Goal: Register for event/course

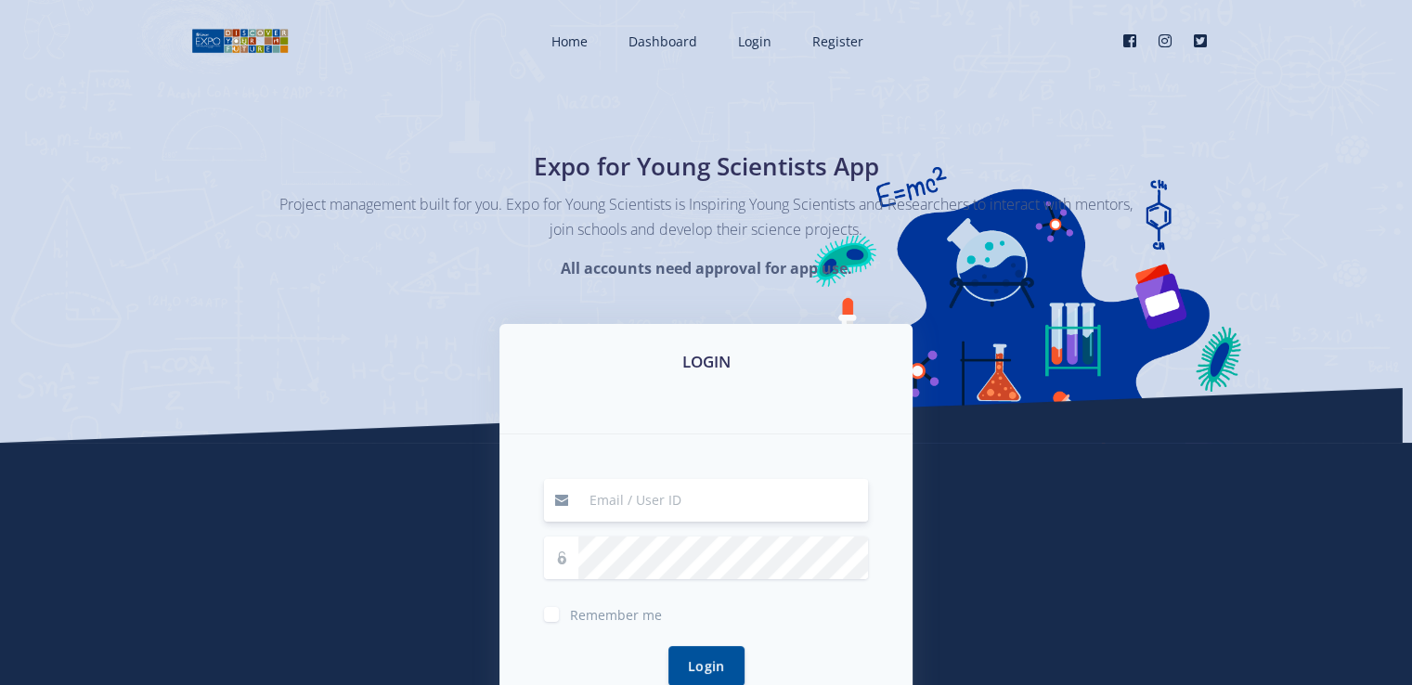
click at [649, 510] on input at bounding box center [723, 500] width 290 height 43
click at [597, 503] on input at bounding box center [723, 500] width 290 height 43
type input "[EMAIL_ADDRESS][DOMAIN_NAME]"
click at [700, 661] on button "Login" at bounding box center [706, 665] width 76 height 40
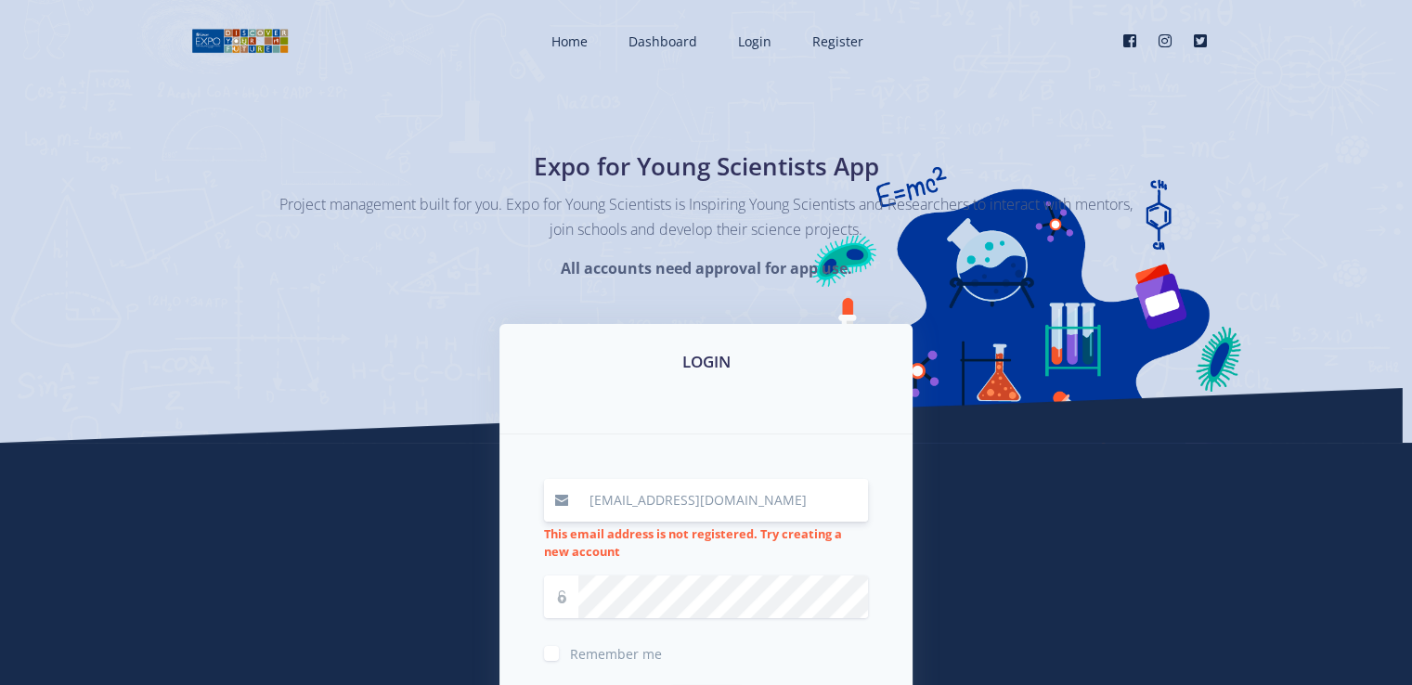
click at [797, 498] on input "[EMAIL_ADDRESS][DOMAIN_NAME]" at bounding box center [723, 500] width 290 height 43
type input "s"
type input "[EMAIL_ADDRESS][DOMAIN_NAME]"
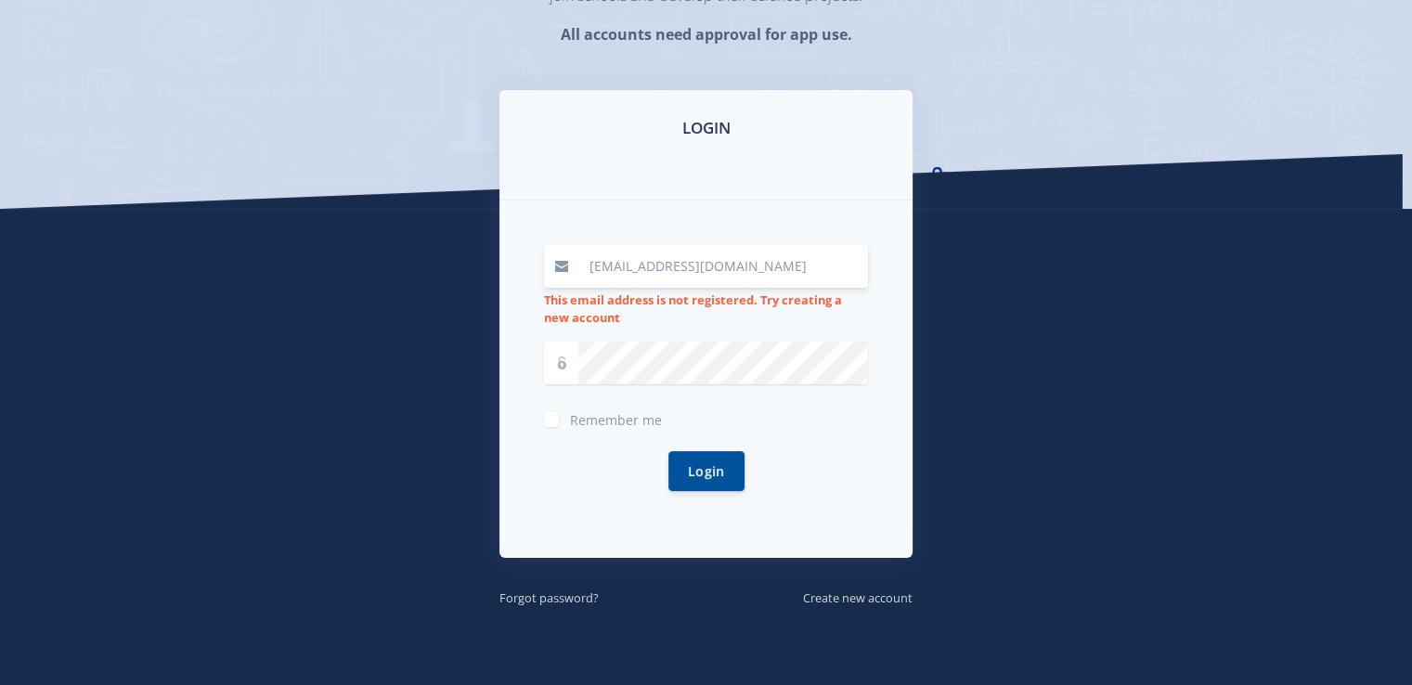
scroll to position [248, 0]
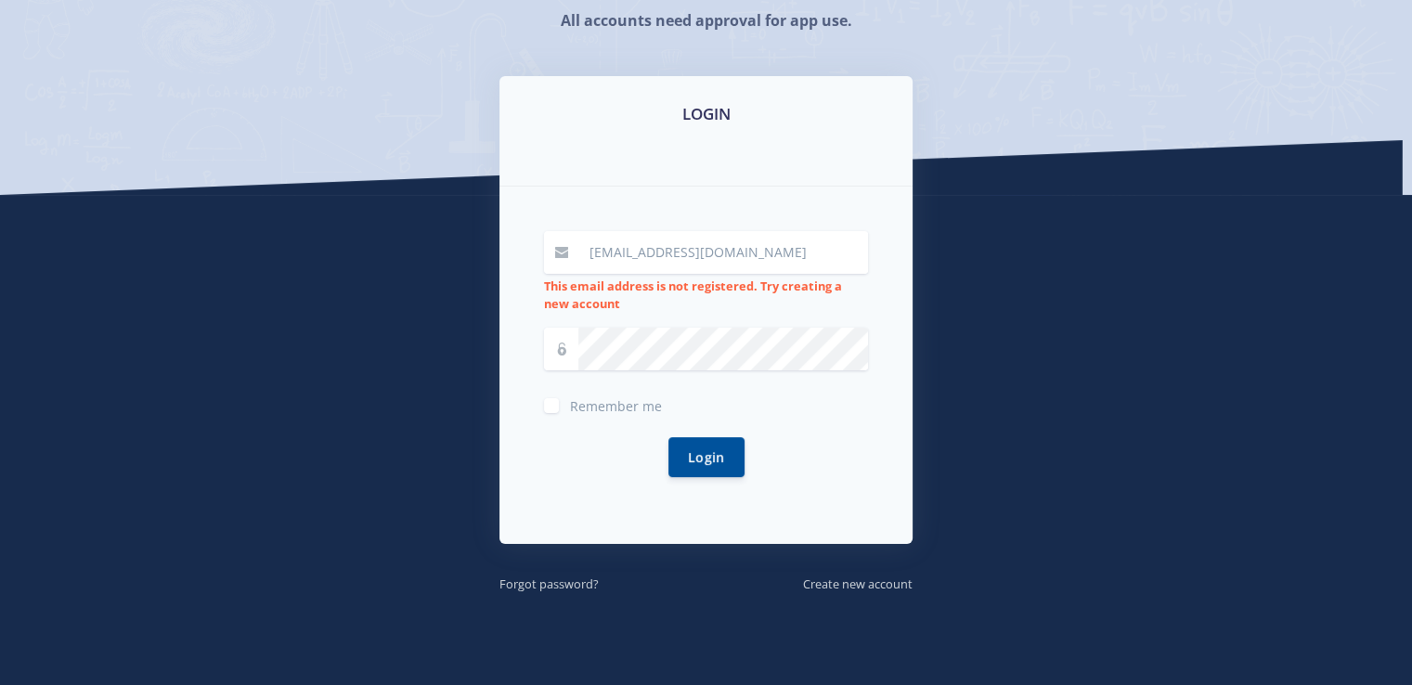
click at [553, 413] on div "Remember me" at bounding box center [706, 404] width 324 height 22
click at [570, 406] on label "Remember me" at bounding box center [616, 401] width 92 height 15
click at [570, 405] on input "Remember me" at bounding box center [576, 399] width 12 height 12
checkbox input "true"
click at [724, 456] on button "Login" at bounding box center [706, 456] width 76 height 40
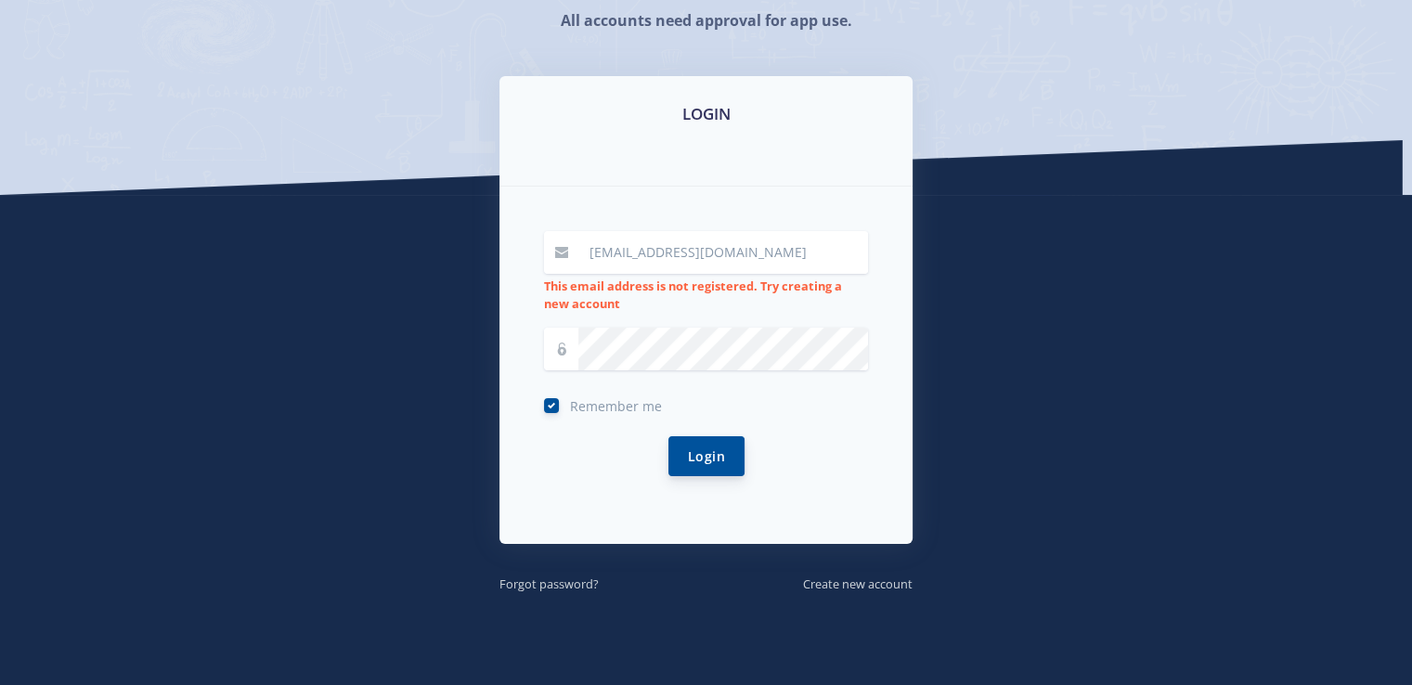
click at [724, 456] on button "Login" at bounding box center [706, 456] width 76 height 40
click at [713, 443] on button "Login" at bounding box center [706, 456] width 76 height 40
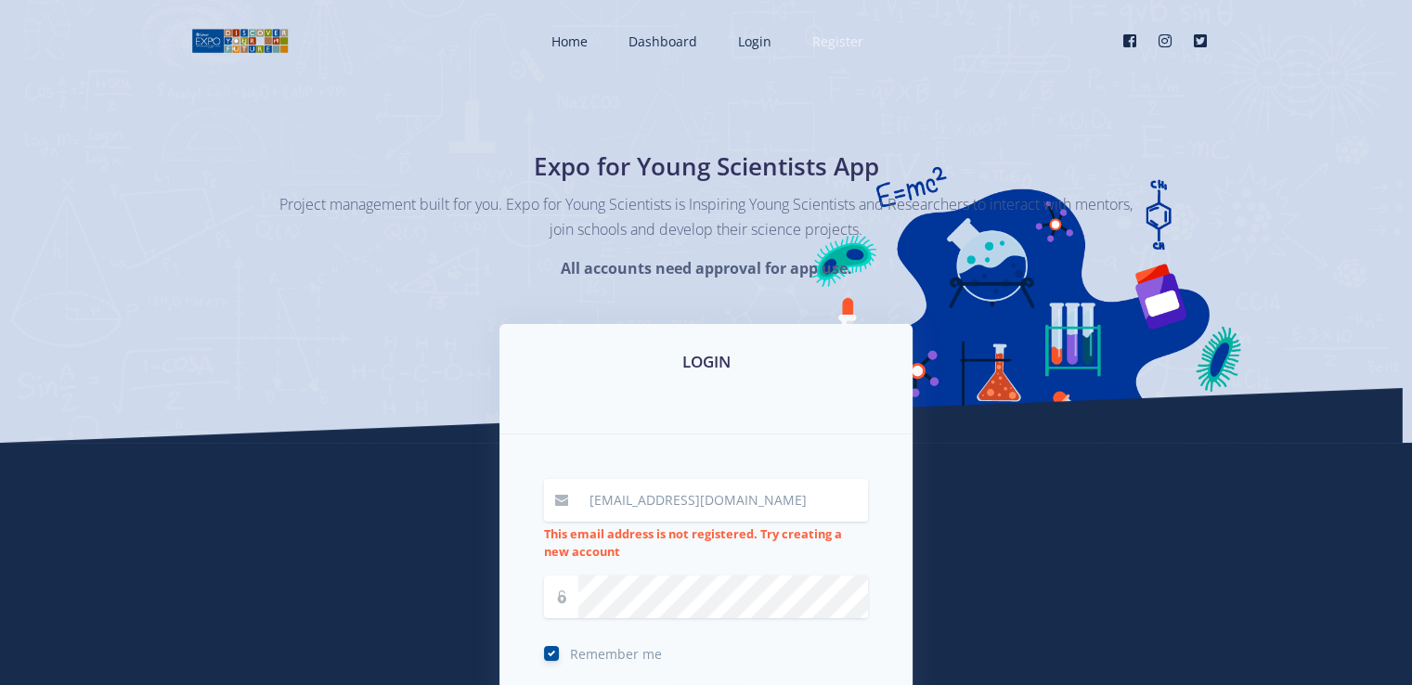
click at [831, 41] on span "Register" at bounding box center [837, 41] width 51 height 18
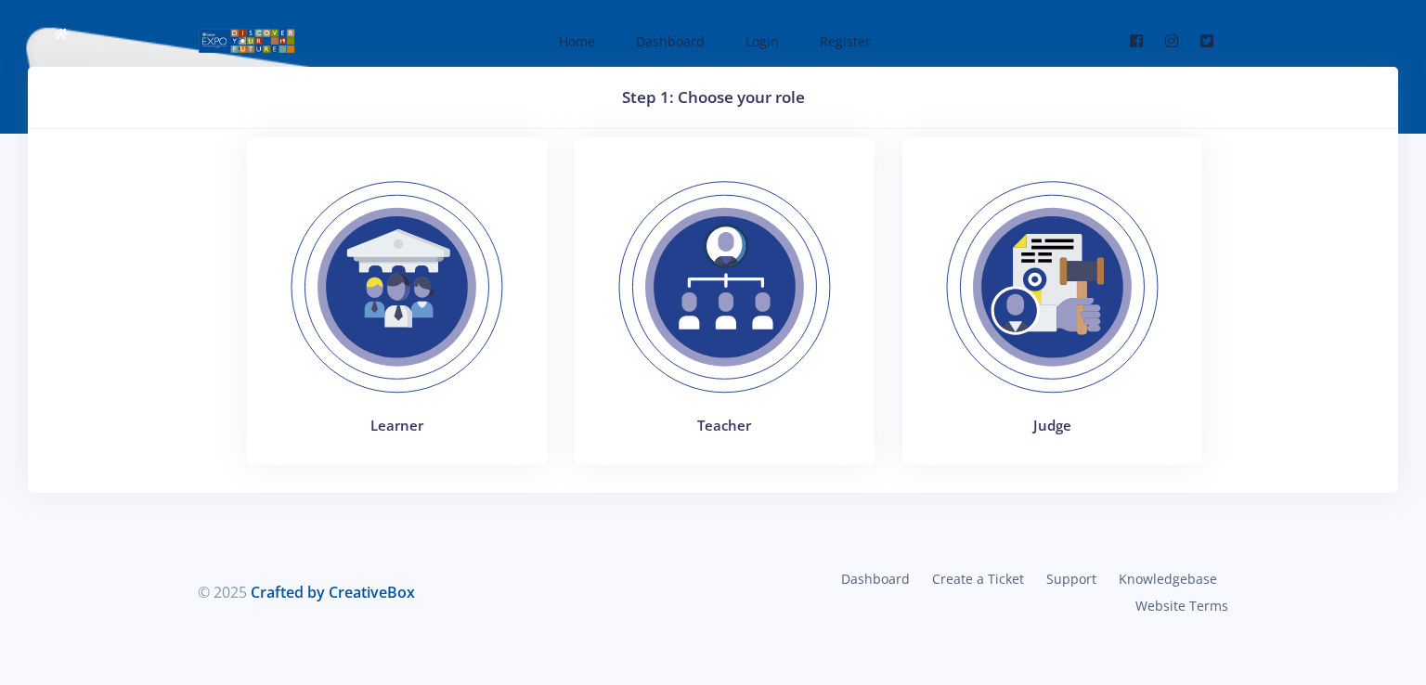
click at [1054, 246] on img at bounding box center [1051, 287] width 255 height 255
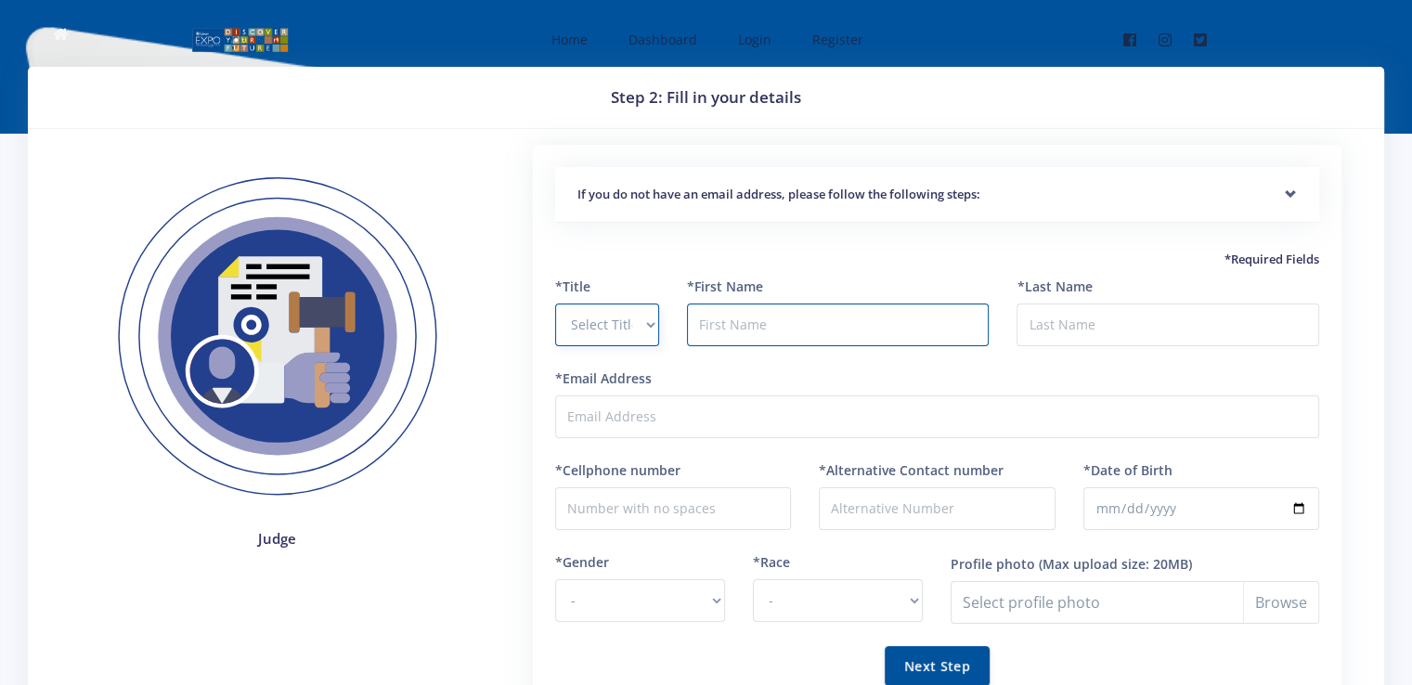
click at [595, 309] on select "Select Title Prof Dr Mr Mrs Ms Other" at bounding box center [607, 325] width 104 height 43
select select "Mr"
click at [555, 304] on select "Select Title Prof Dr Mr Mrs Ms Other" at bounding box center [607, 325] width 104 height 43
click at [761, 330] on input "text" at bounding box center [838, 325] width 303 height 43
type input "Augustice"
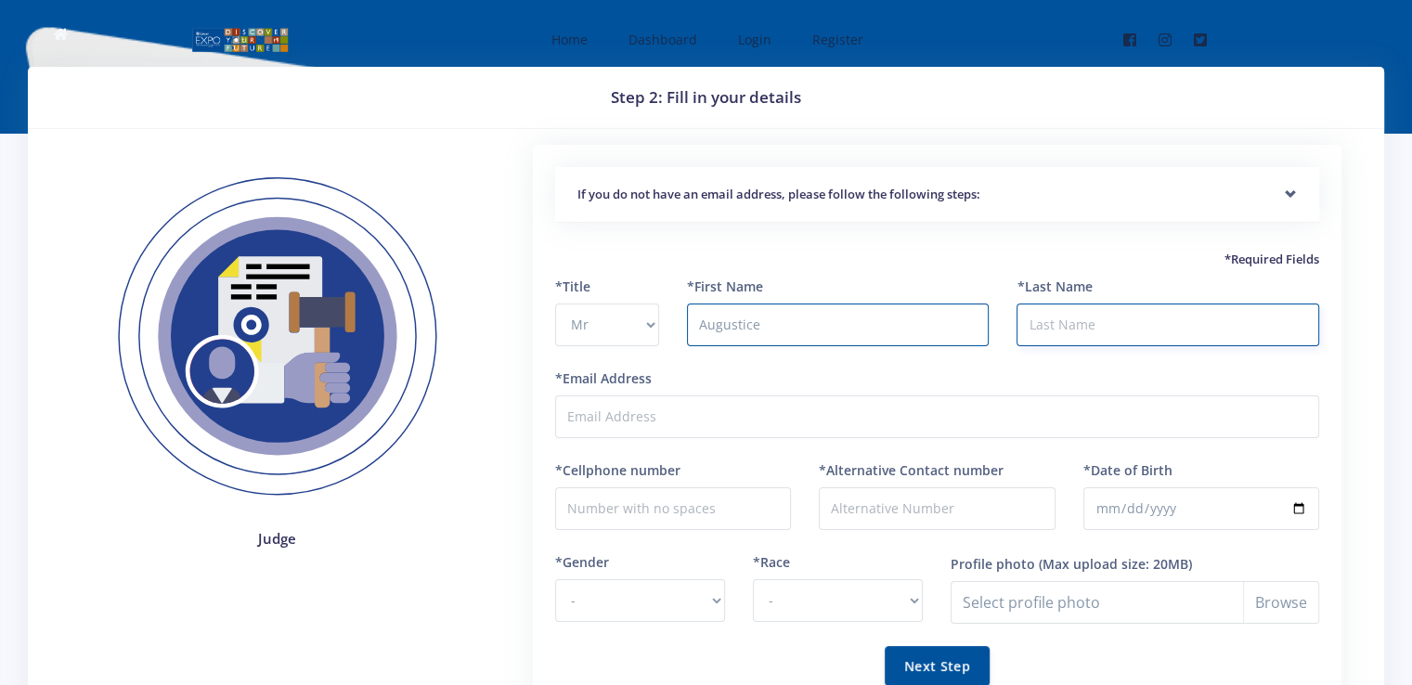
type input "Stuurman"
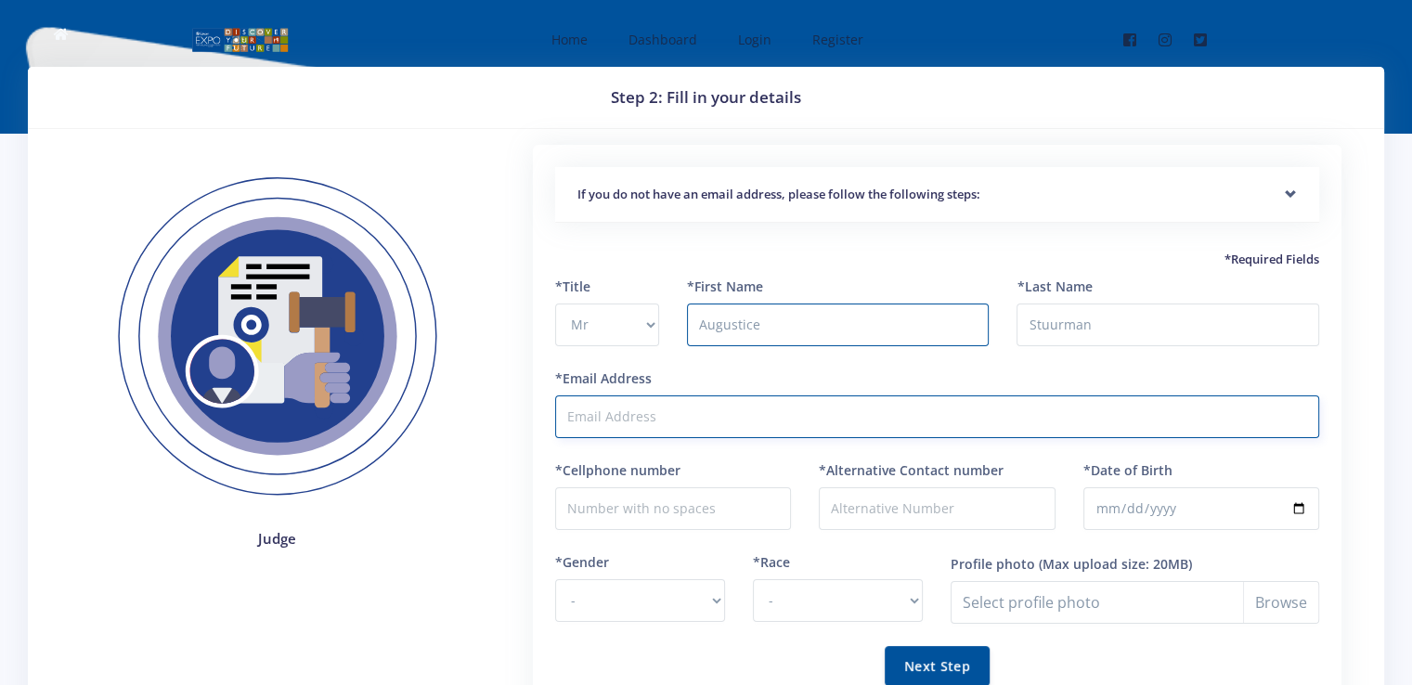
click at [654, 414] on input "*Email Address" at bounding box center [937, 416] width 764 height 43
type input "stuurmam@gmail.com"
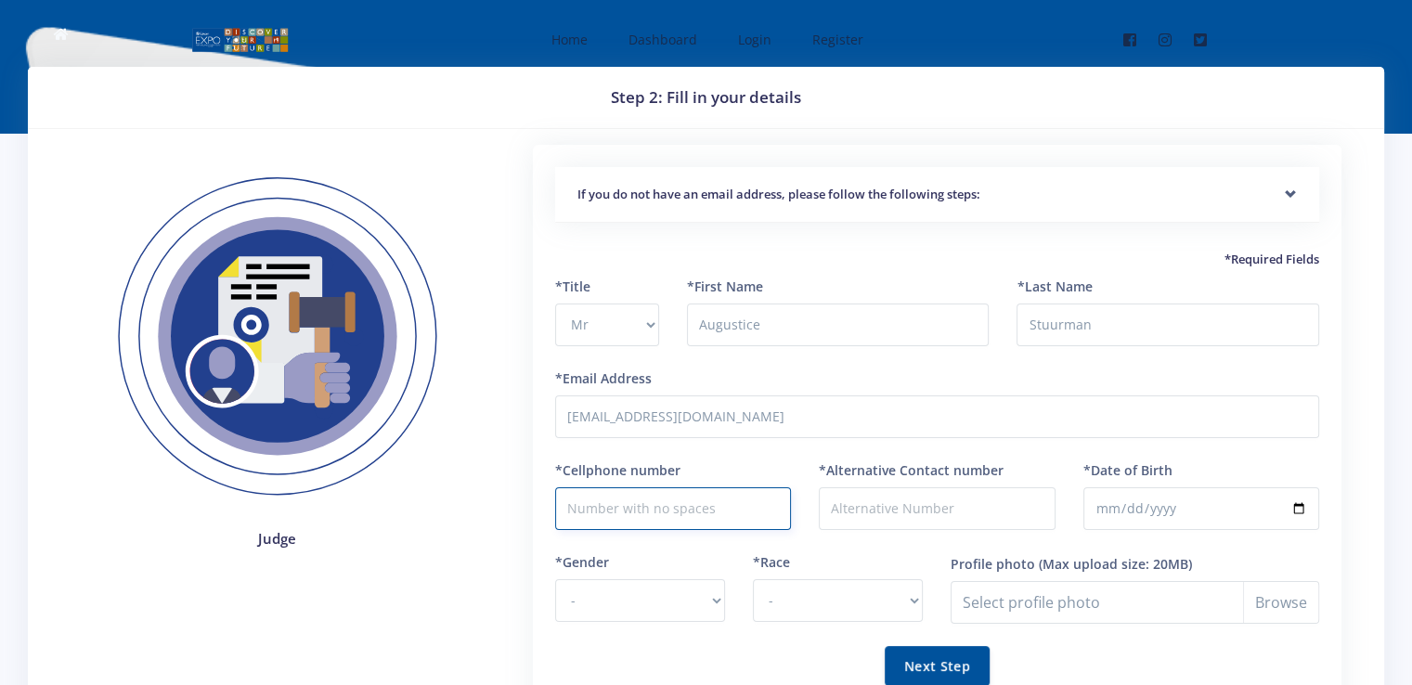
click at [643, 507] on input "*Cellphone number" at bounding box center [673, 508] width 236 height 43
type input "0738044045"
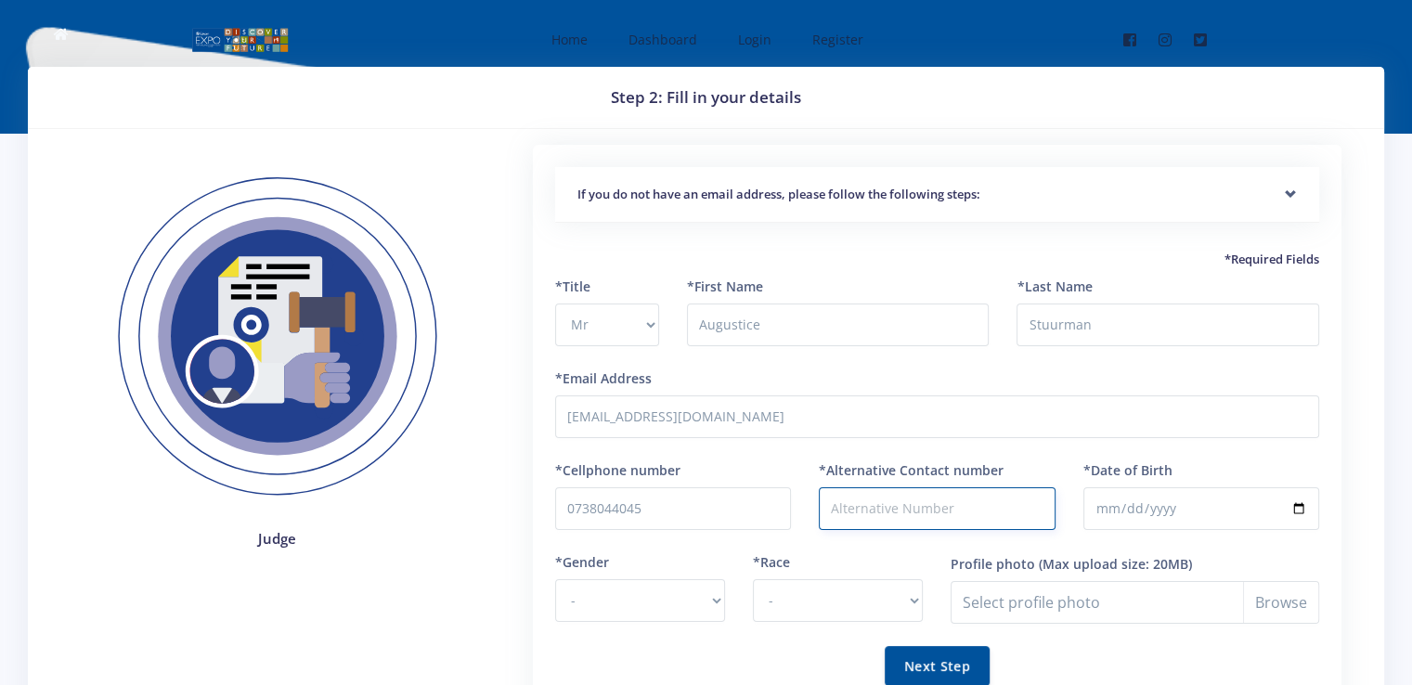
click at [896, 511] on input "*Alternative Contact number" at bounding box center [937, 508] width 236 height 43
type input "0832973926"
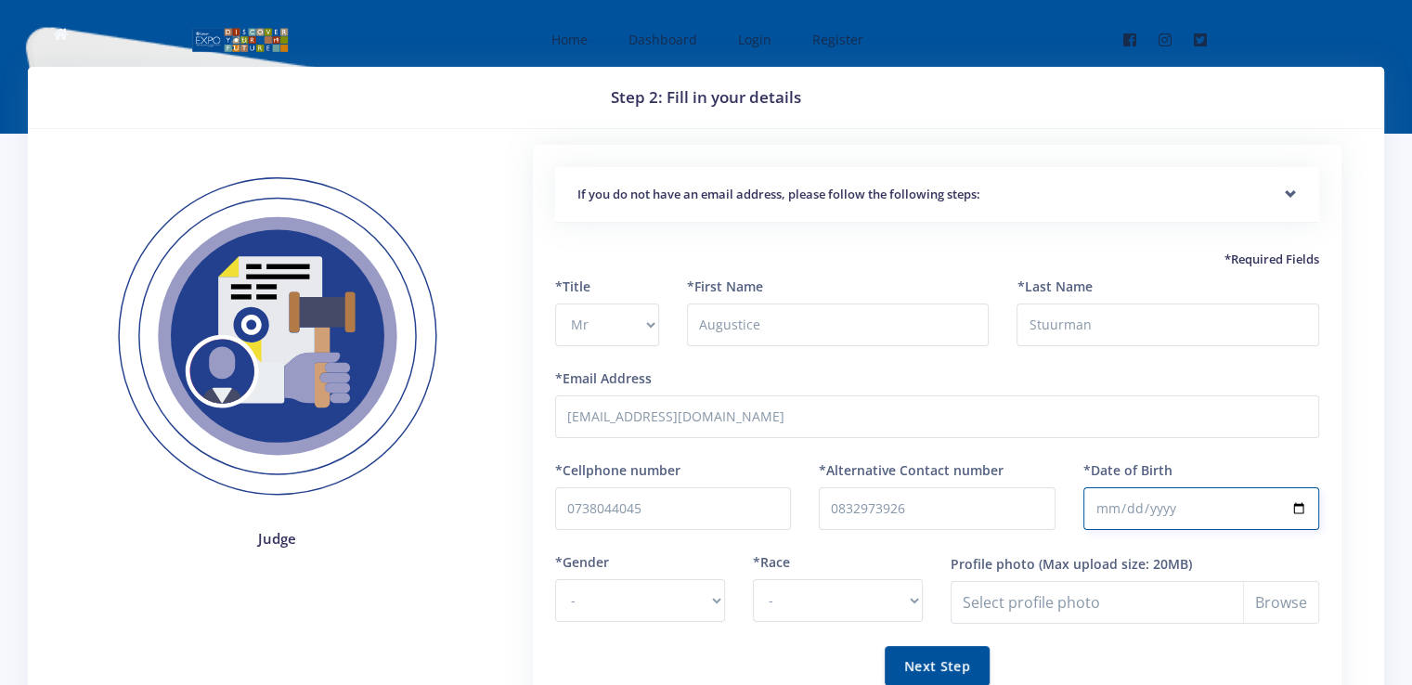
click at [1299, 508] on input "*Date of Birth" at bounding box center [1201, 508] width 236 height 43
type input "1990-08-05"
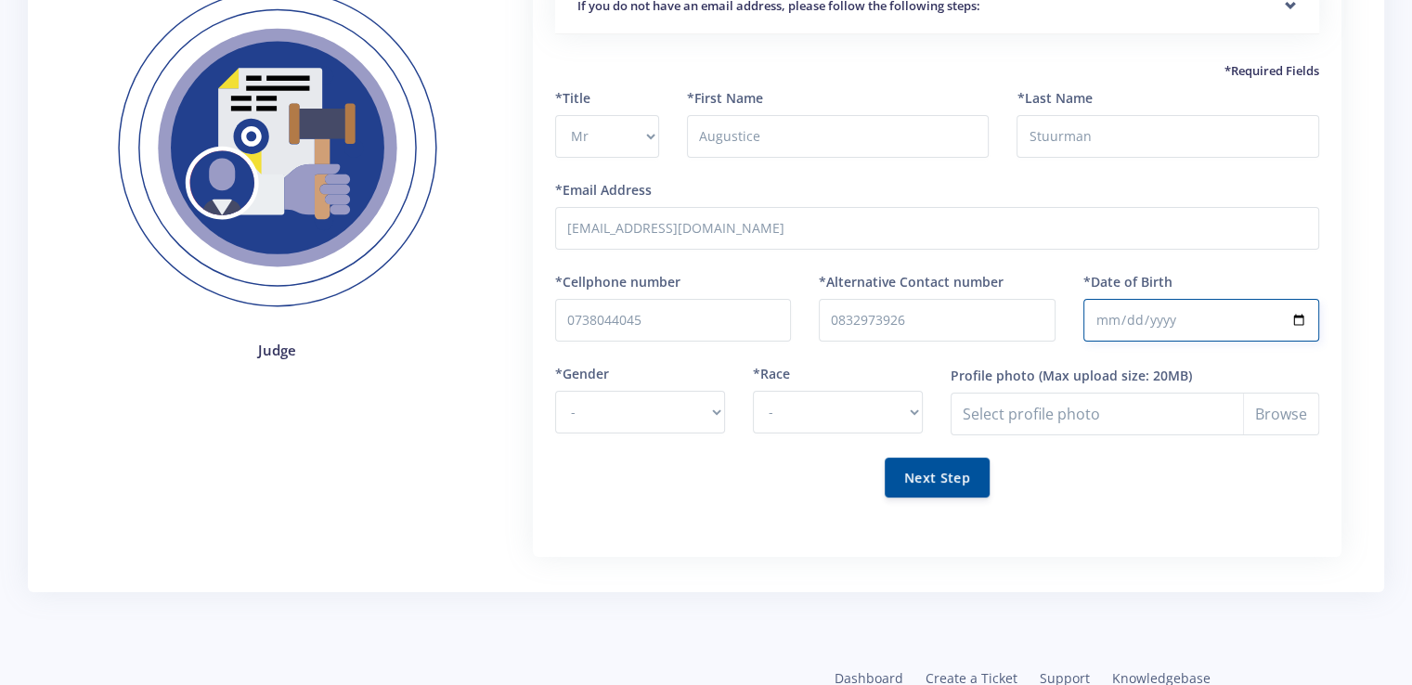
scroll to position [238, 0]
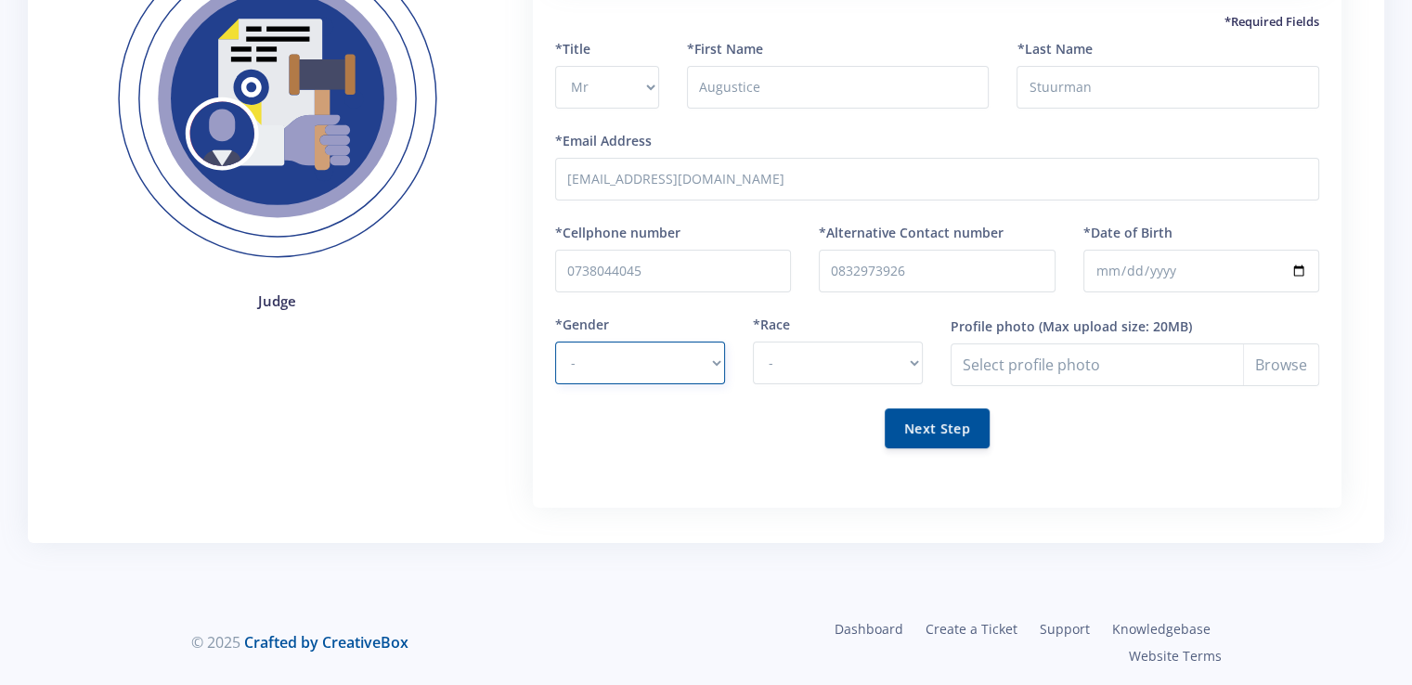
click at [696, 368] on select "- Male Female" at bounding box center [640, 363] width 170 height 43
select select "M"
click at [555, 342] on select "- Male Female" at bounding box center [640, 363] width 170 height 43
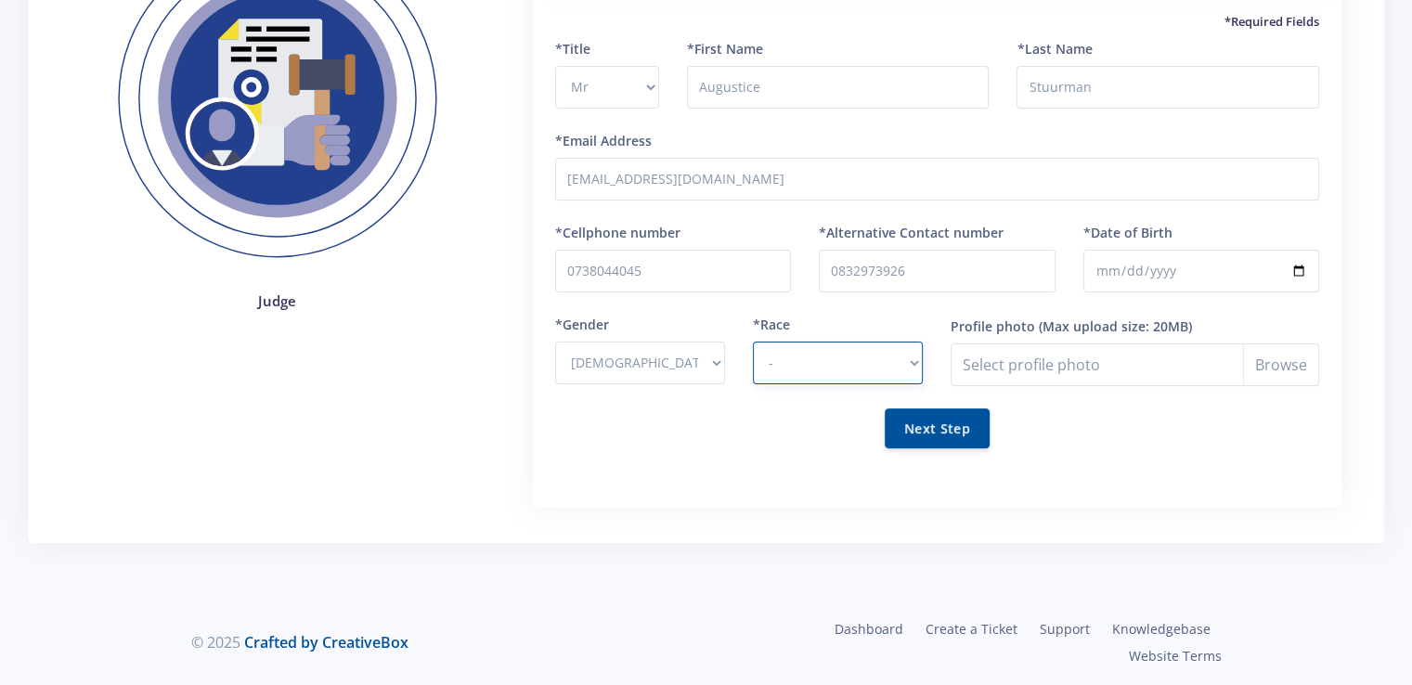
click at [876, 361] on select "- African Asian Coloured Indian White Other" at bounding box center [838, 363] width 170 height 43
select select "African"
click at [753, 342] on select "- African Asian Coloured Indian White Other" at bounding box center [838, 363] width 170 height 43
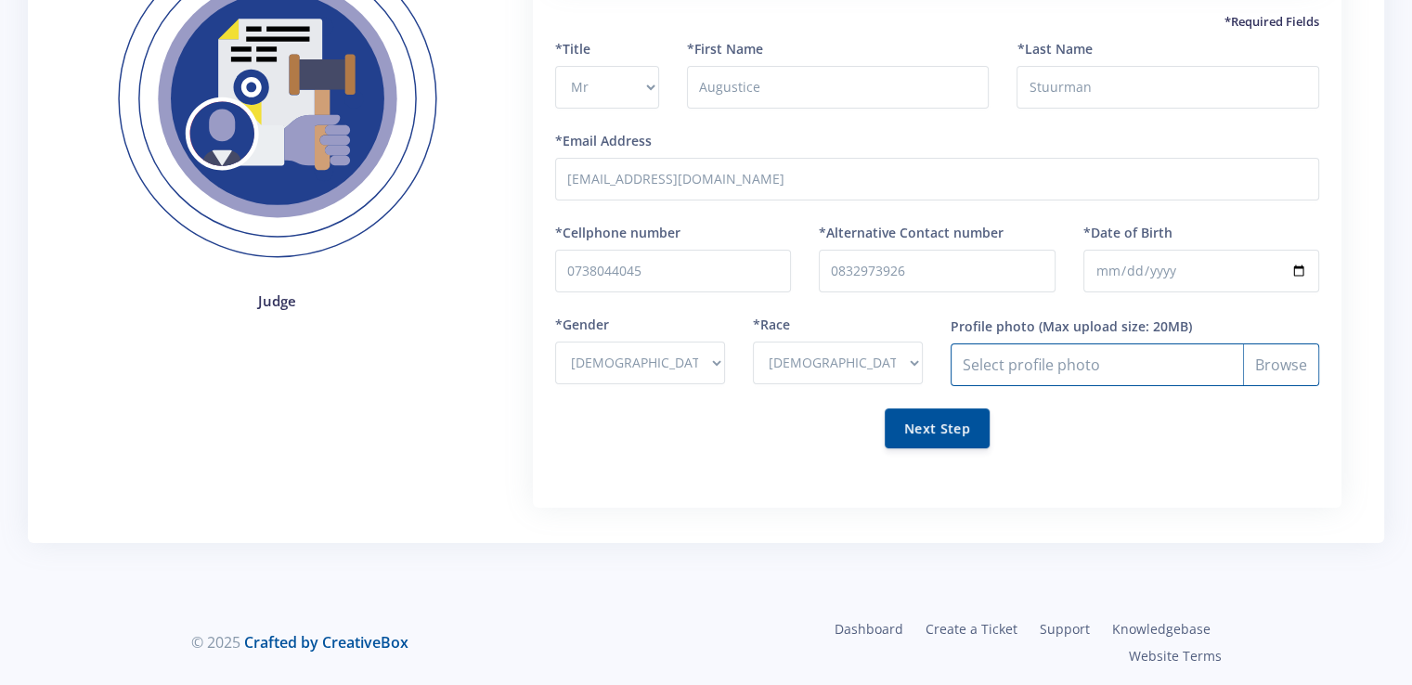
click at [1125, 362] on input "Profile photo" at bounding box center [1134, 364] width 368 height 43
type input "C:\fakepath\A.M Stuurman..JPG"
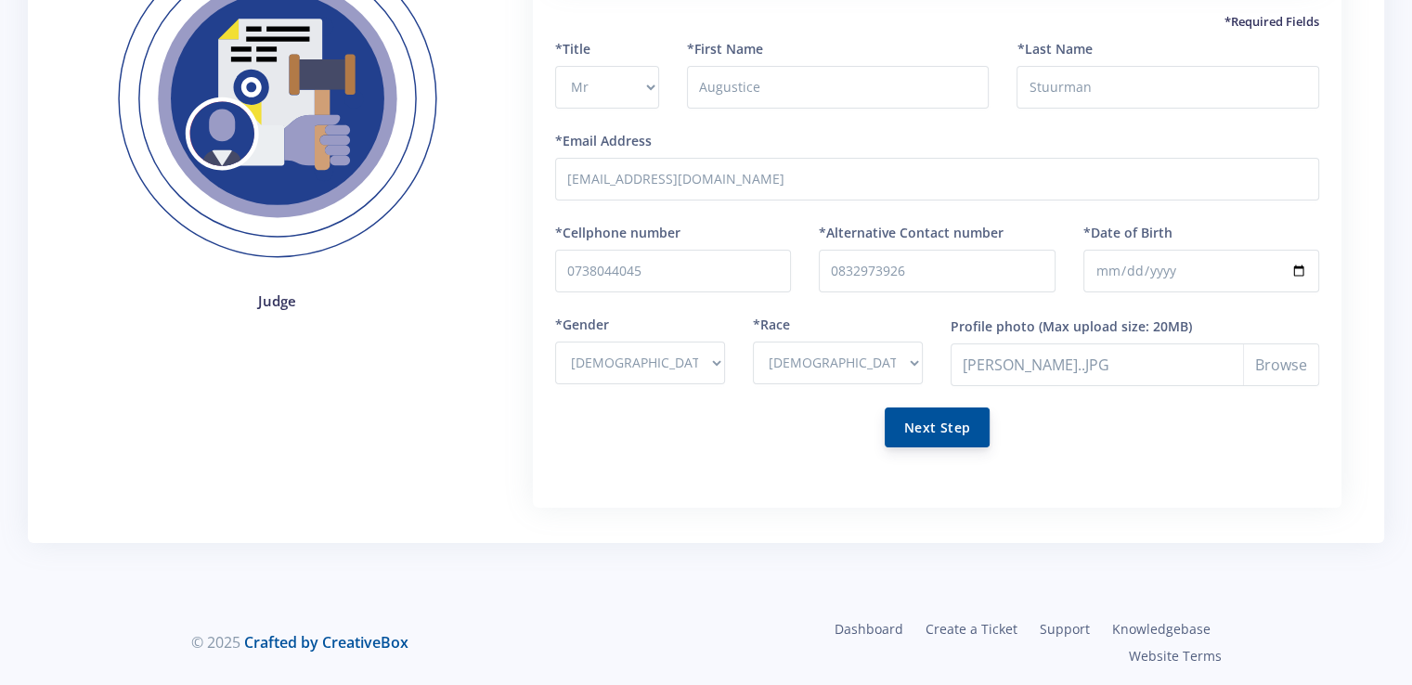
click at [958, 427] on button "Next Step" at bounding box center [937, 427] width 105 height 40
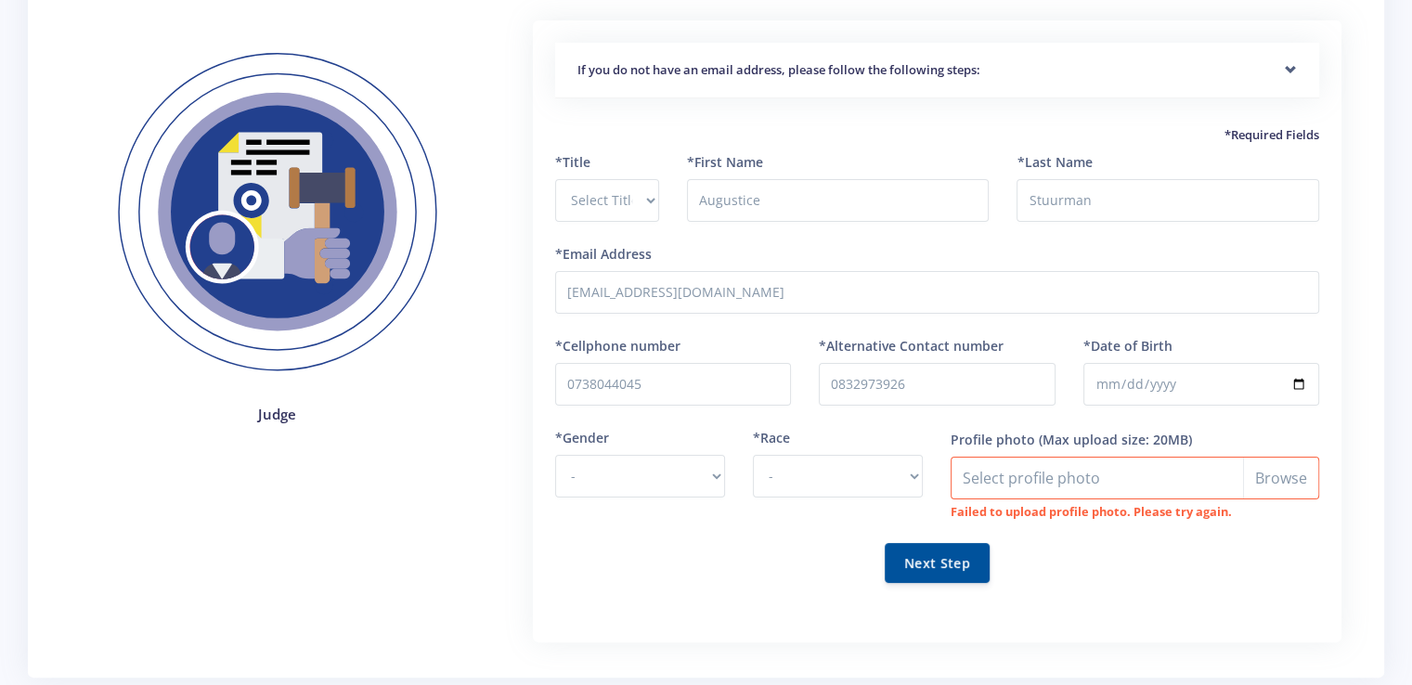
scroll to position [278, 0]
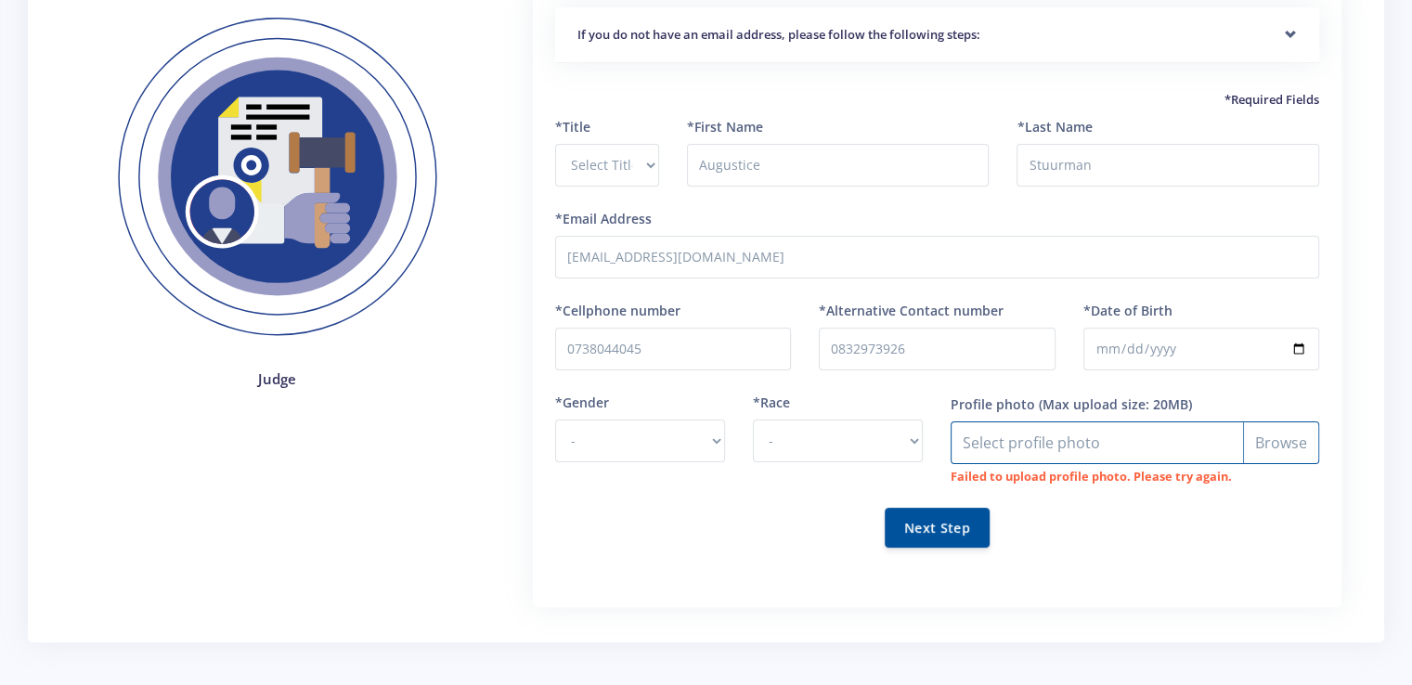
click at [1277, 448] on input "Profile photo" at bounding box center [1134, 442] width 368 height 43
type input "C:\fakepath\A.M Stuurman..JPG"
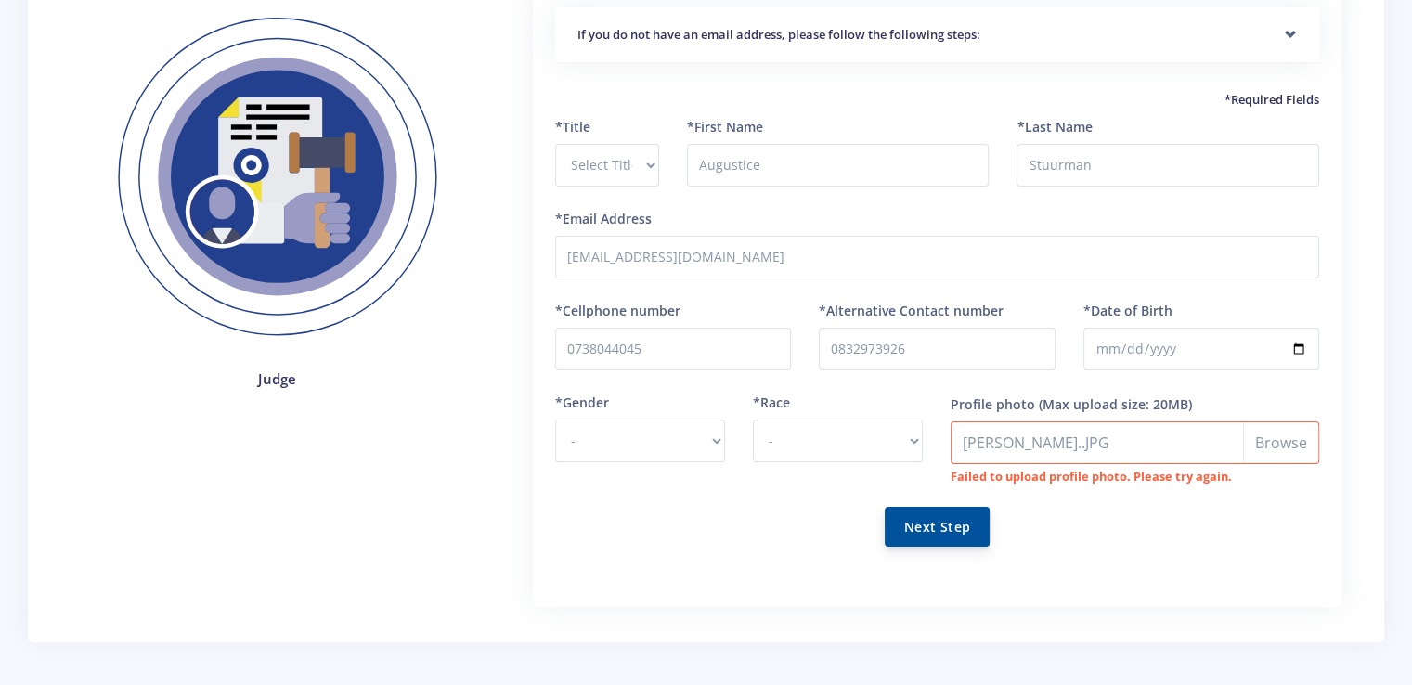
click at [911, 520] on button "Next Step" at bounding box center [937, 527] width 105 height 40
click at [711, 435] on select "- Male Female" at bounding box center [640, 441] width 170 height 43
select select "M"
click at [555, 420] on select "- Male Female" at bounding box center [640, 441] width 170 height 43
click at [913, 439] on select "- African Asian Coloured Indian White Other" at bounding box center [838, 441] width 170 height 43
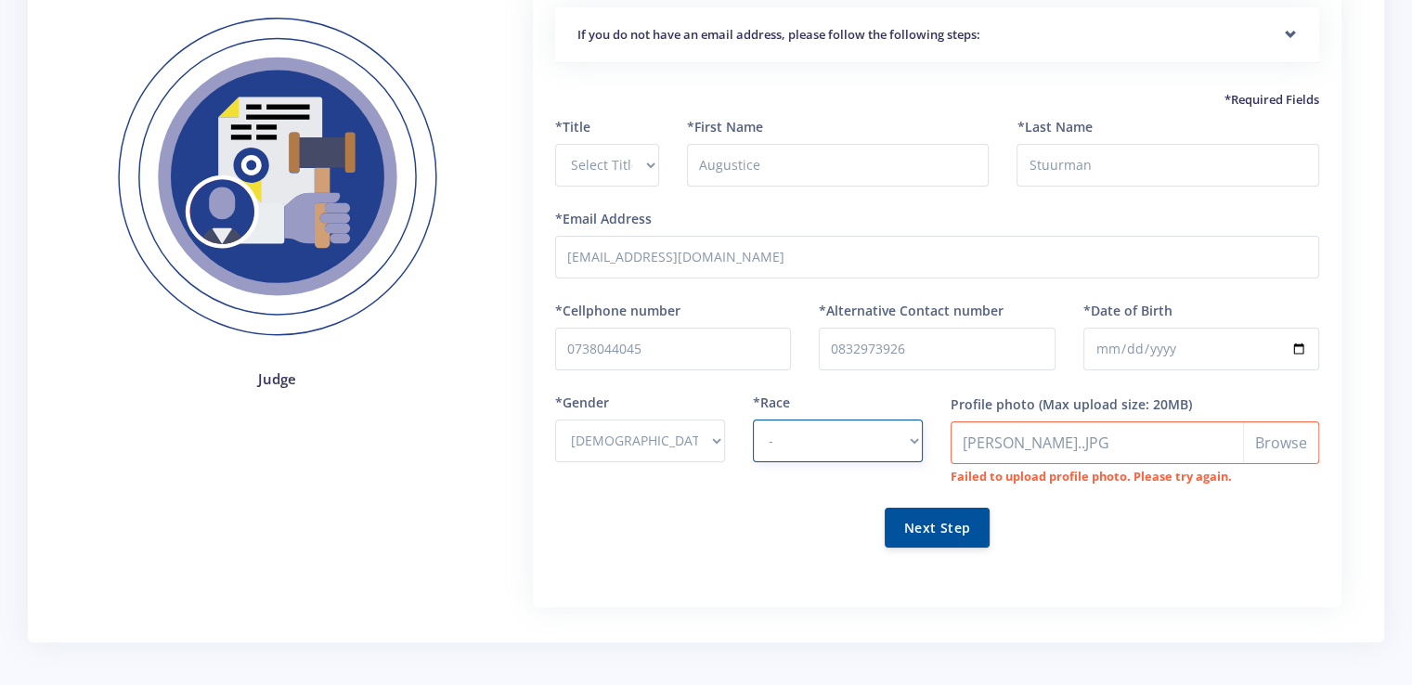
select select "African"
click at [753, 420] on select "- African Asian Coloured Indian White Other" at bounding box center [838, 441] width 170 height 43
click at [937, 538] on button "Next Step" at bounding box center [937, 527] width 105 height 40
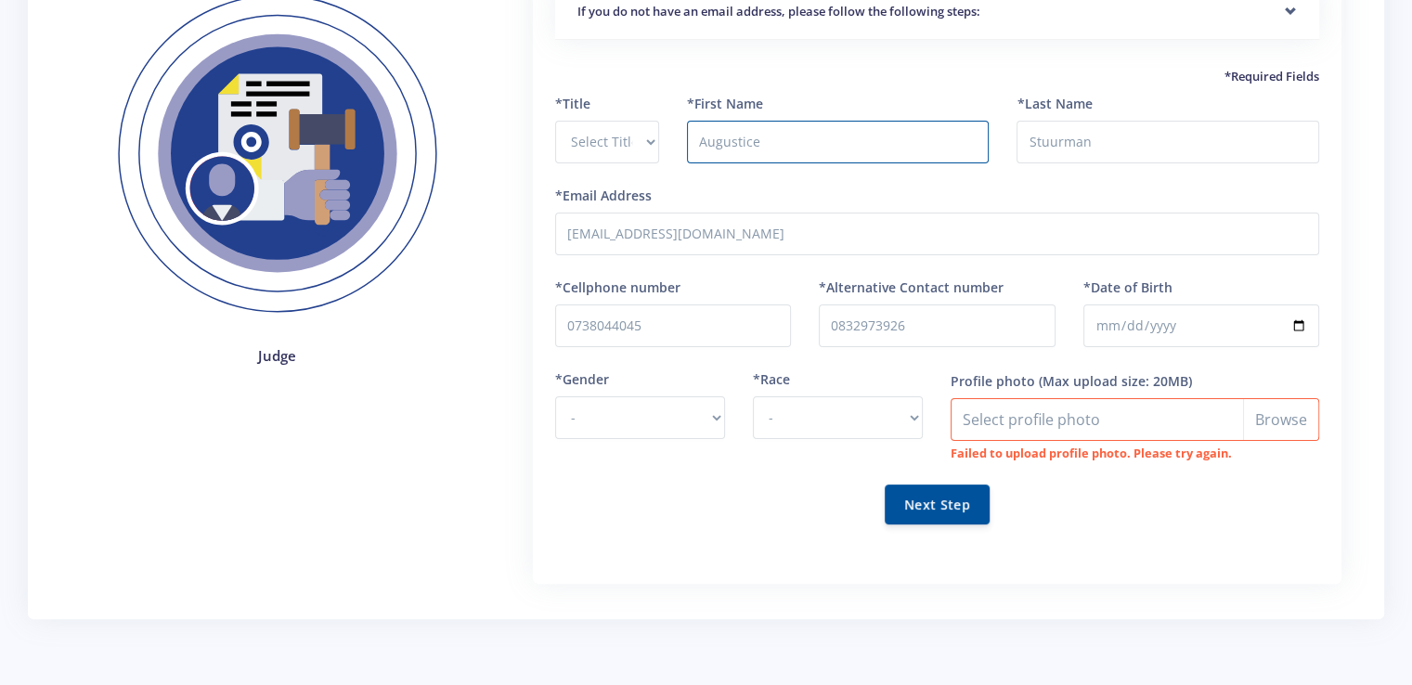
scroll to position [307, 0]
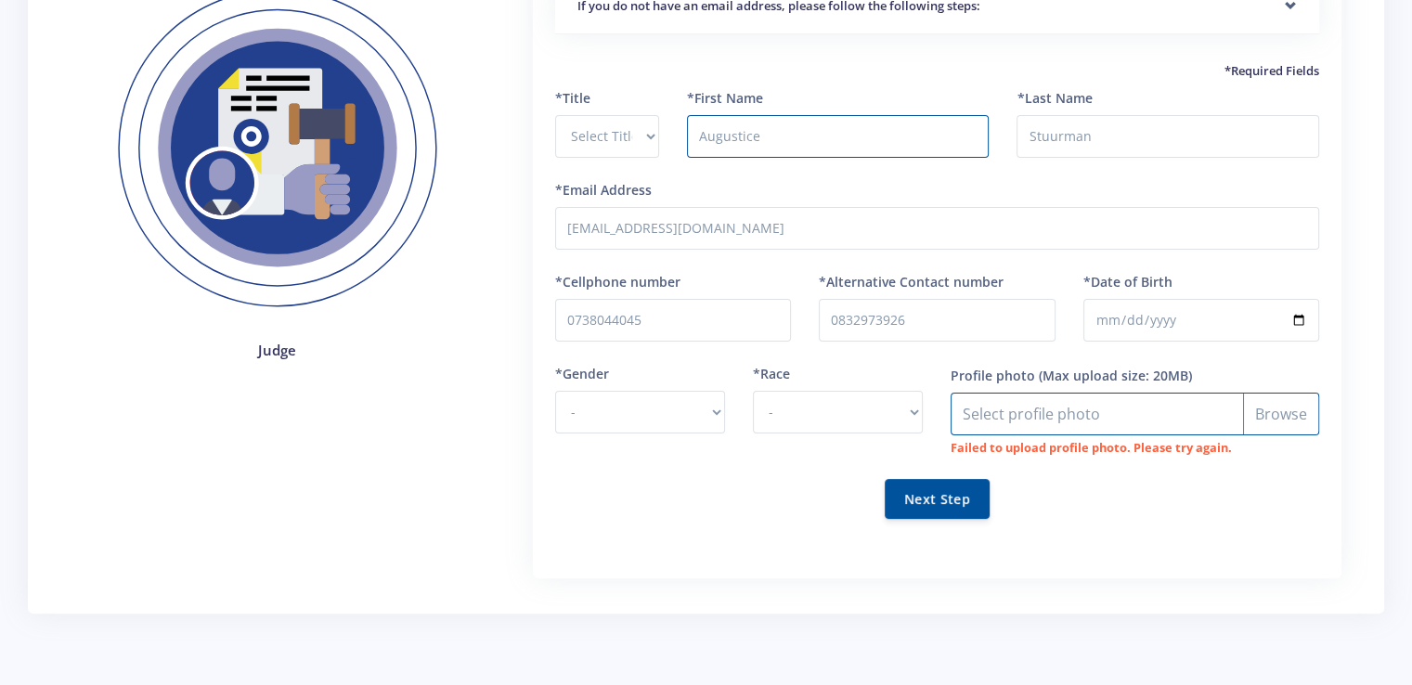
click at [1051, 419] on input "Profile photo" at bounding box center [1134, 414] width 368 height 43
click at [958, 517] on form "*Title Select Title Prof Dr Mr Mrs Ms Other *First Name Augustice *Last Name St…" at bounding box center [937, 314] width 764 height 453
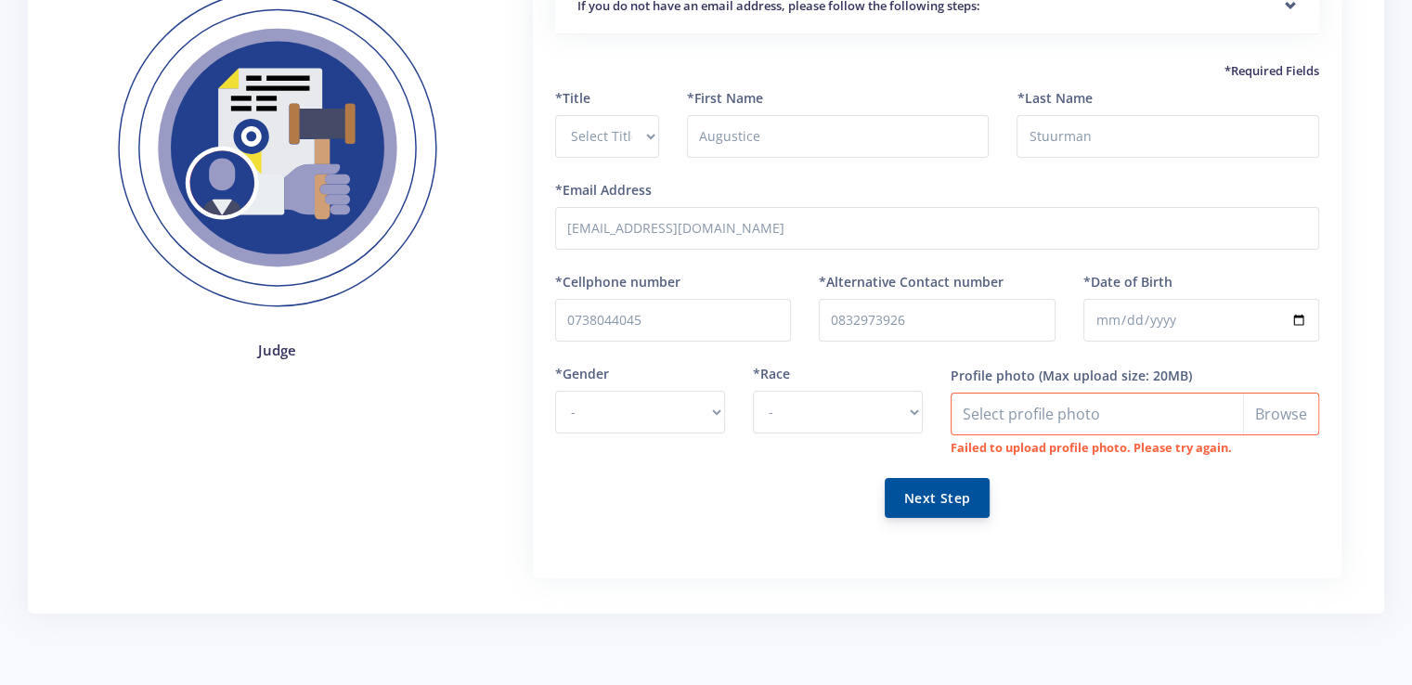
click at [945, 511] on button "Next Step" at bounding box center [937, 498] width 105 height 40
click at [704, 402] on select "- Male Female" at bounding box center [640, 412] width 170 height 43
select select "M"
click at [555, 391] on select "- Male Female" at bounding box center [640, 412] width 170 height 43
click at [813, 420] on select "- African Asian Coloured Indian White Other" at bounding box center [838, 412] width 170 height 43
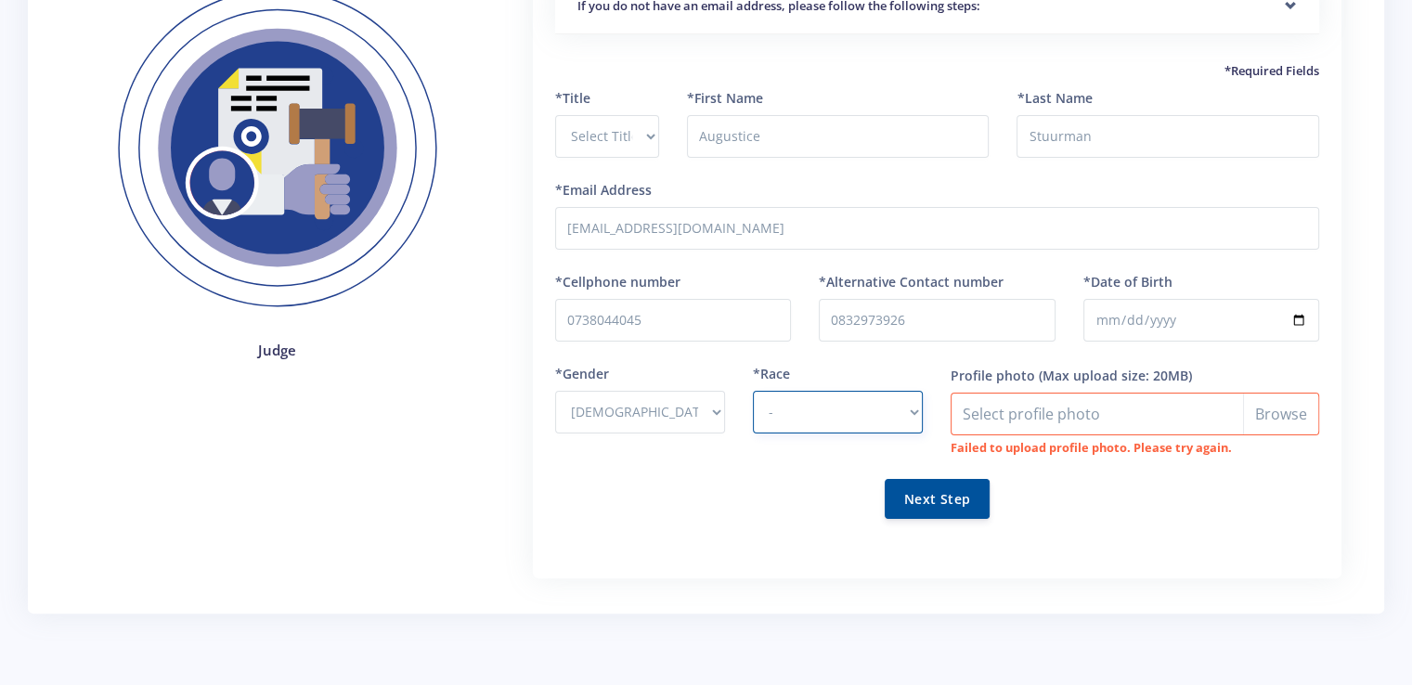
select select "African"
click at [753, 391] on select "- African Asian Coloured Indian White Other" at bounding box center [838, 412] width 170 height 43
click at [952, 483] on button "Next Step" at bounding box center [937, 498] width 105 height 40
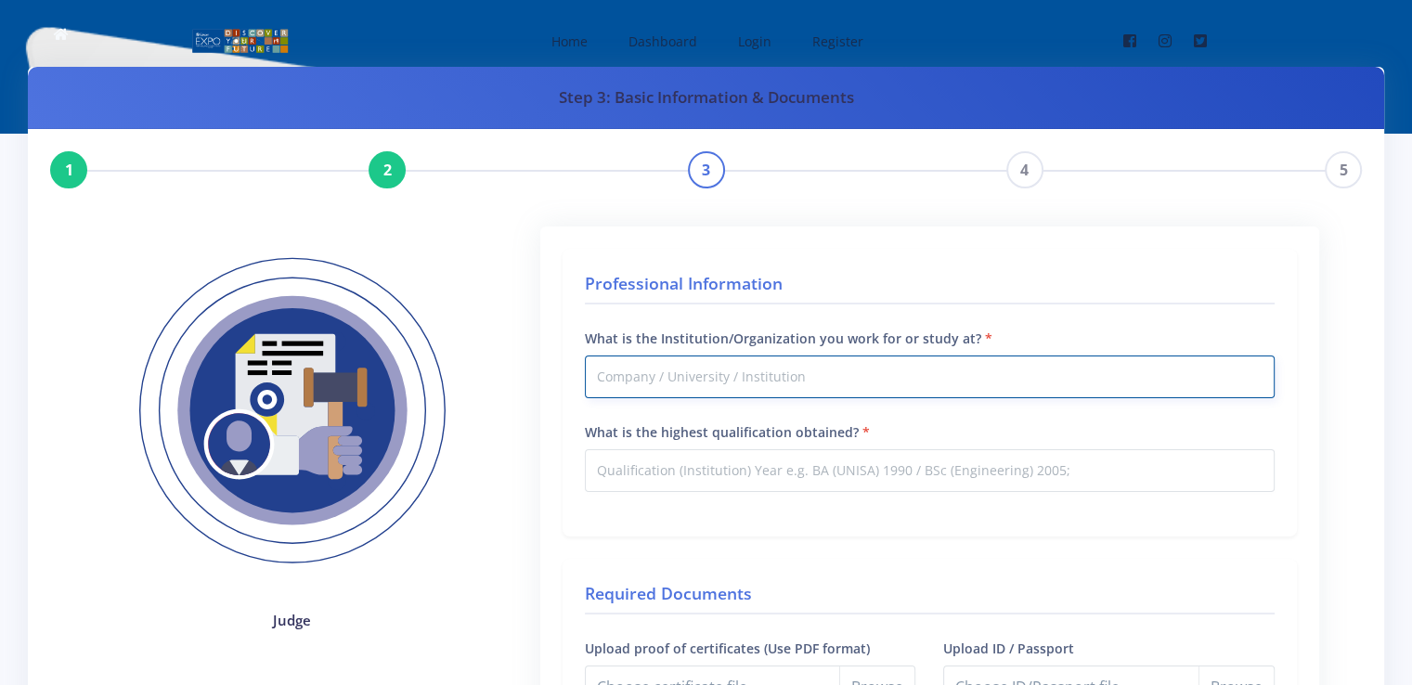
click at [838, 377] on input "What is the Institution/Organization you work for or study at?" at bounding box center [930, 376] width 690 height 43
type input "Eskom"
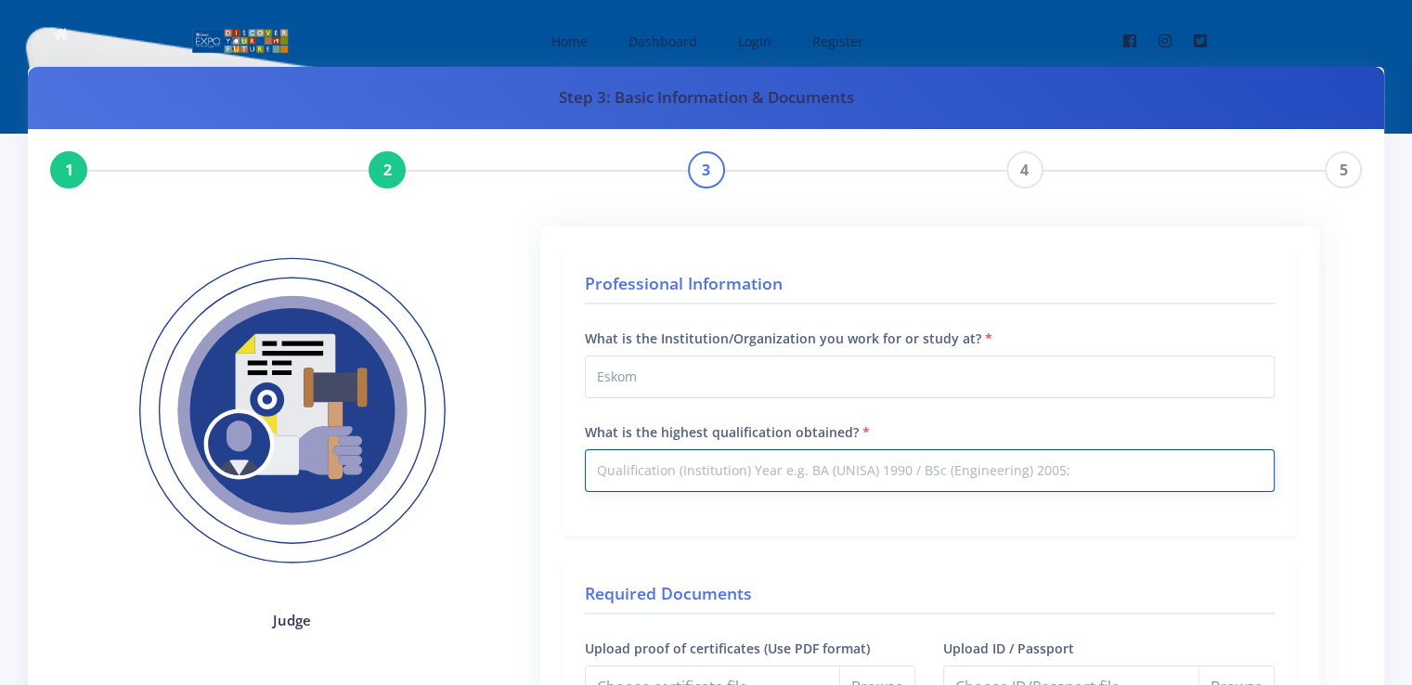
click at [788, 467] on input "What is the highest qualification obtained?" at bounding box center [930, 470] width 690 height 43
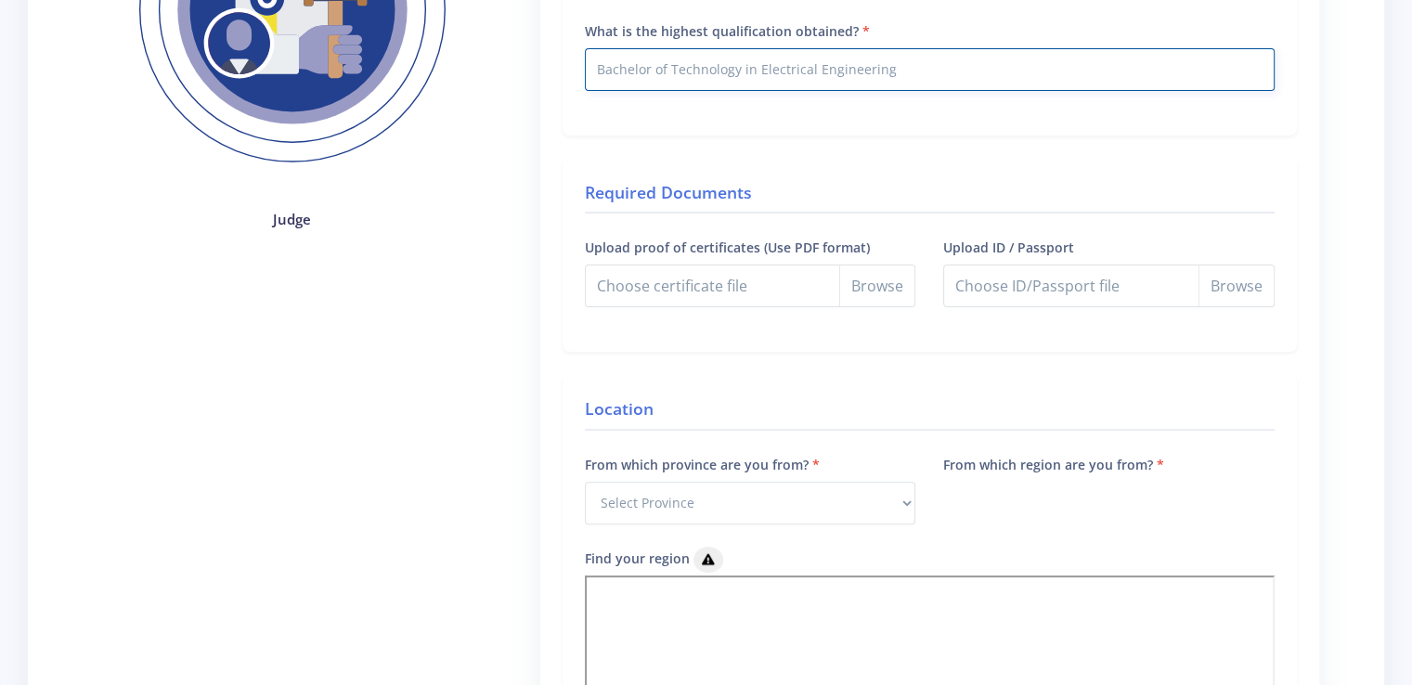
scroll to position [405, 0]
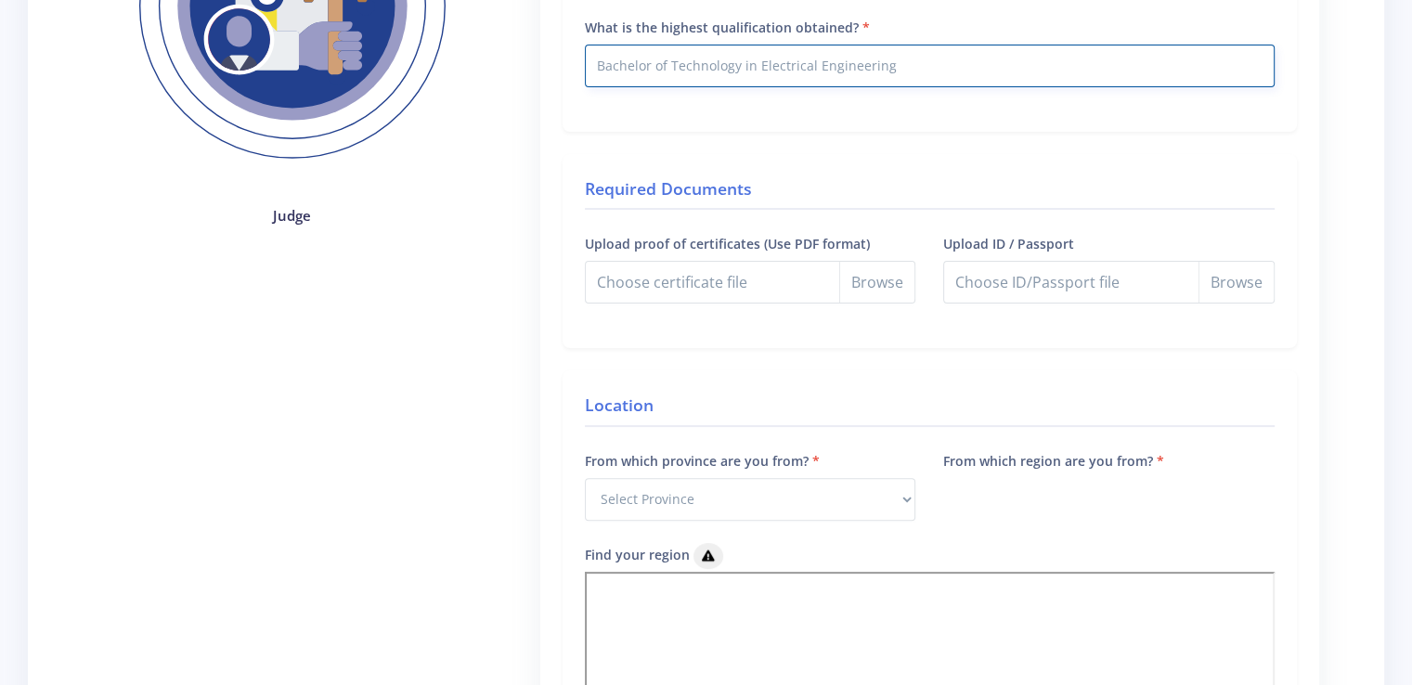
type input "Bachelor of Technology in Electrical Engineering"
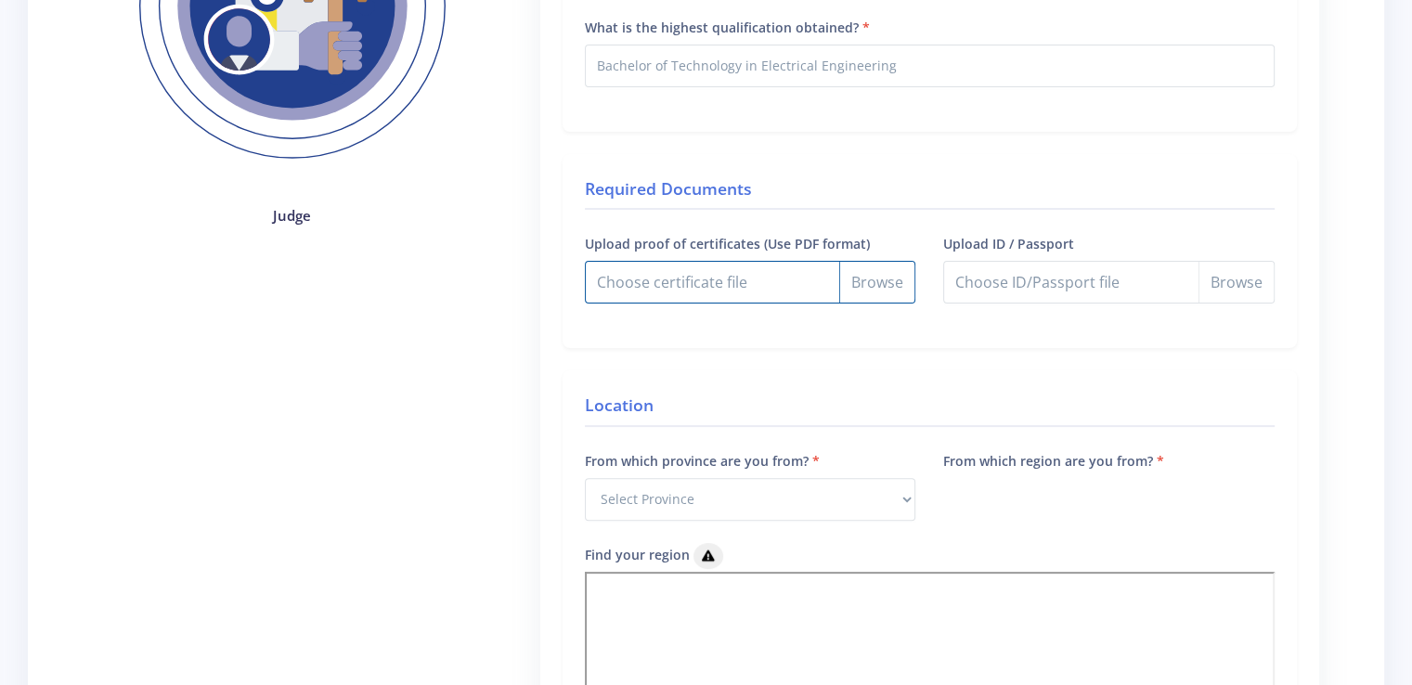
click at [881, 277] on input "Upload proof of certificates (Use PDF format)" at bounding box center [750, 282] width 331 height 43
type input "C:\fakepath\BACHELOR OF TECHNOLOGY.pdf"
click at [1235, 289] on input "Upload ID / Passport" at bounding box center [1108, 282] width 331 height 43
type input "C:\fakepath\ID.pdf"
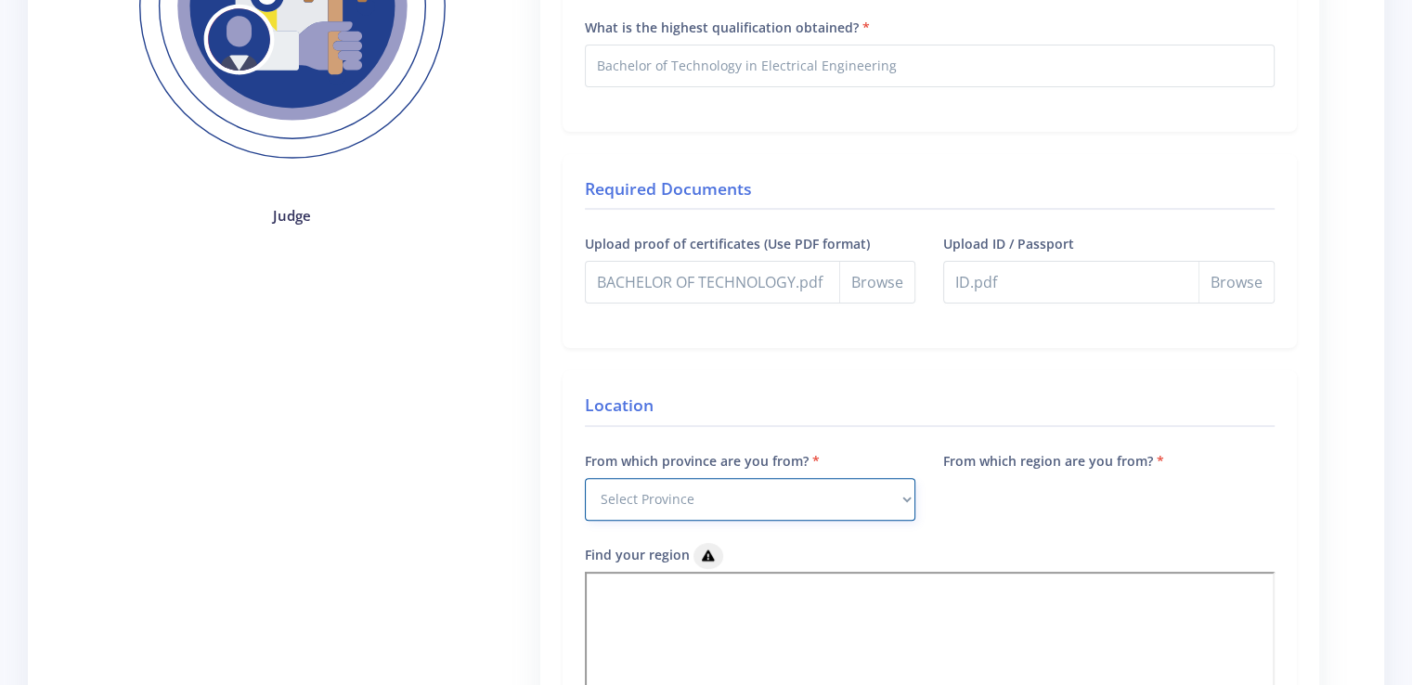
click at [784, 482] on select "Select Province Western Cape Eastern Cape Northern Cape North West Free State" at bounding box center [750, 499] width 331 height 43
select select "6"
click at [585, 478] on select "Select Province Western Cape Eastern Cape Northern Cape North West Free State" at bounding box center [750, 499] width 331 height 43
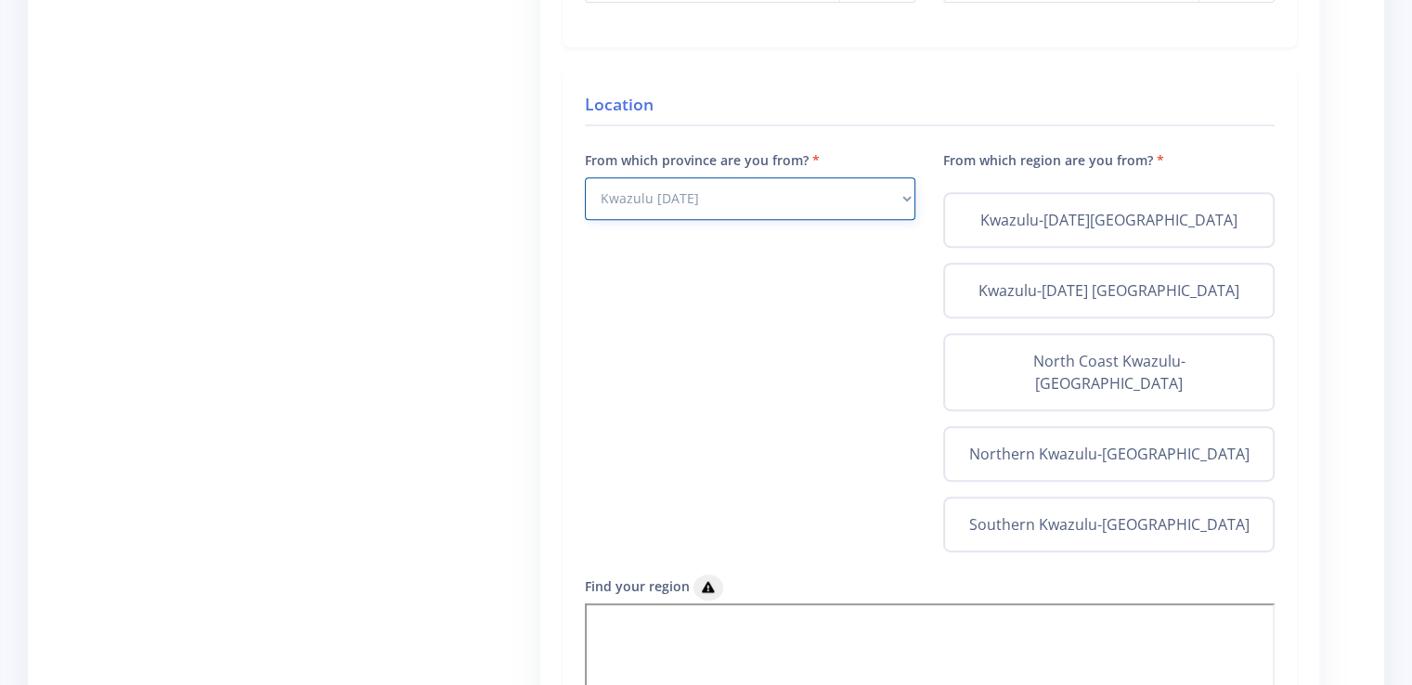
scroll to position [717, 0]
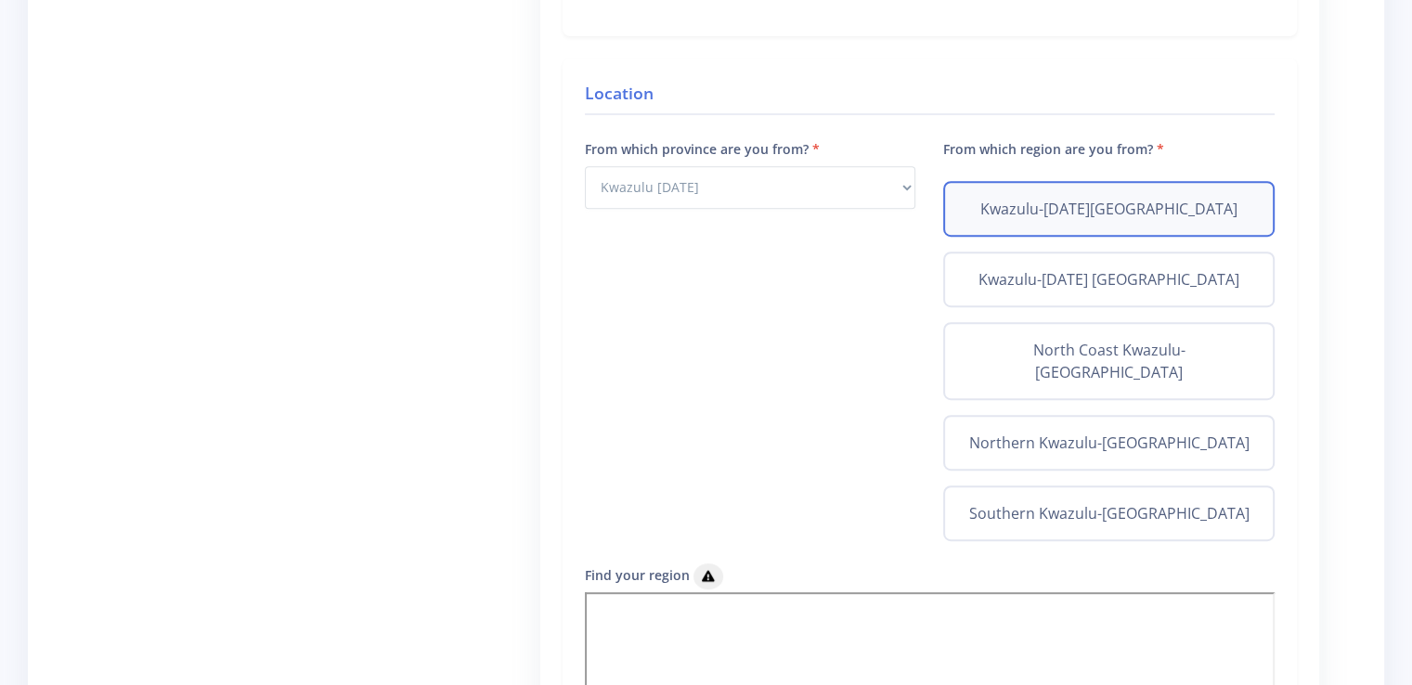
click at [1108, 199] on label "Kwazulu-Natal Central" at bounding box center [1109, 209] width 298 height 22
click at [972, 199] on input "Kwazulu-Natal Central" at bounding box center [966, 204] width 12 height 12
radio input "true"
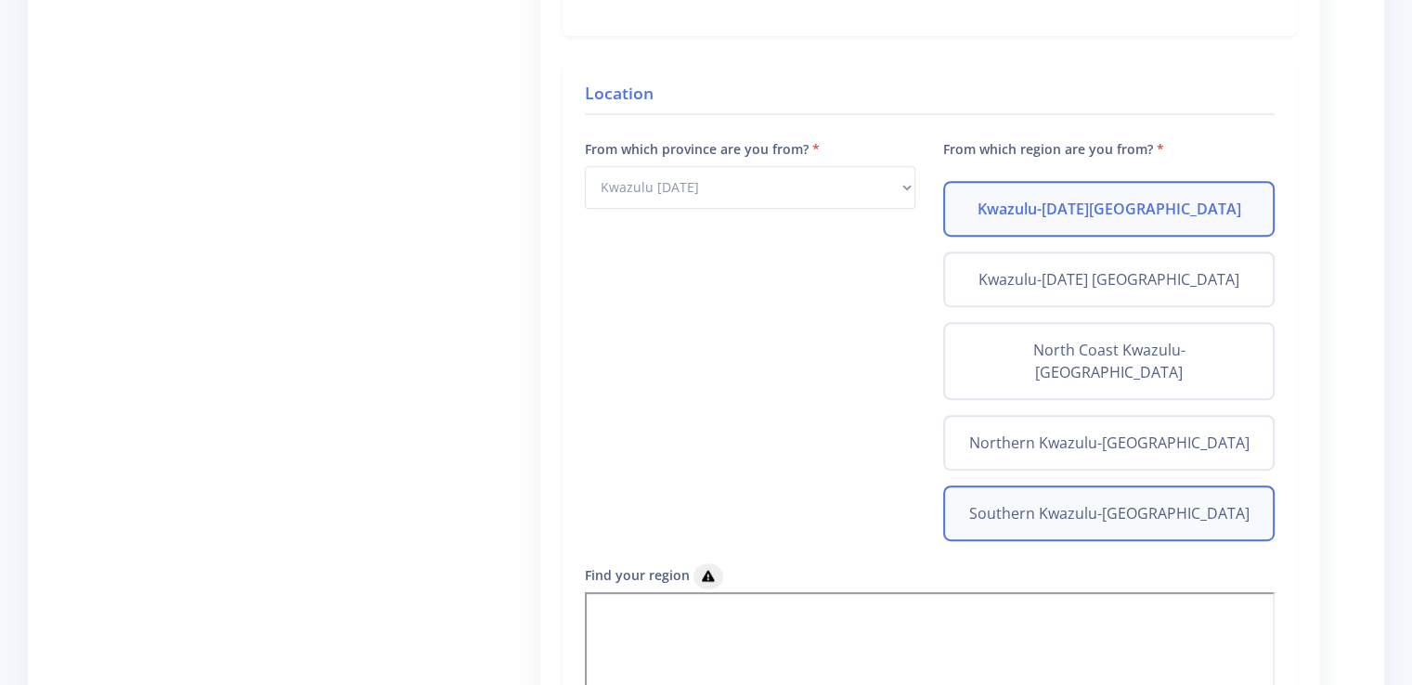
click at [1131, 485] on div "Southern Kwazulu-Natal" at bounding box center [1108, 513] width 331 height 56
click at [1040, 485] on div "Southern Kwazulu-Natal" at bounding box center [1108, 513] width 331 height 56
click at [1115, 485] on div "Southern Kwazulu-Natal" at bounding box center [1108, 513] width 331 height 56
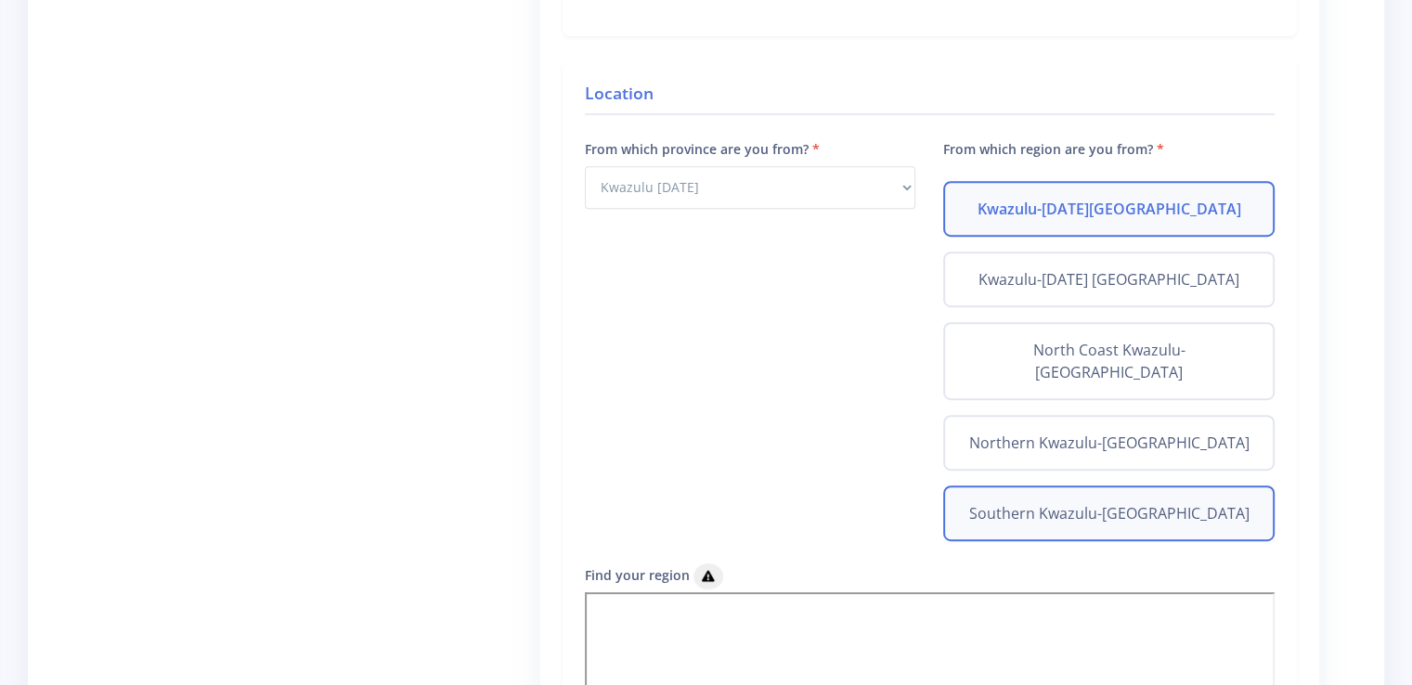
click at [1115, 485] on div "Southern Kwazulu-Natal" at bounding box center [1108, 513] width 331 height 56
click at [995, 502] on label "Southern Kwazulu-Natal" at bounding box center [1109, 513] width 298 height 22
click at [972, 502] on input "Southern Kwazulu-Natal" at bounding box center [966, 508] width 12 height 12
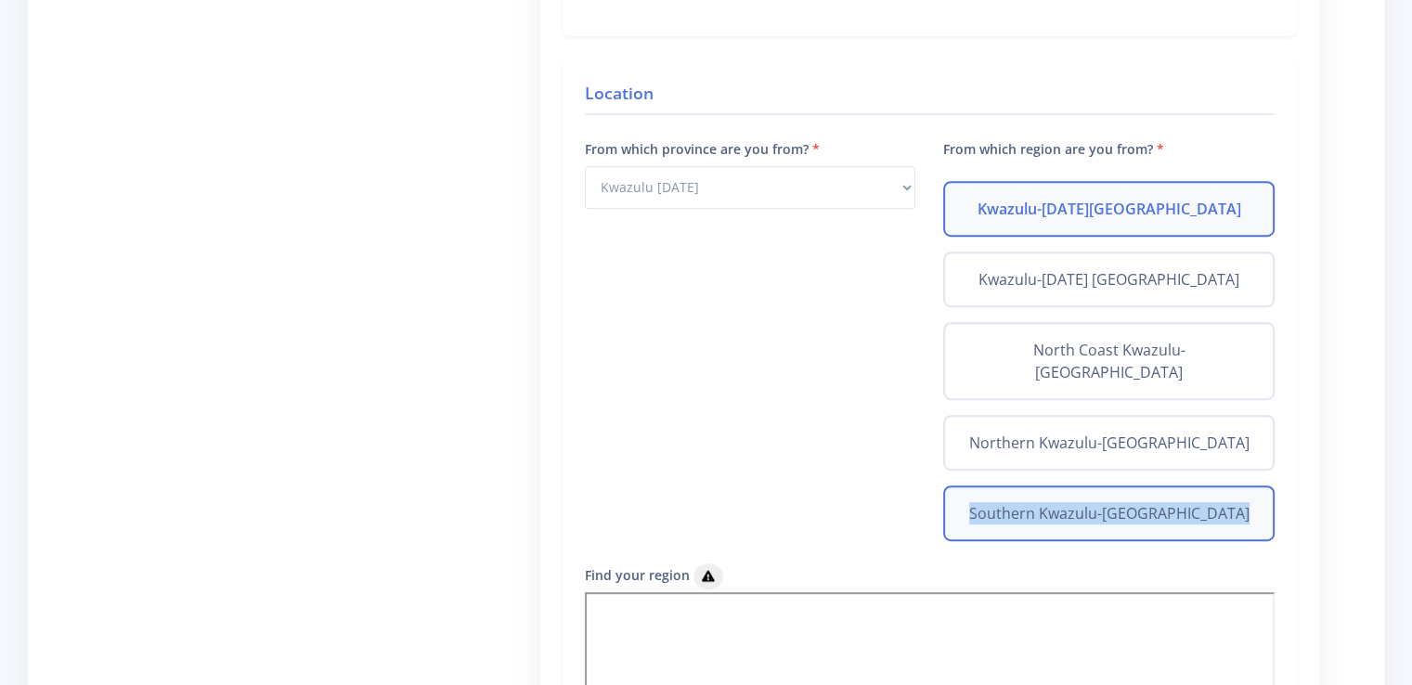
radio input "true"
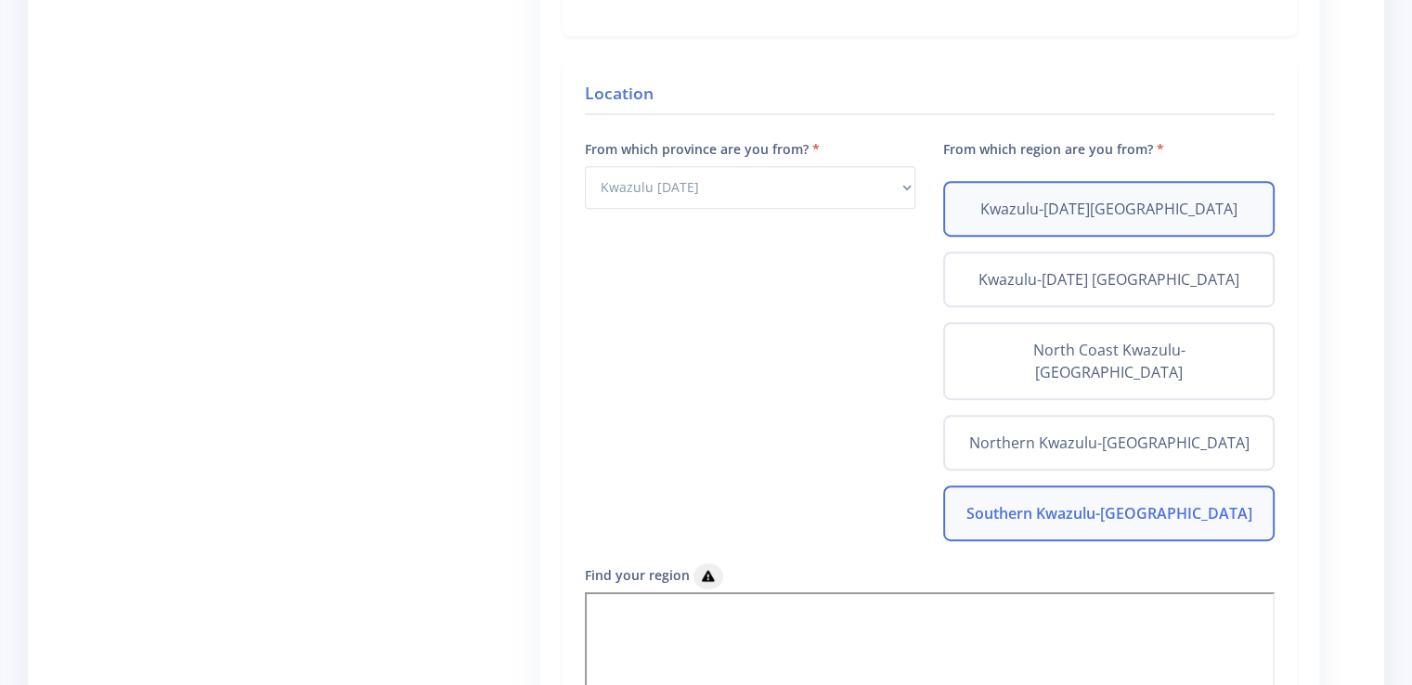
click at [1083, 222] on div "Kwazulu-Natal Central" at bounding box center [1108, 209] width 331 height 56
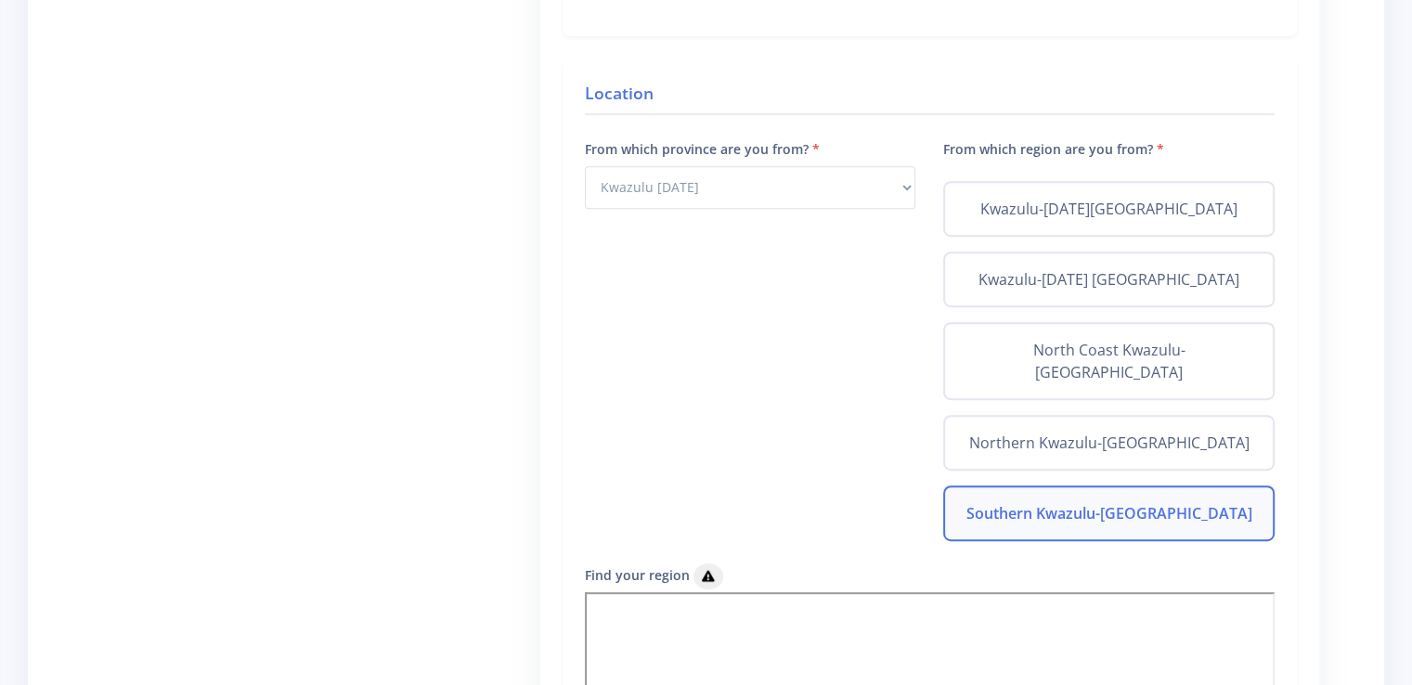
click at [834, 309] on div "From which province are you from? Select Province Western Cape Eastern Cape Nor…" at bounding box center [750, 350] width 359 height 426
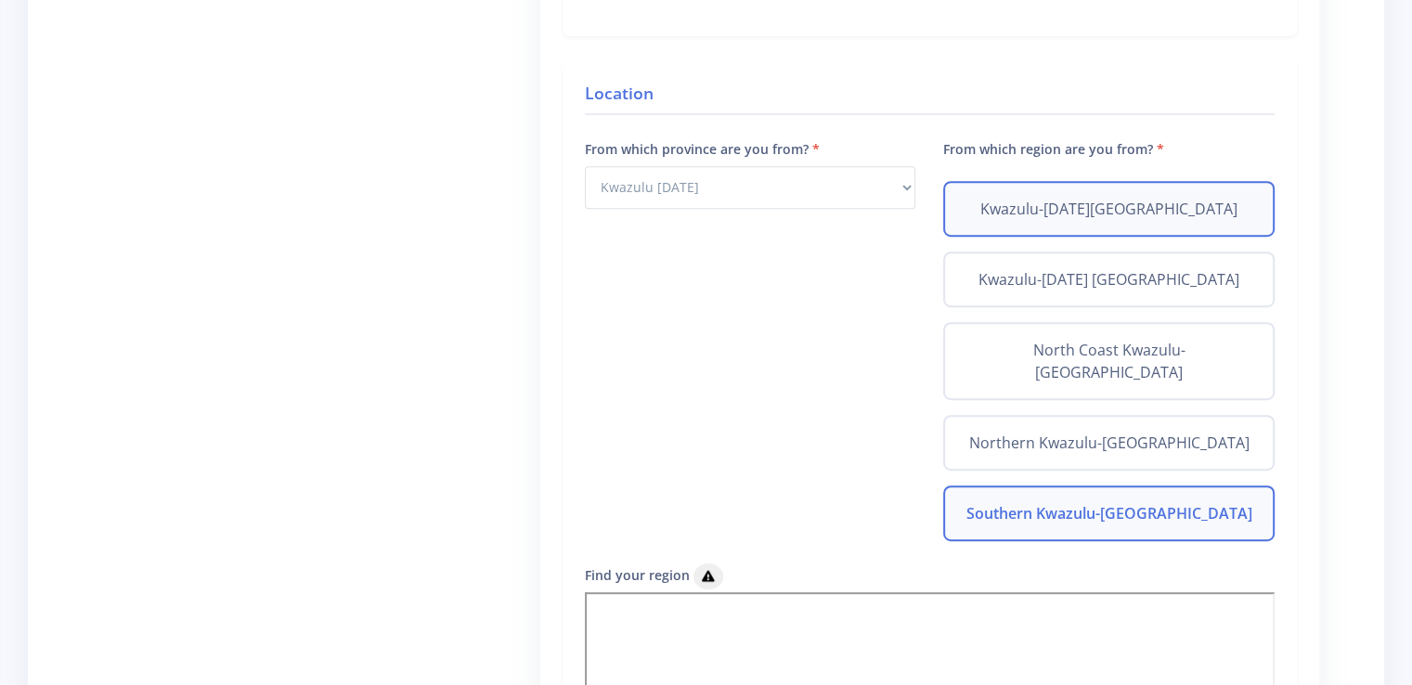
click at [1036, 183] on div "Kwazulu-Natal Central" at bounding box center [1108, 209] width 331 height 56
click at [1135, 198] on label "Kwazulu-Natal Central" at bounding box center [1109, 209] width 298 height 22
click at [972, 198] on input "Kwazulu-Natal Central" at bounding box center [966, 204] width 12 height 12
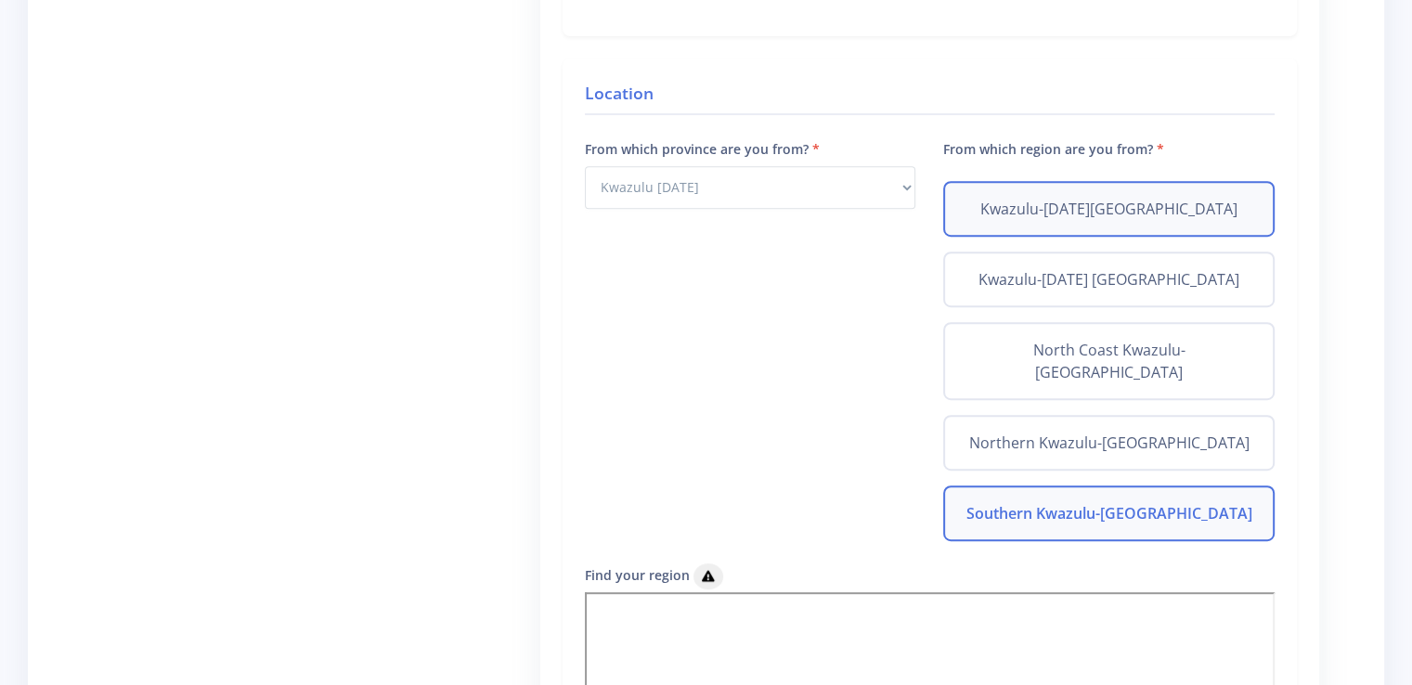
radio input "true"
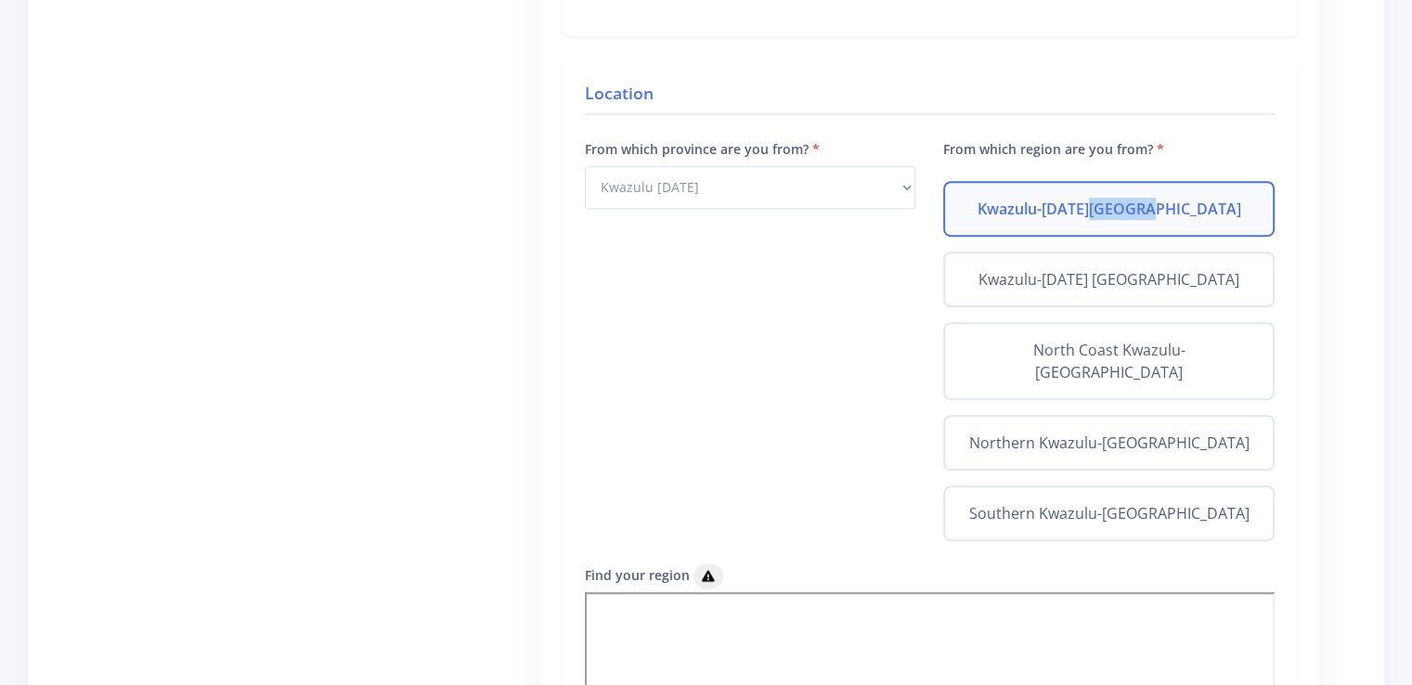
click at [1135, 198] on label "Kwazulu-Natal Central" at bounding box center [1109, 209] width 298 height 22
click at [972, 198] on input "Kwazulu-Natal Central" at bounding box center [966, 204] width 12 height 12
click at [1135, 198] on label "Kwazulu-Natal Central" at bounding box center [1109, 209] width 298 height 22
click at [972, 198] on input "Kwazulu-Natal Central" at bounding box center [966, 204] width 12 height 12
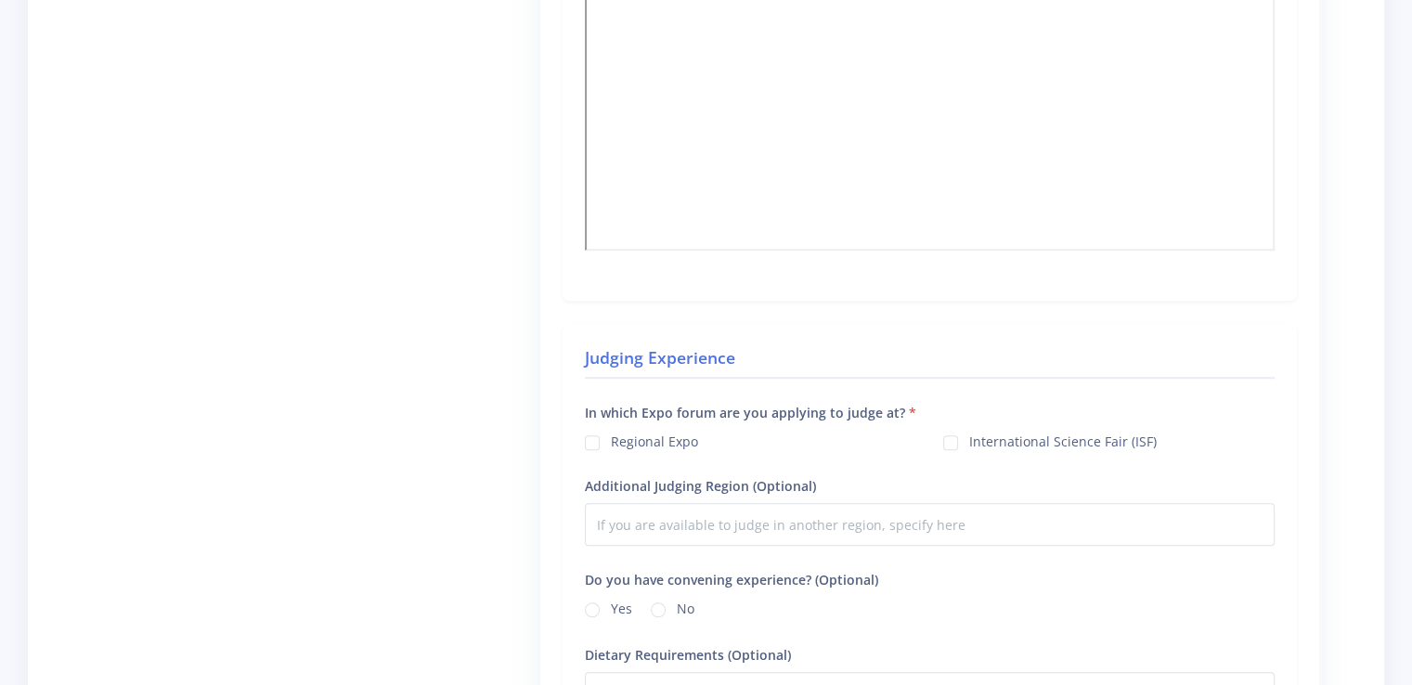
scroll to position [1326, 0]
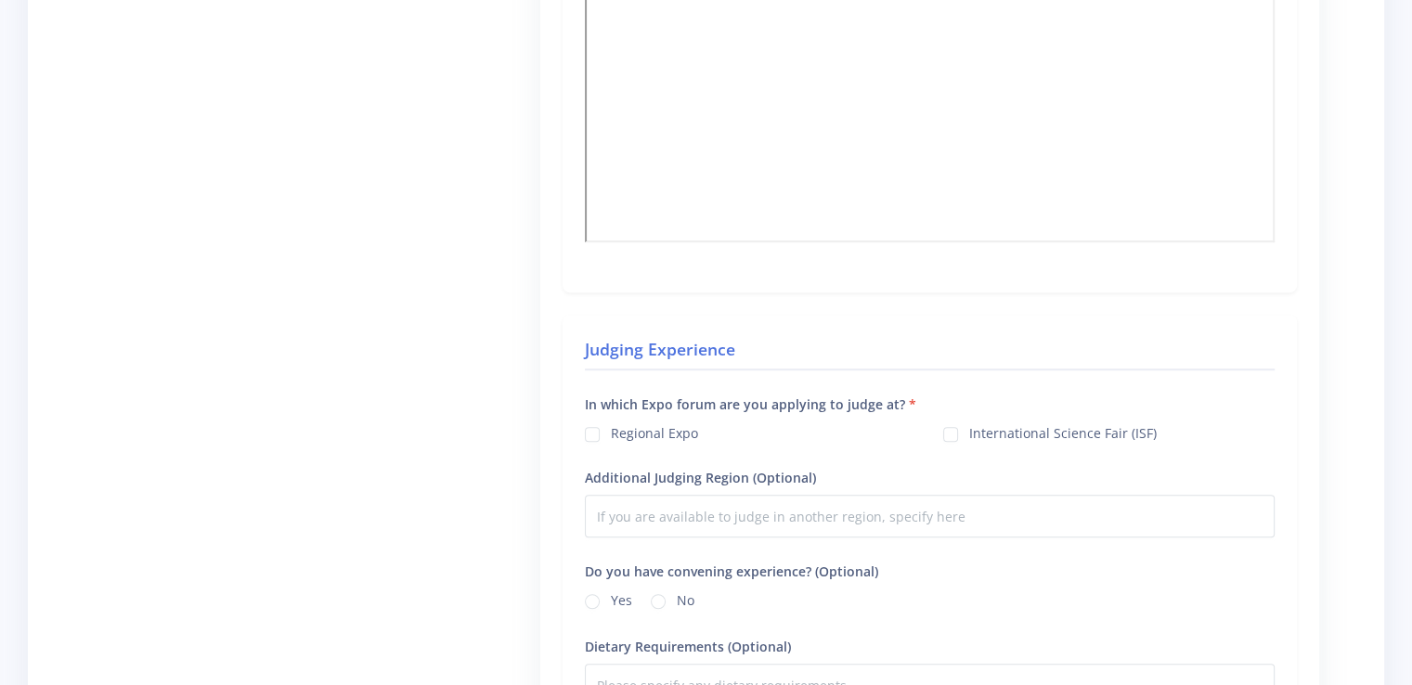
click at [611, 423] on label "Regional Expo" at bounding box center [654, 430] width 87 height 15
click at [611, 421] on input "Regional Expo" at bounding box center [617, 427] width 12 height 12
checkbox input "true"
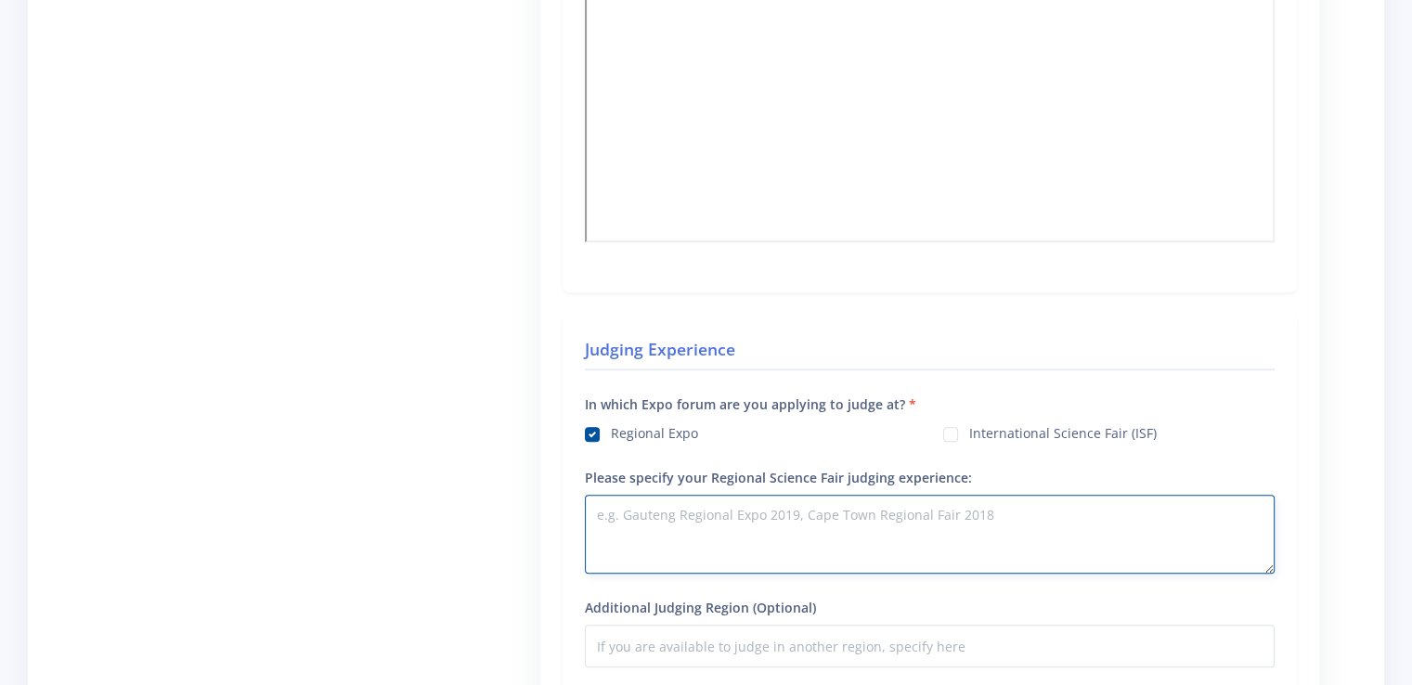
click at [661, 495] on textarea "Please specify your Regional Science Fair judging experience:" at bounding box center [930, 534] width 690 height 79
type textarea "K"
type textarea "="
type textarea "k"
click at [732, 495] on textarea "KwaZulu Natal Regional Centr" at bounding box center [930, 534] width 690 height 79
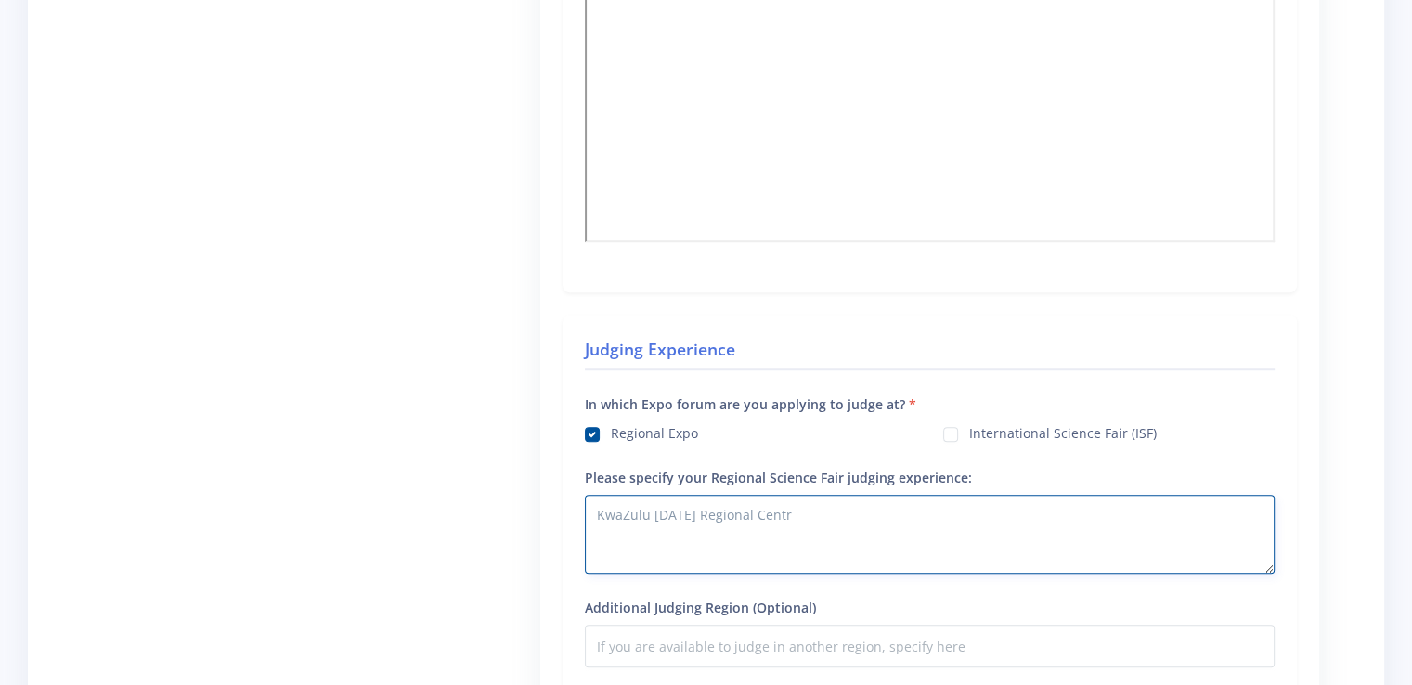
drag, startPoint x: 741, startPoint y: 482, endPoint x: 591, endPoint y: 505, distance: 151.2
click at [591, 505] on textarea "KwaZulu Natal Regional Centr" at bounding box center [930, 534] width 690 height 79
click at [793, 495] on textarea "KwaZulu Natal Regional Centr" at bounding box center [930, 534] width 690 height 79
type textarea "K"
paste textarea "KwaZulu Natal Regional"
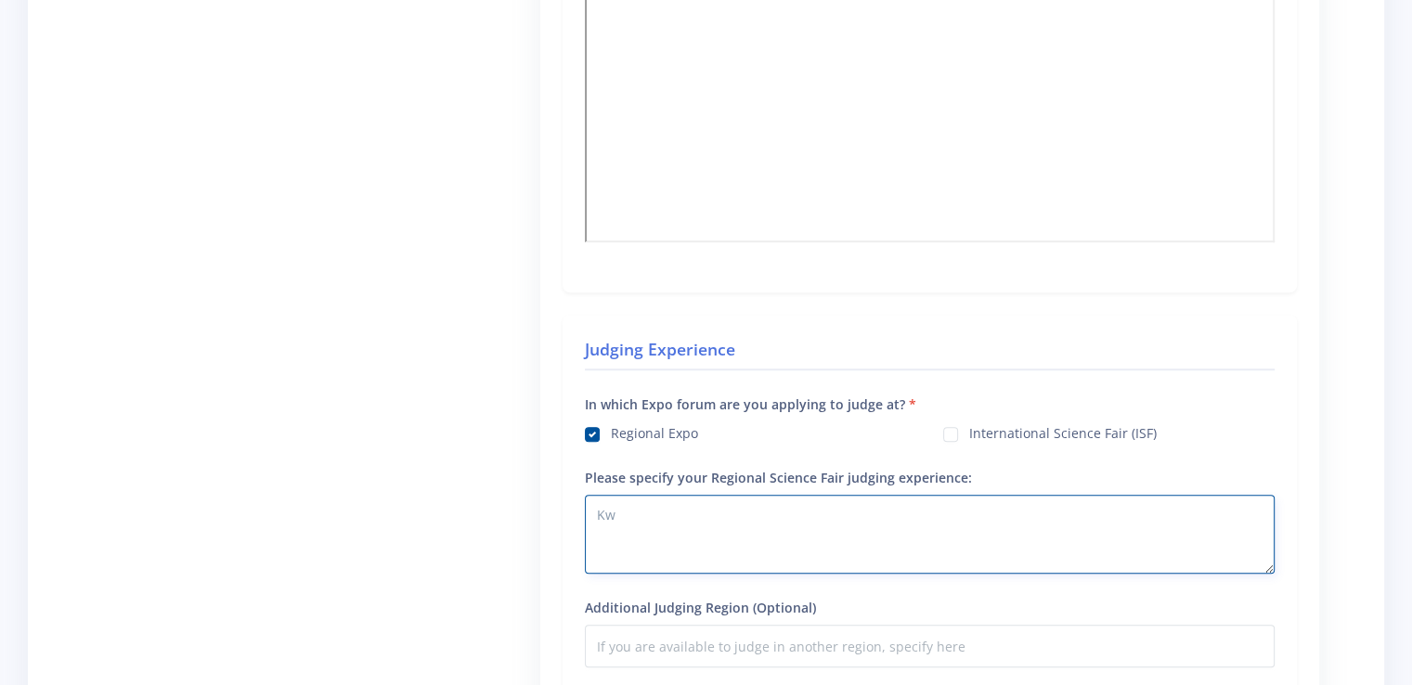
type textarea "K"
paste textarea "KwaZulu Natal Regional"
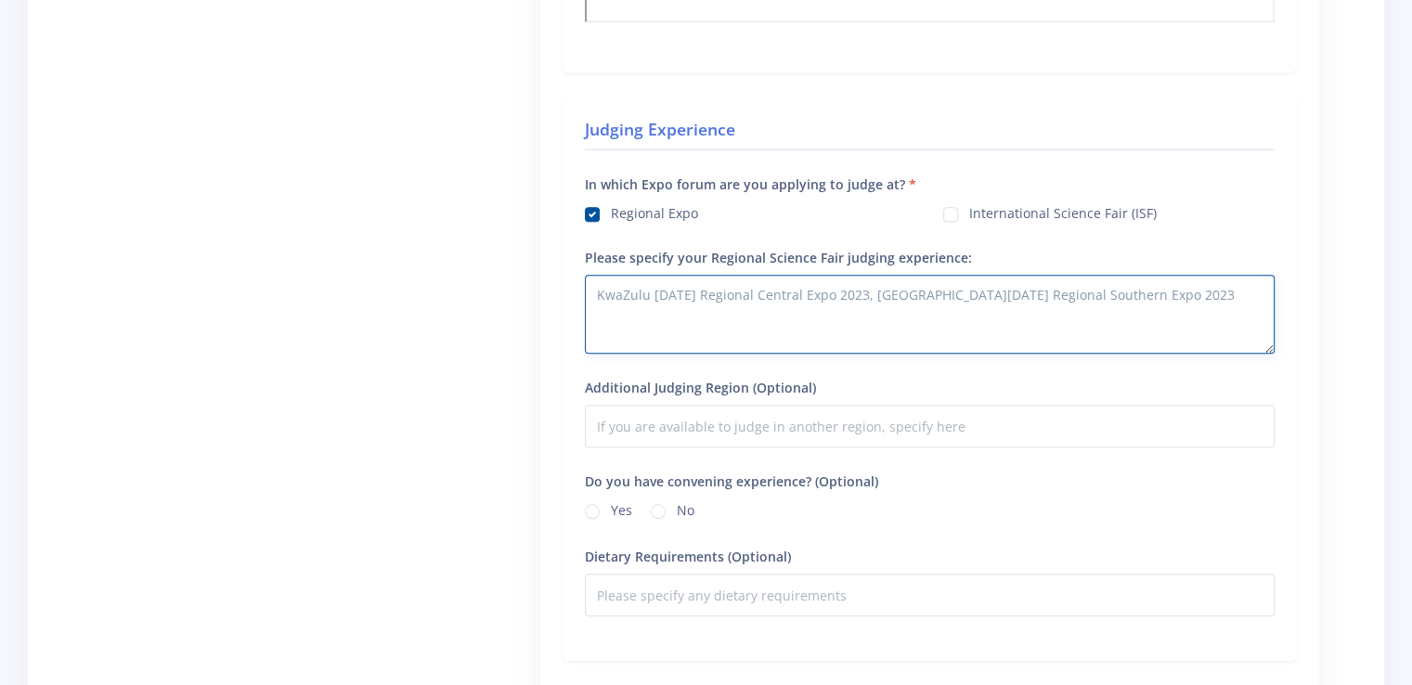
scroll to position [1631, 0]
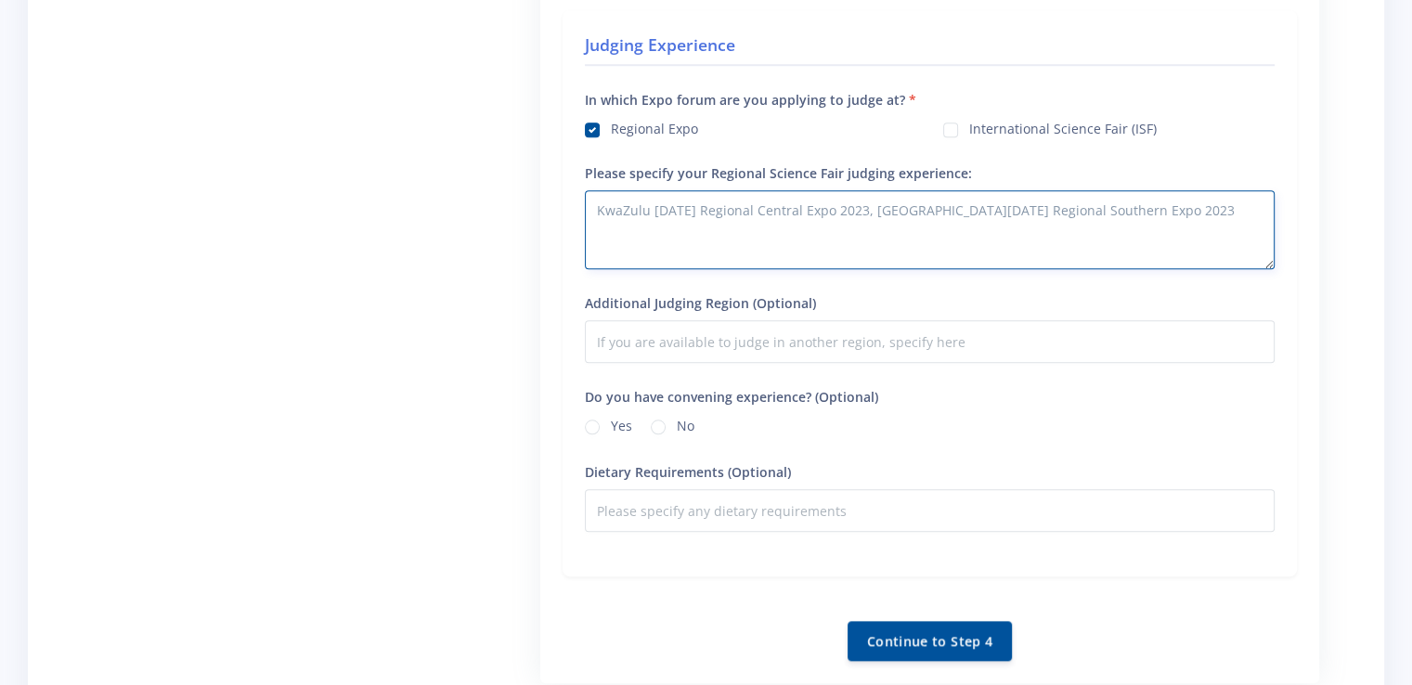
type textarea "KwaZulu Natal Regional Central Expo 2023, KwaZulu Natal Regional Southern Expo …"
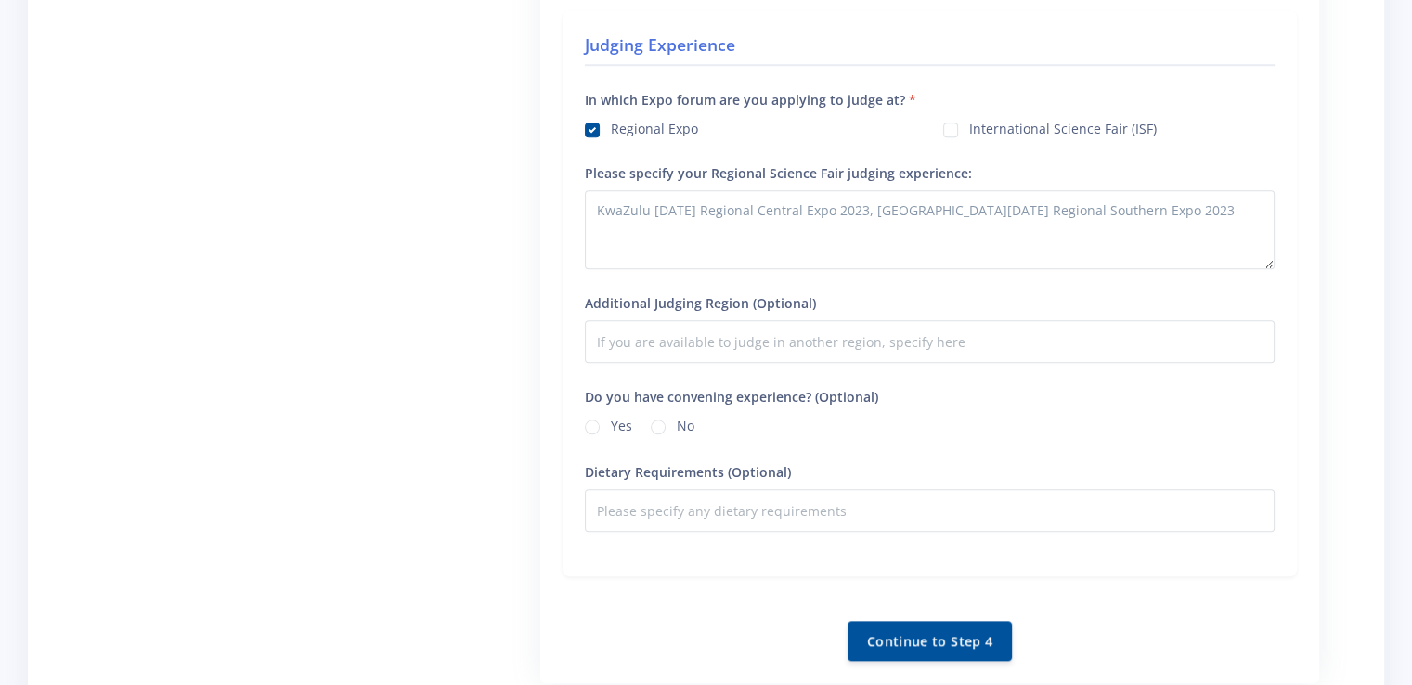
click at [677, 416] on label "No" at bounding box center [686, 423] width 18 height 15
click at [677, 416] on input "No" at bounding box center [683, 422] width 12 height 12
radio input "true"
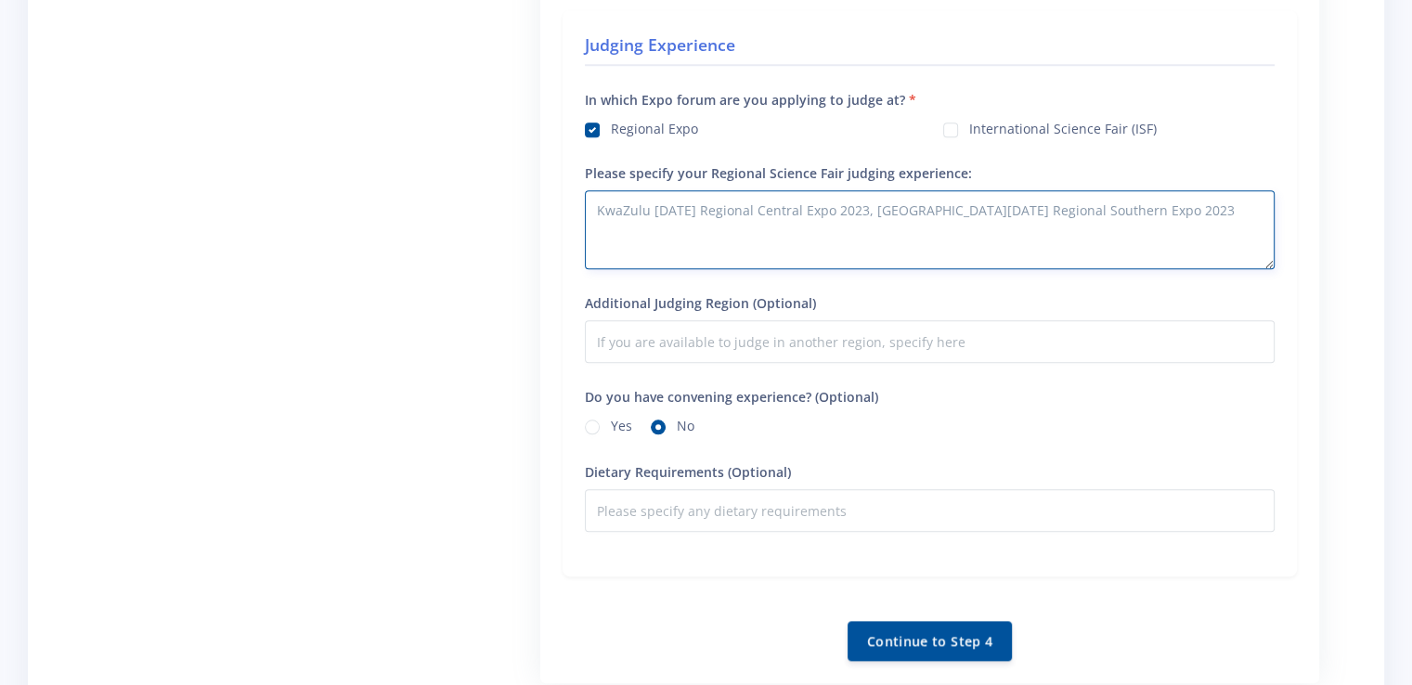
click at [1155, 190] on textarea "KwaZulu Natal Regional Central Expo 2023, KwaZulu Natal Regional Southern Expo …" at bounding box center [930, 229] width 690 height 79
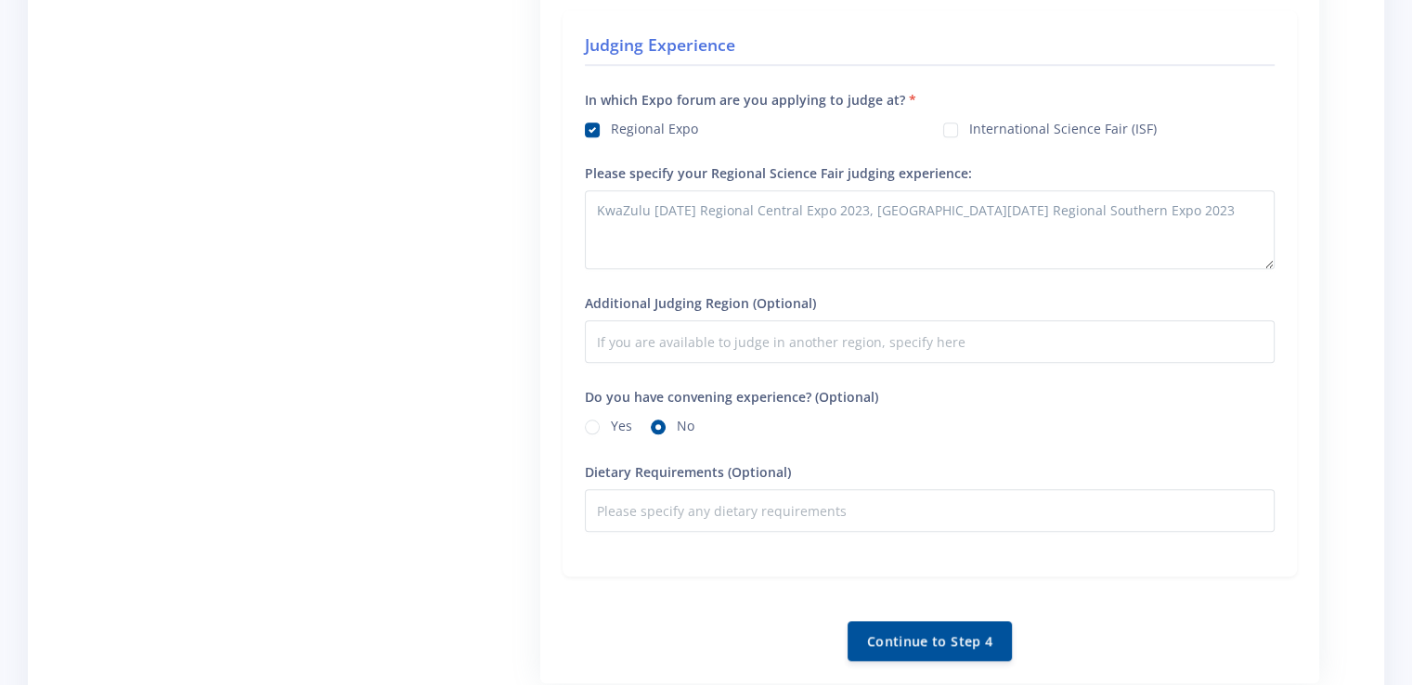
click at [969, 119] on label "International Science Fair (ISF)" at bounding box center [1062, 126] width 187 height 15
click at [969, 117] on input "International Science Fair (ISF)" at bounding box center [975, 123] width 12 height 12
checkbox input "true"
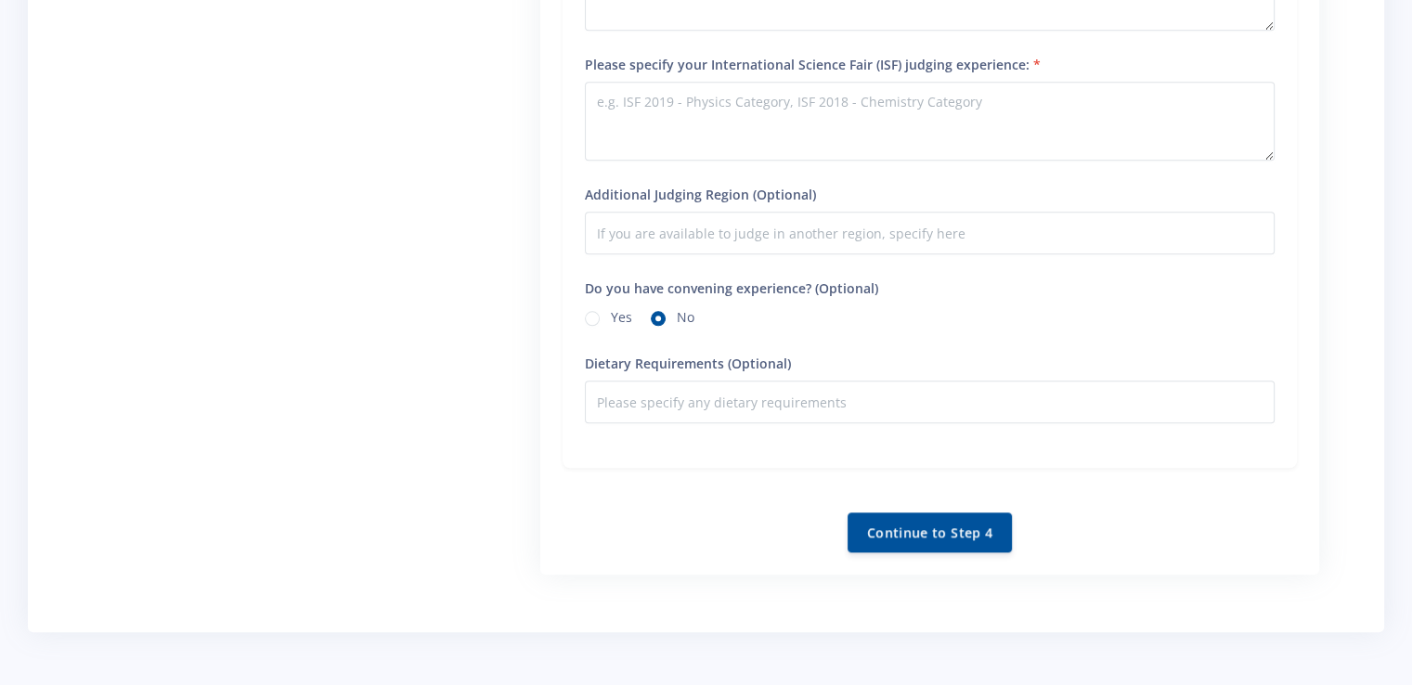
scroll to position [1928, 0]
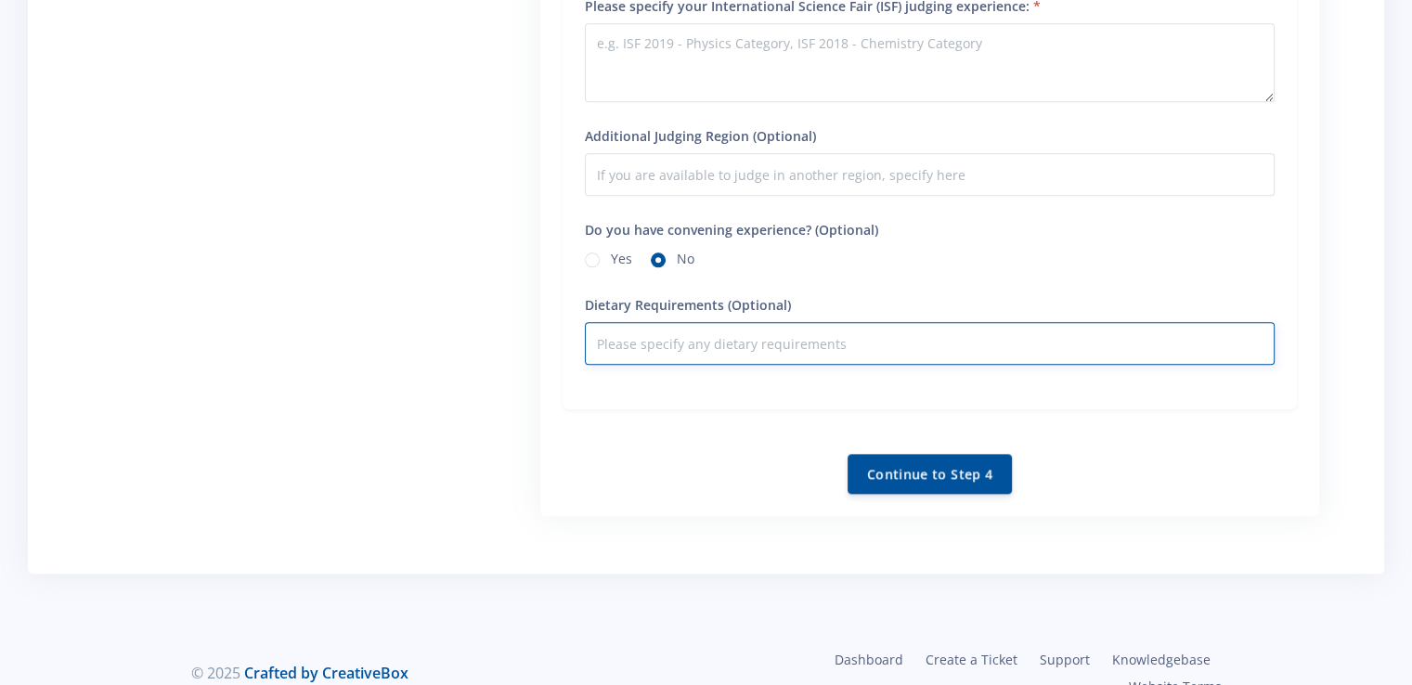
click at [641, 322] on input "Dietary Requirements (Optional)" at bounding box center [930, 343] width 690 height 43
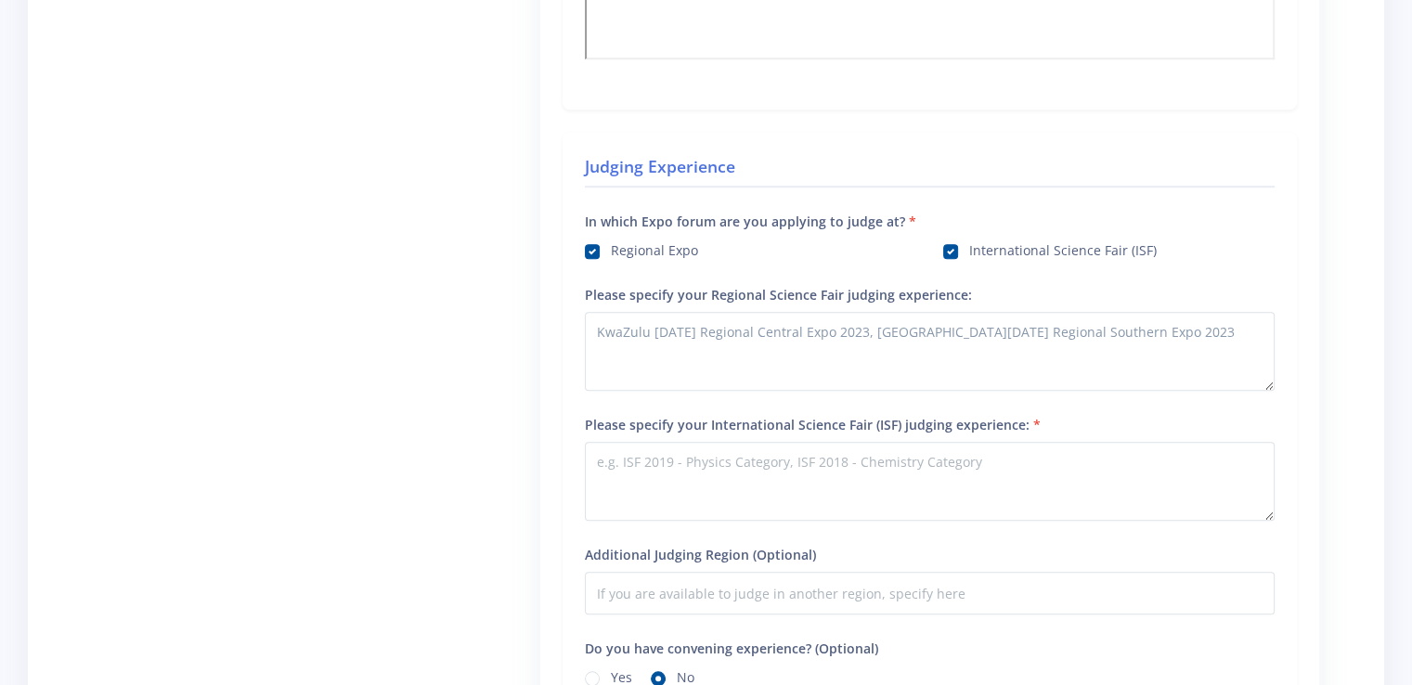
scroll to position [1462, 0]
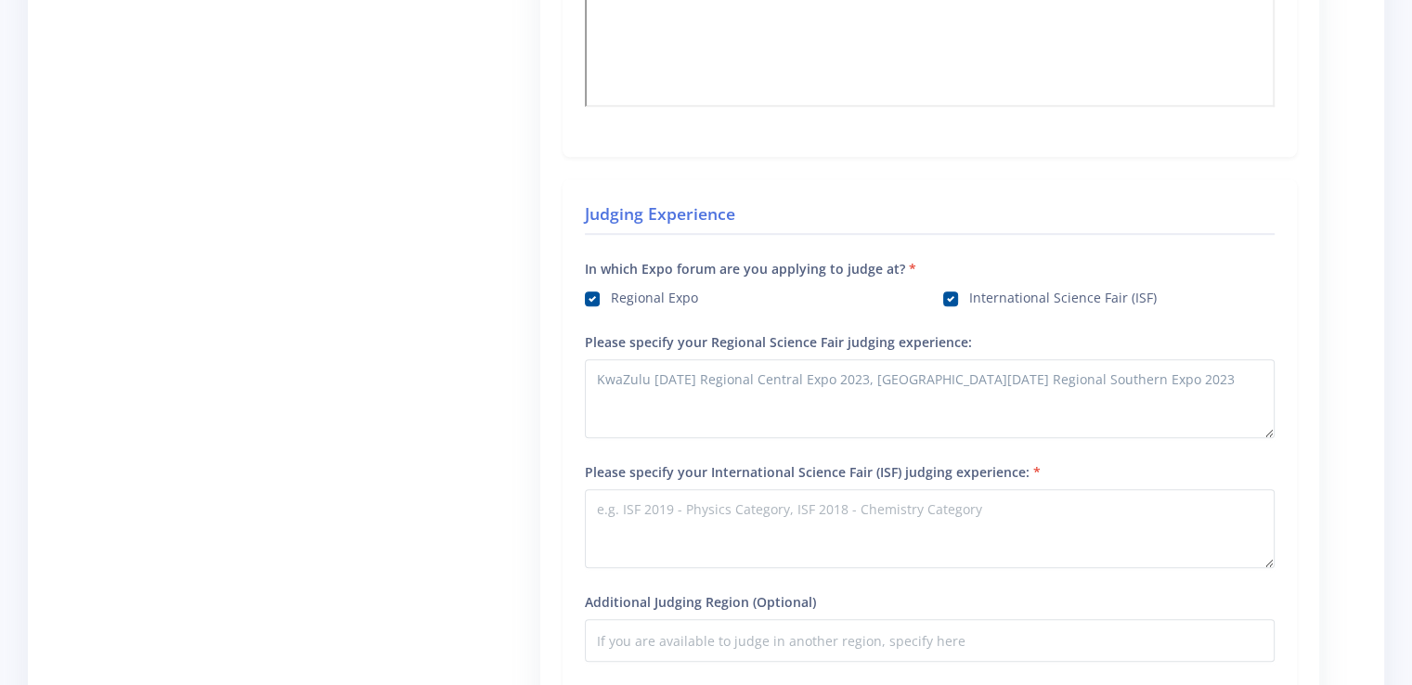
type input "None"
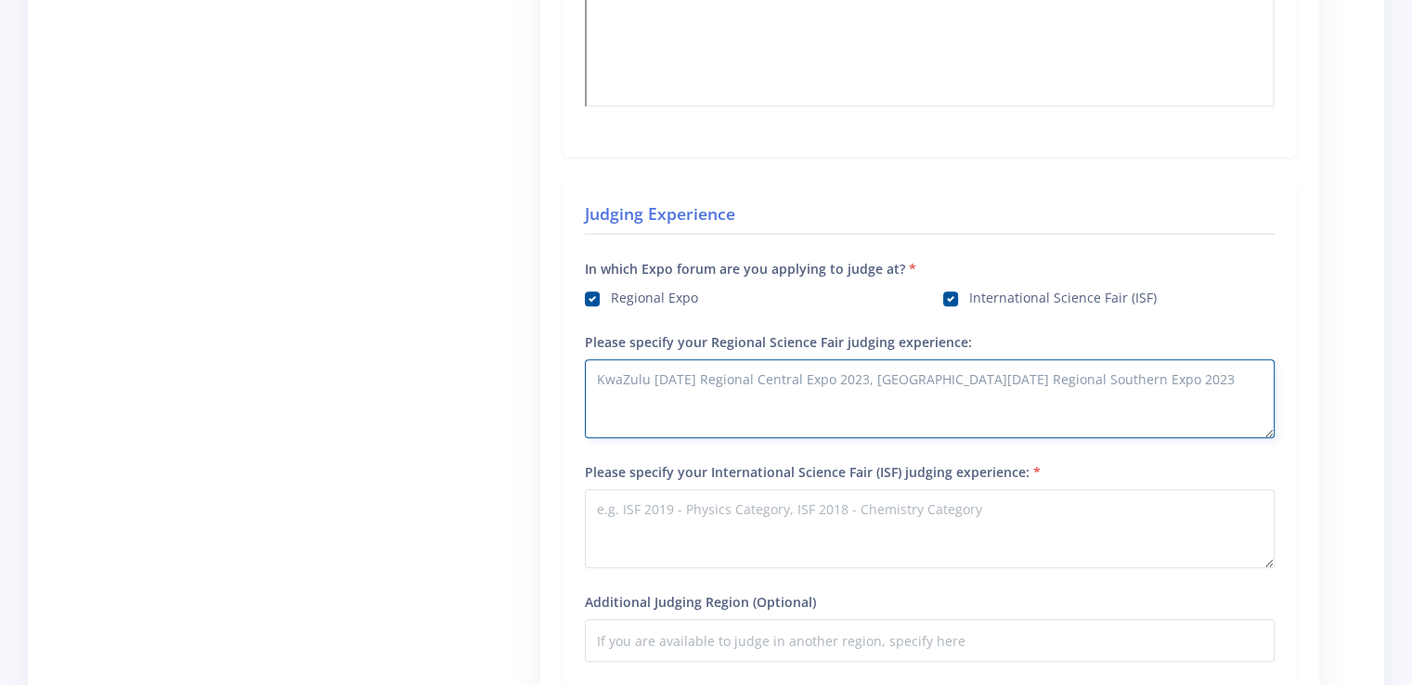
click at [850, 359] on textarea "KwaZulu Natal Regional Central Expo 2023, KwaZulu Natal Regional Southern Expo …" at bounding box center [930, 398] width 690 height 79
click at [1205, 359] on textarea "KwaZulu Natal Regional Central Expo 2023,2024,2025, KwaZulu Natal Regional Sout…" at bounding box center [930, 398] width 690 height 79
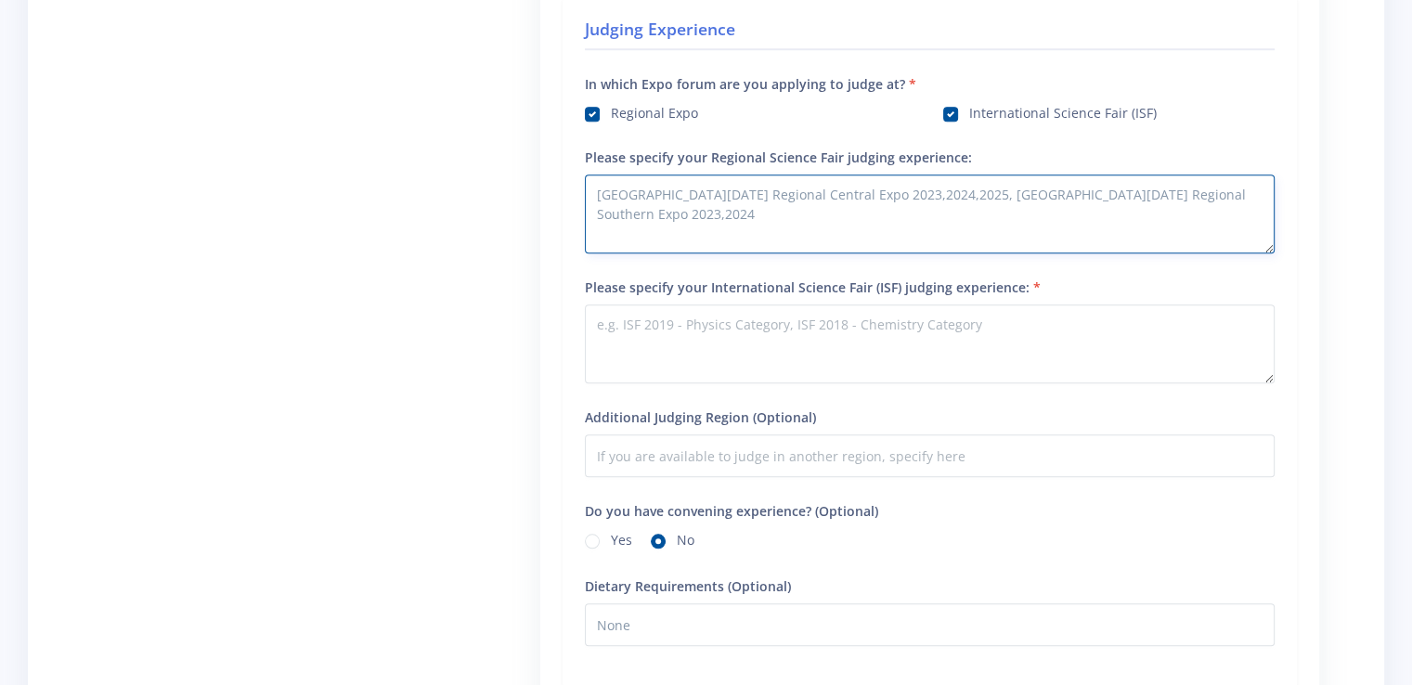
scroll to position [1632, 0]
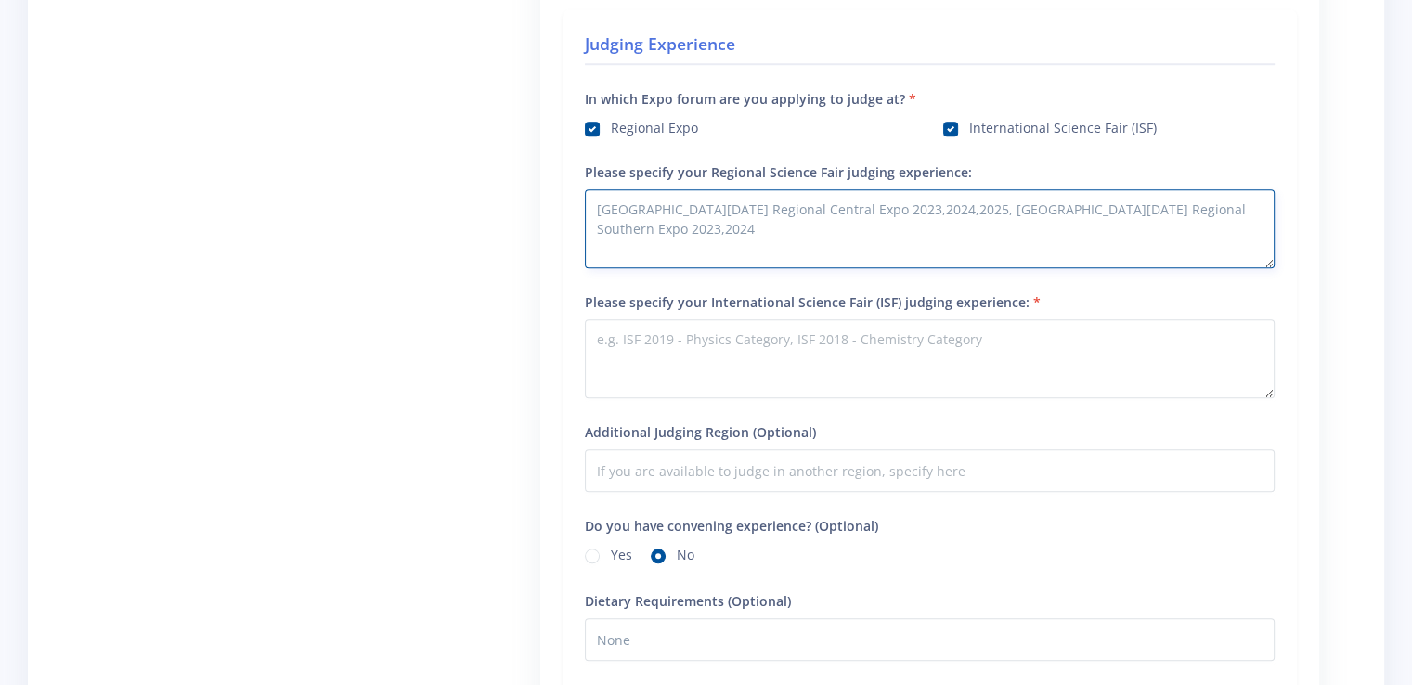
type textarea "KwaZulu Natal Regional Central Expo 2023,2024,2025, KwaZulu Natal Regional Sout…"
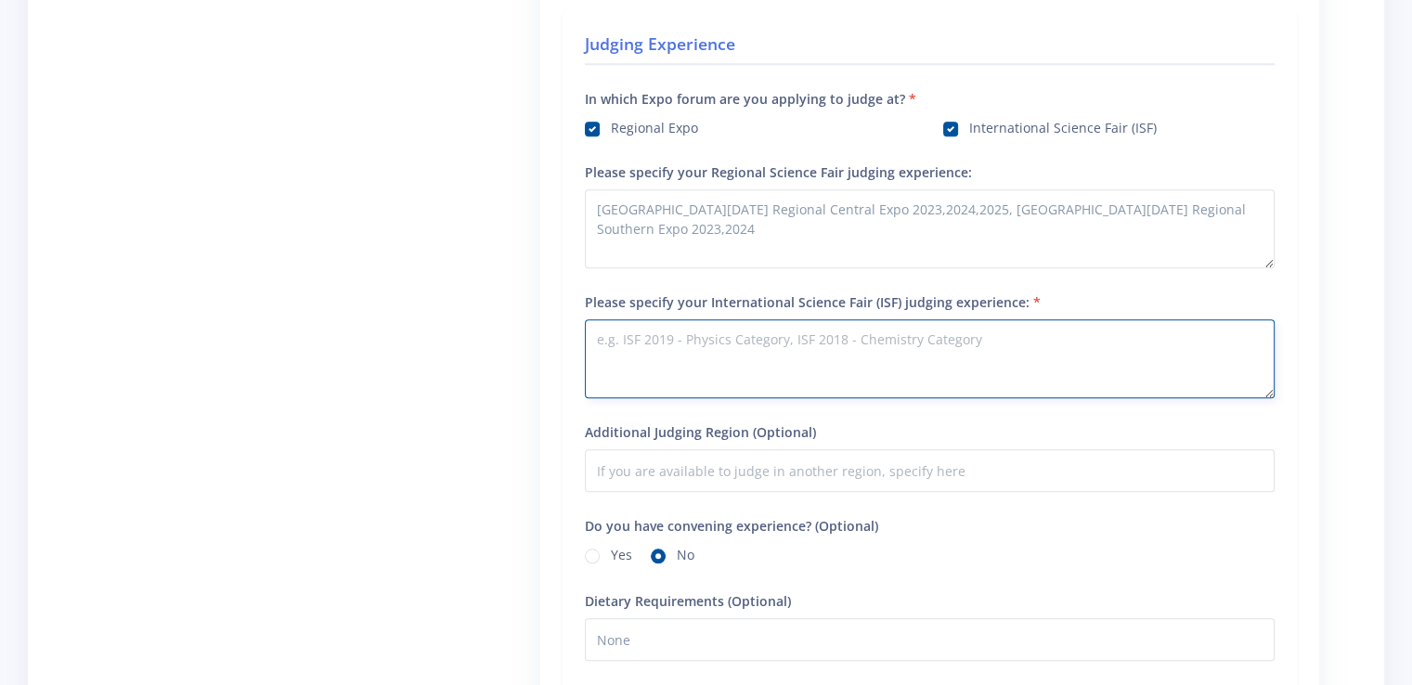
click at [808, 342] on textarea "Please specify your International Science Fair (ISF) judging experience:" at bounding box center [930, 358] width 690 height 79
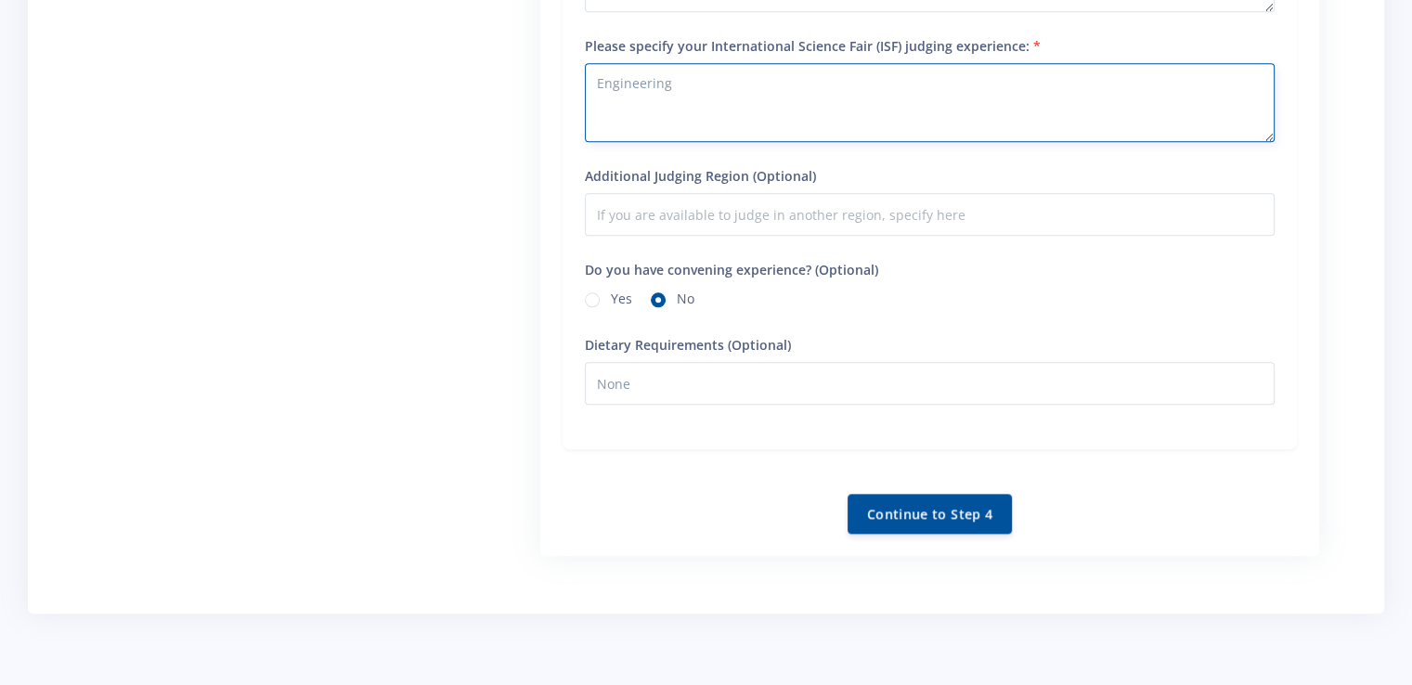
scroll to position [1928, 0]
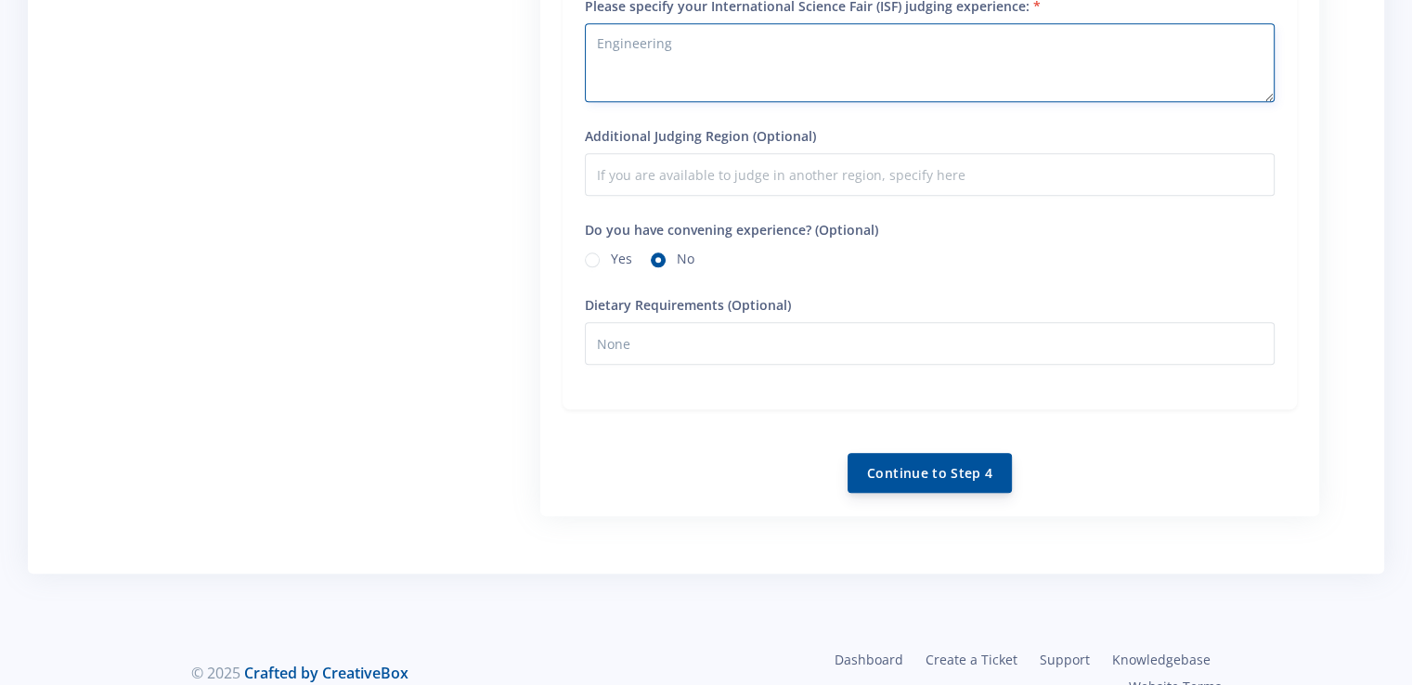
type textarea "Engineering"
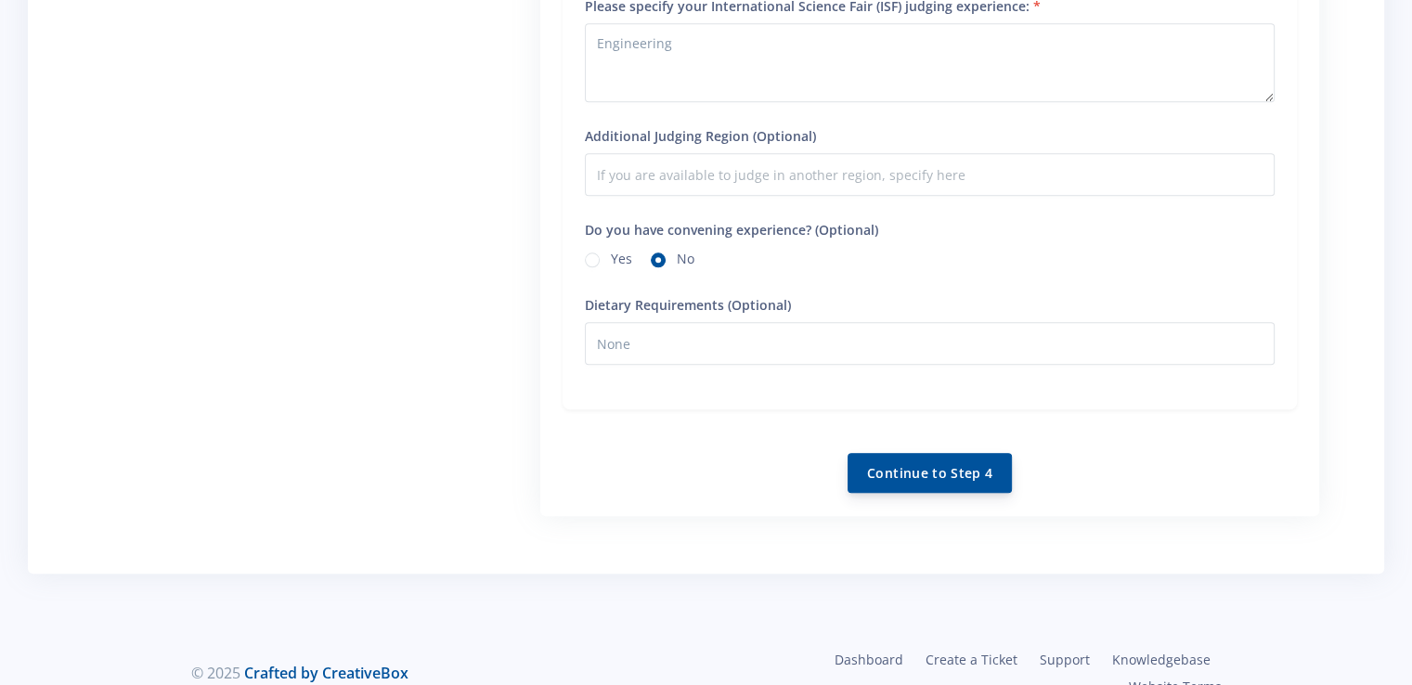
click at [923, 453] on button "Continue to Step 4" at bounding box center [929, 473] width 164 height 40
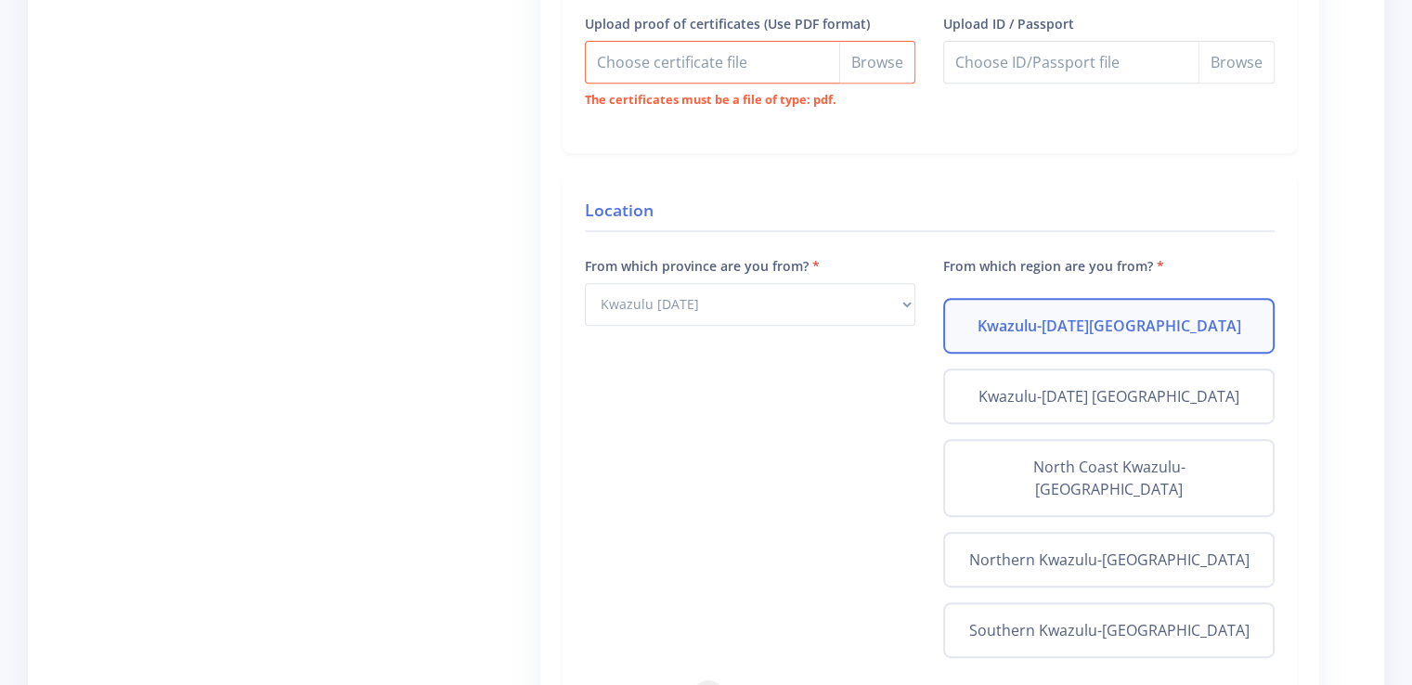
scroll to position [755, 0]
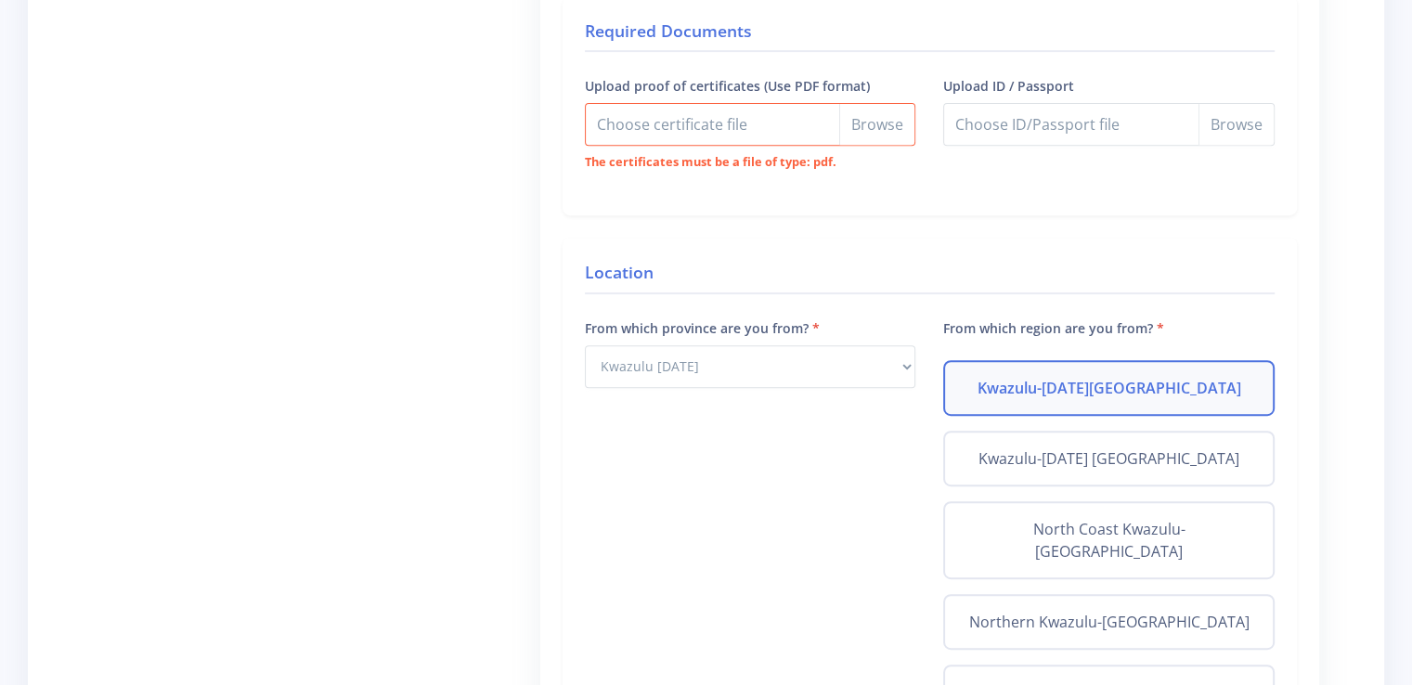
click at [799, 192] on div "Required Documents Upload proof of certificates (Use PDF format) Choose certifi…" at bounding box center [929, 106] width 734 height 220
click at [734, 120] on input "Upload proof of certificates (Use PDF format)" at bounding box center [750, 124] width 331 height 43
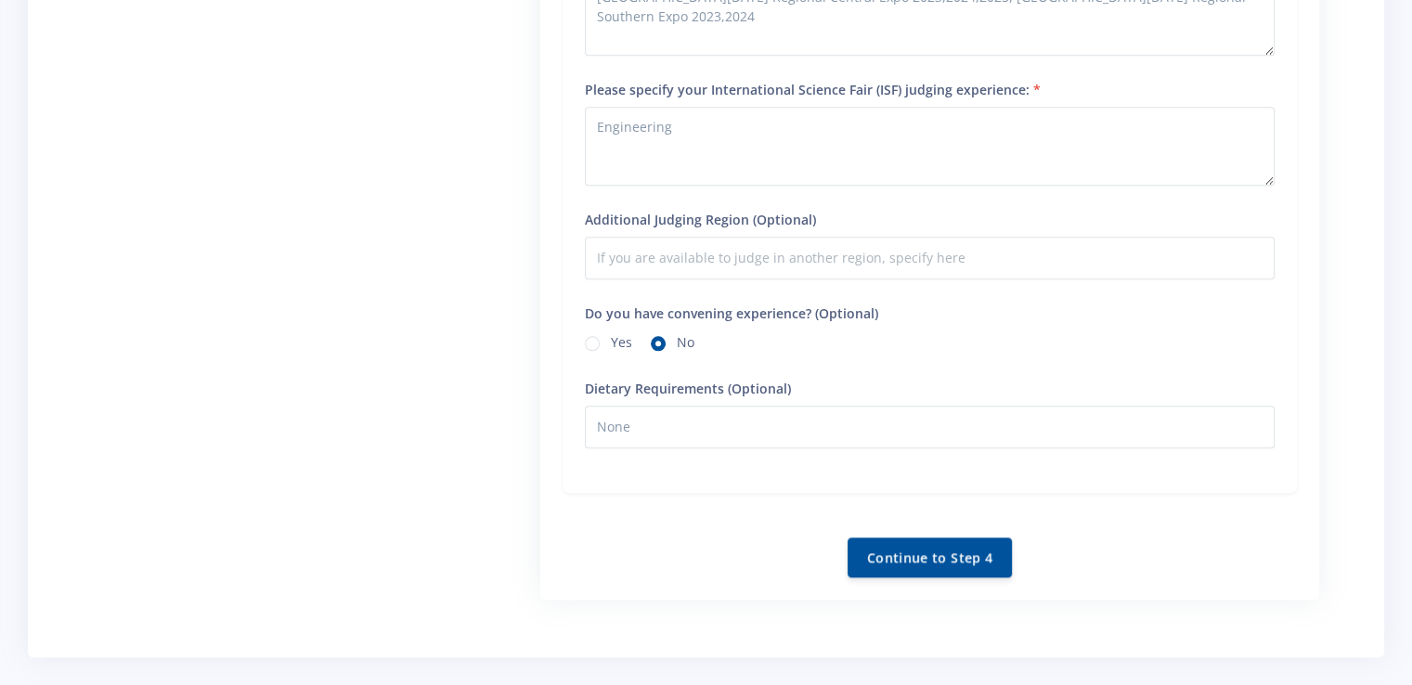
scroll to position [2120, 0]
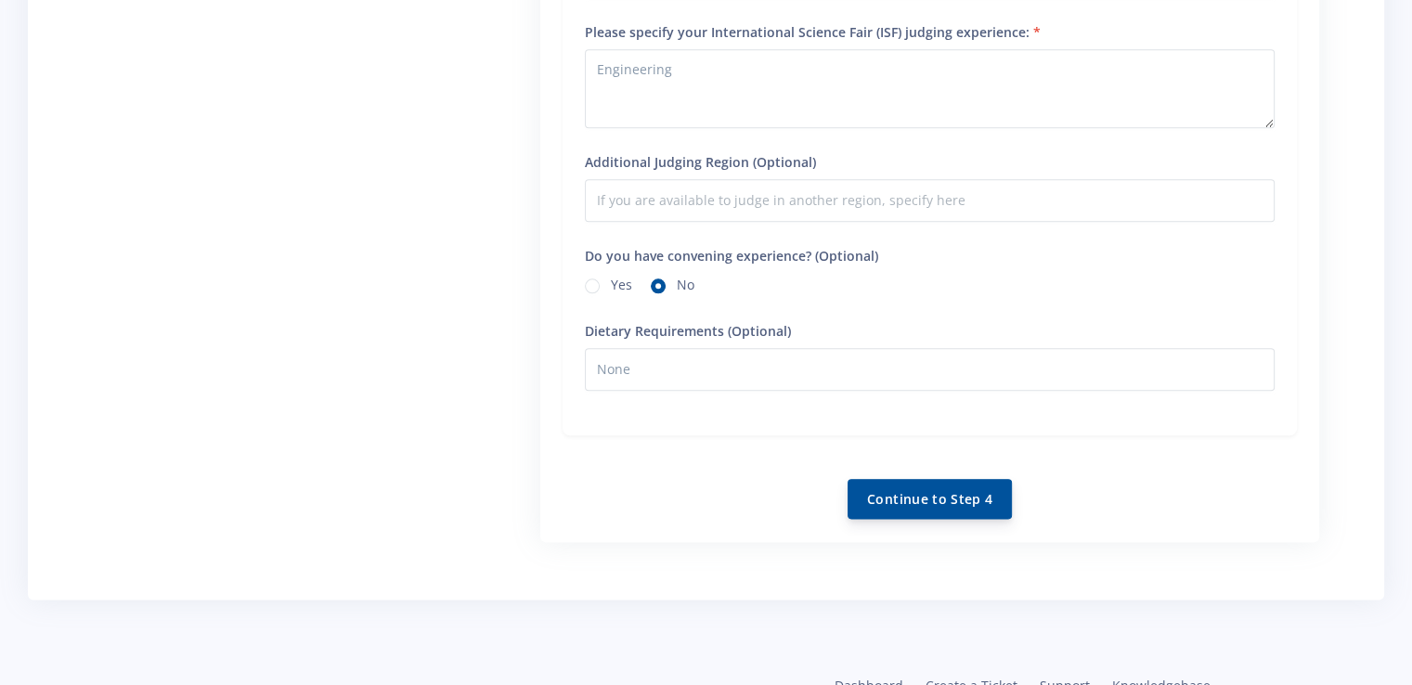
click at [884, 479] on button "Continue to Step 4" at bounding box center [929, 499] width 164 height 40
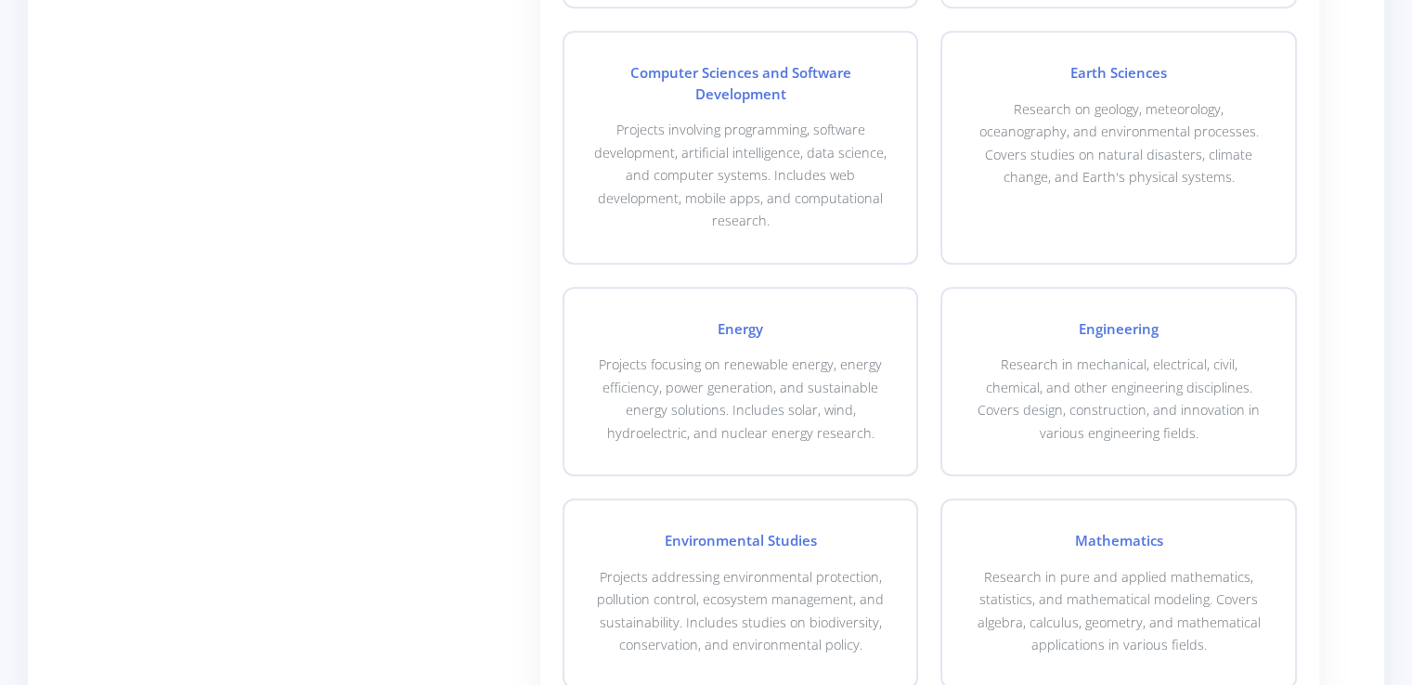
scroll to position [1017, 0]
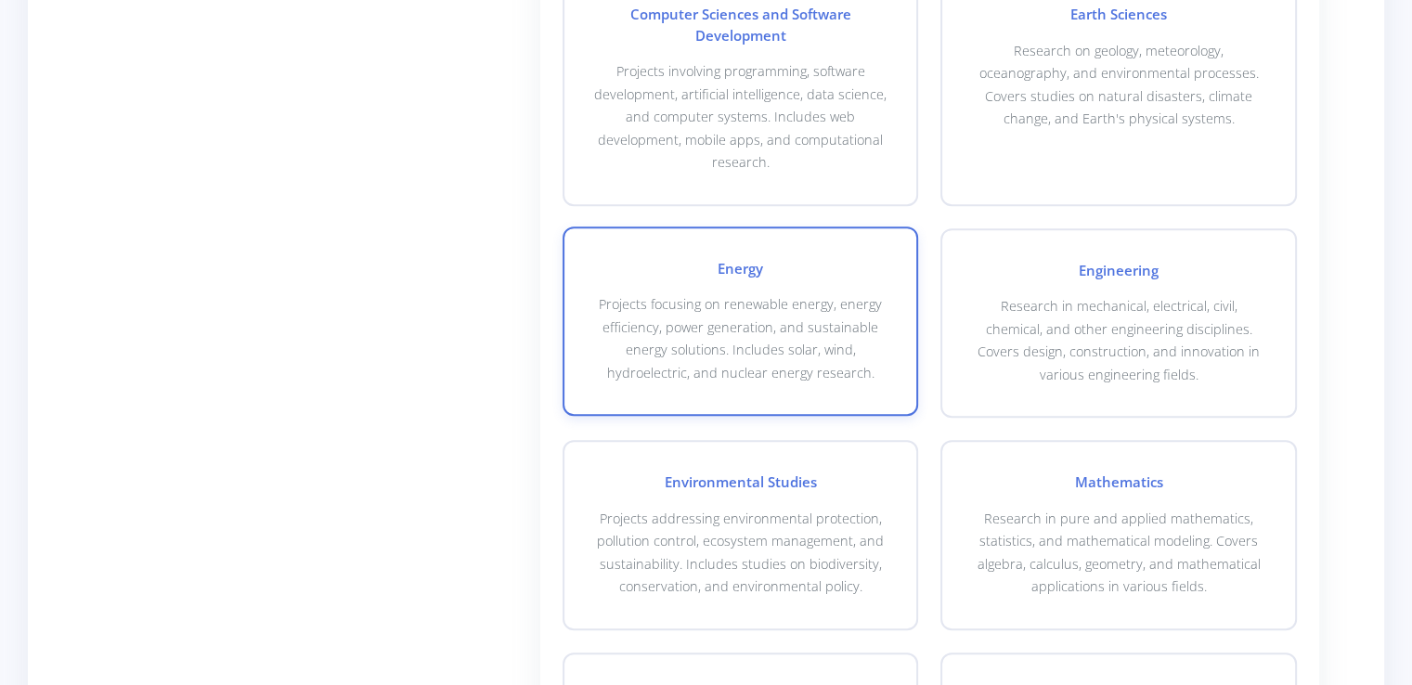
click at [813, 293] on p "Projects focusing on renewable energy, energy efficiency, power generation, and…" at bounding box center [740, 338] width 293 height 91
checkbox input "true"
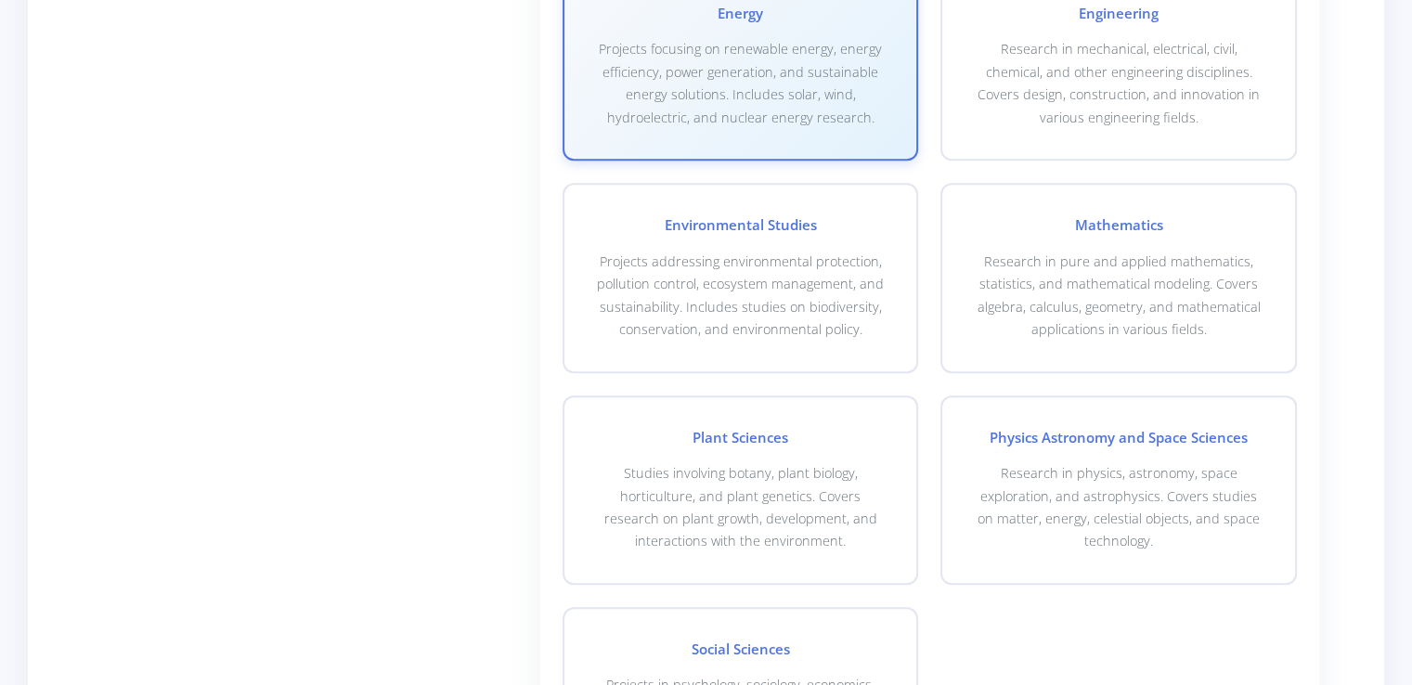
scroll to position [1301, 0]
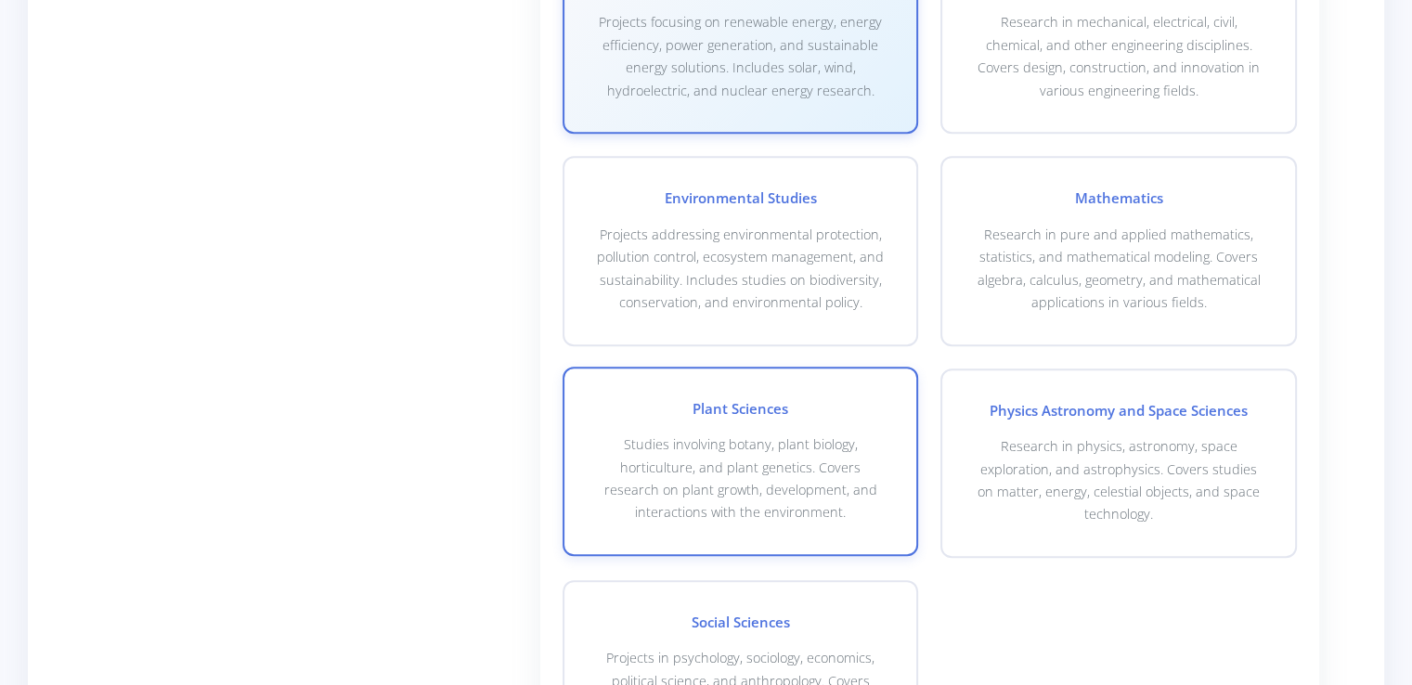
click at [789, 454] on p "Studies involving botany, plant biology, horticulture, and plant genetics. Cove…" at bounding box center [740, 478] width 293 height 91
checkbox input "true"
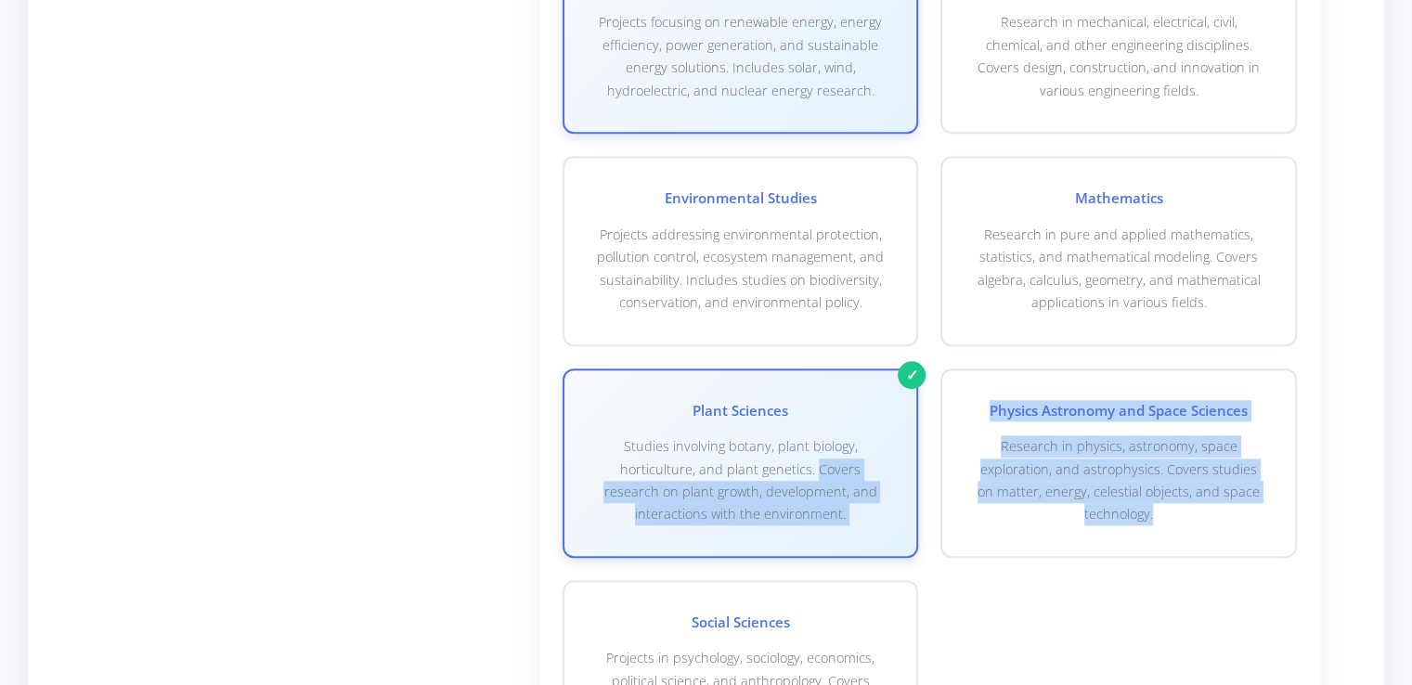
drag, startPoint x: 789, startPoint y: 454, endPoint x: 1168, endPoint y: 573, distance: 396.9
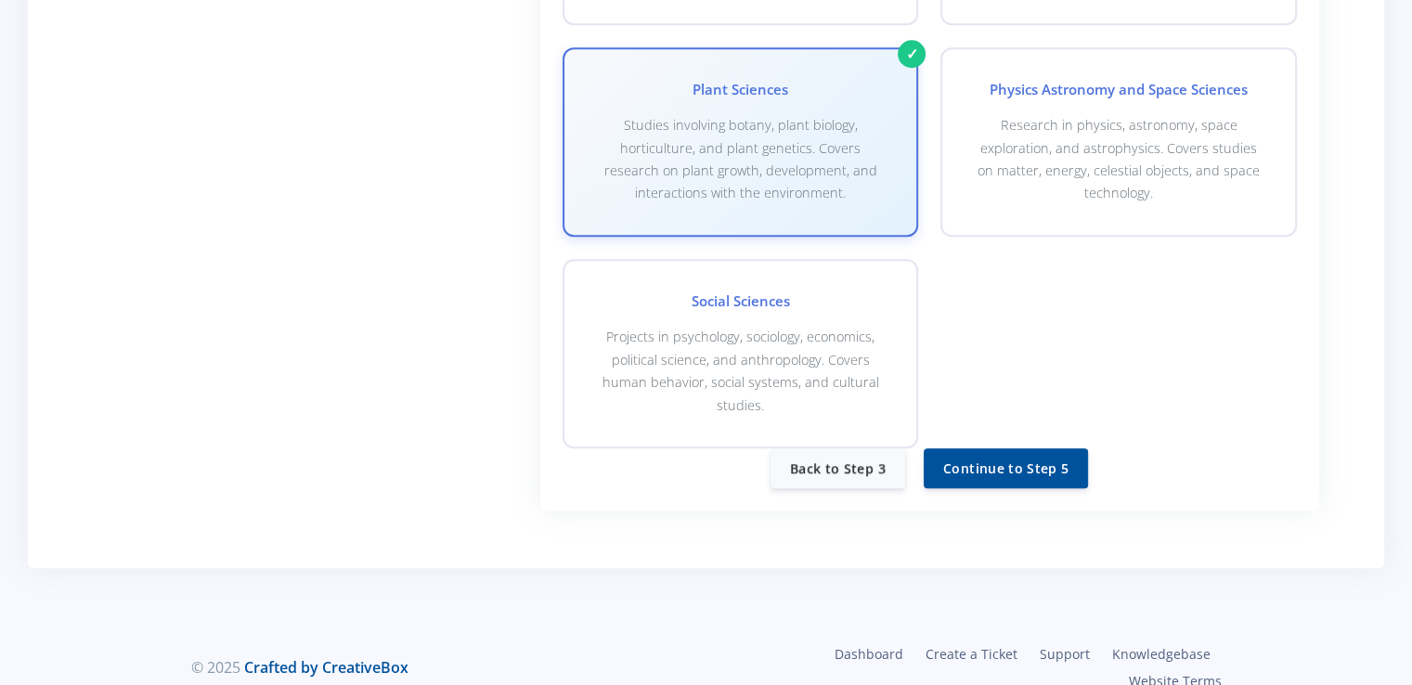
scroll to position [1643, 0]
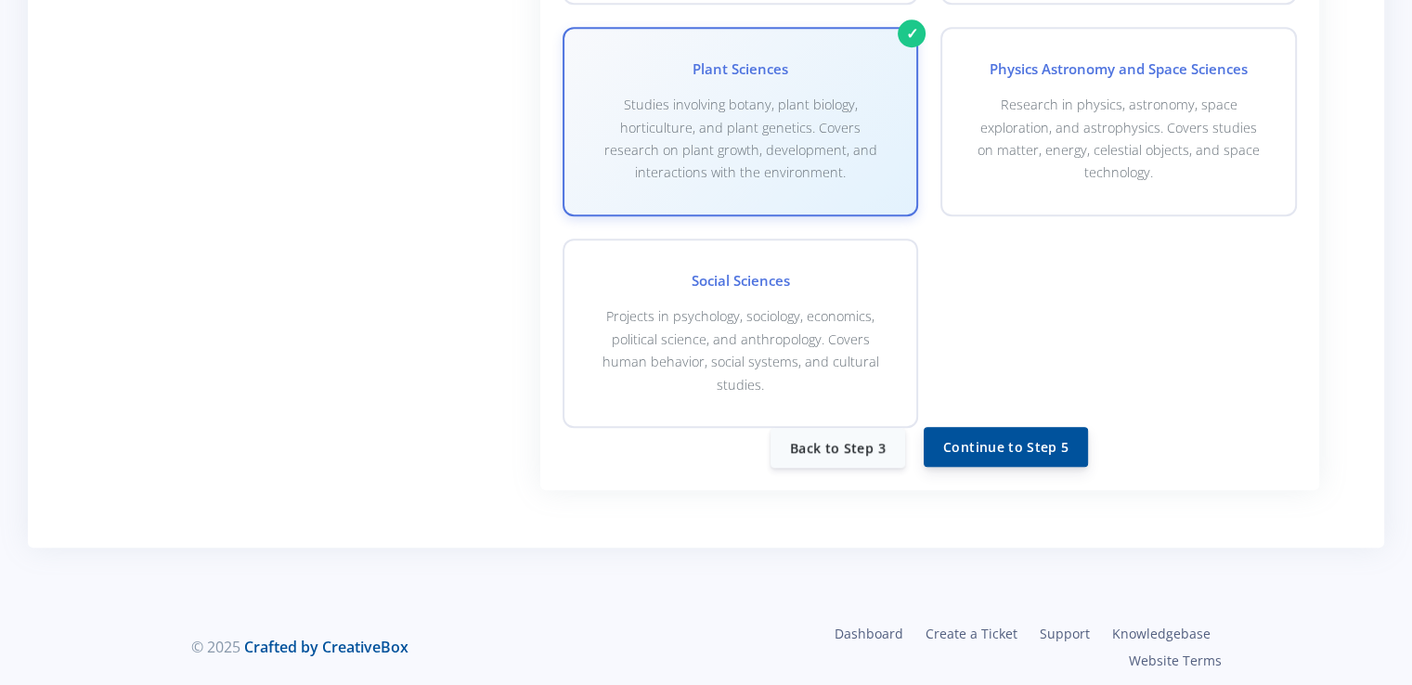
click at [971, 443] on button "Continue to Step 5" at bounding box center [1006, 447] width 164 height 40
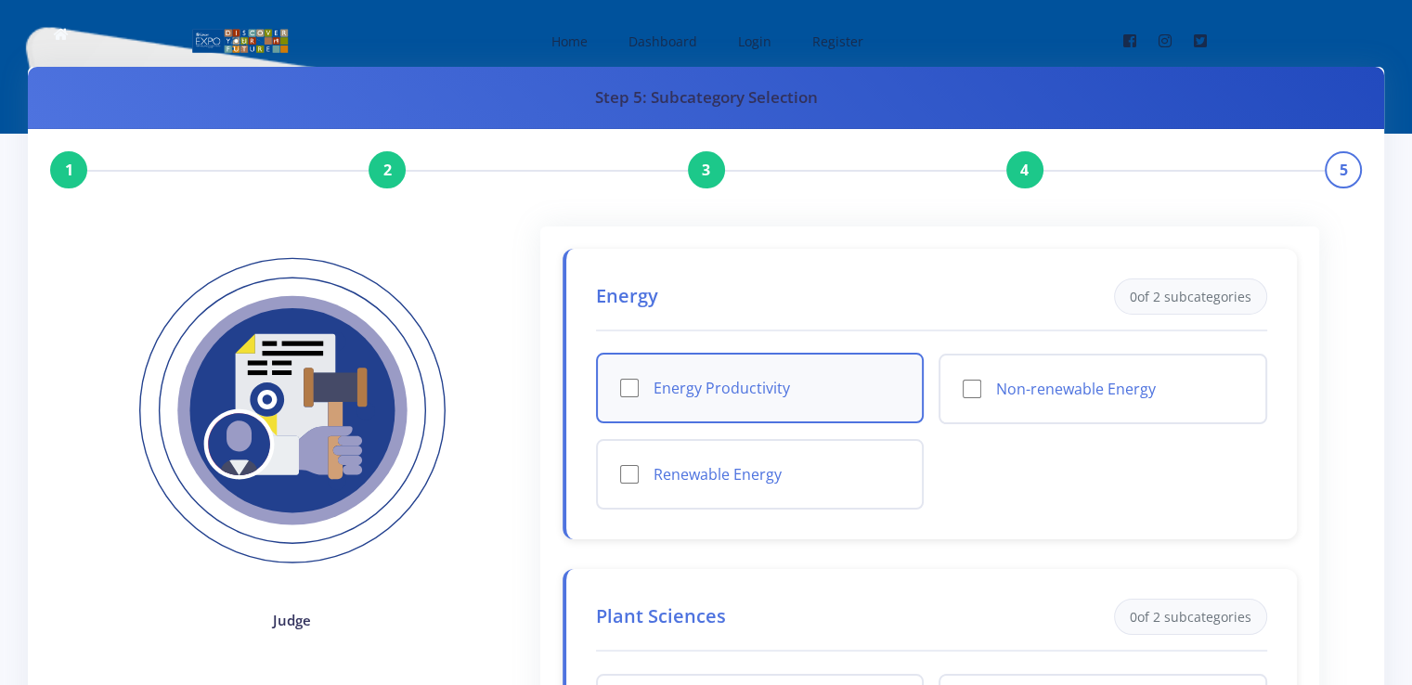
click at [643, 395] on div "Energy Productivity" at bounding box center [760, 388] width 329 height 71
click at [621, 383] on input "Energy Productivity" at bounding box center [629, 388] width 19 height 19
checkbox input "true"
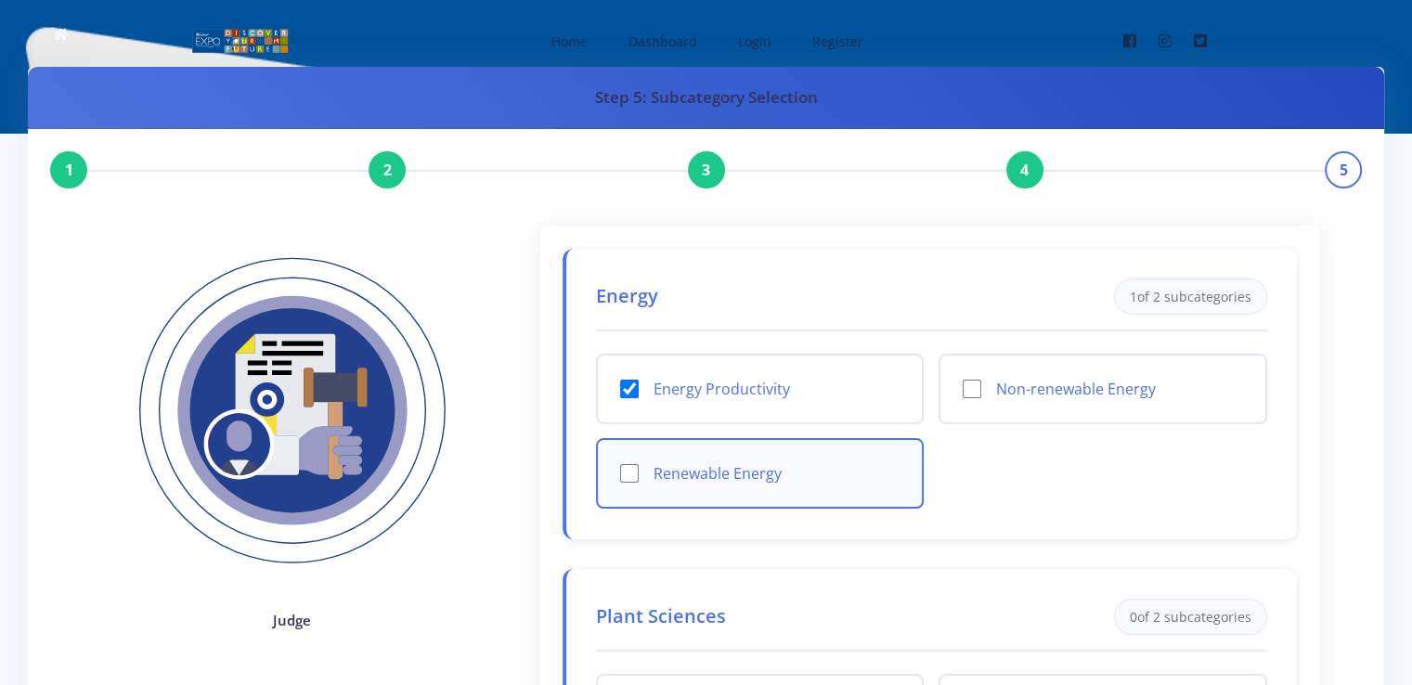
click at [620, 491] on div "Renewable Energy" at bounding box center [760, 473] width 329 height 71
click at [631, 466] on input "Renewable Energy" at bounding box center [629, 473] width 19 height 19
checkbox input "true"
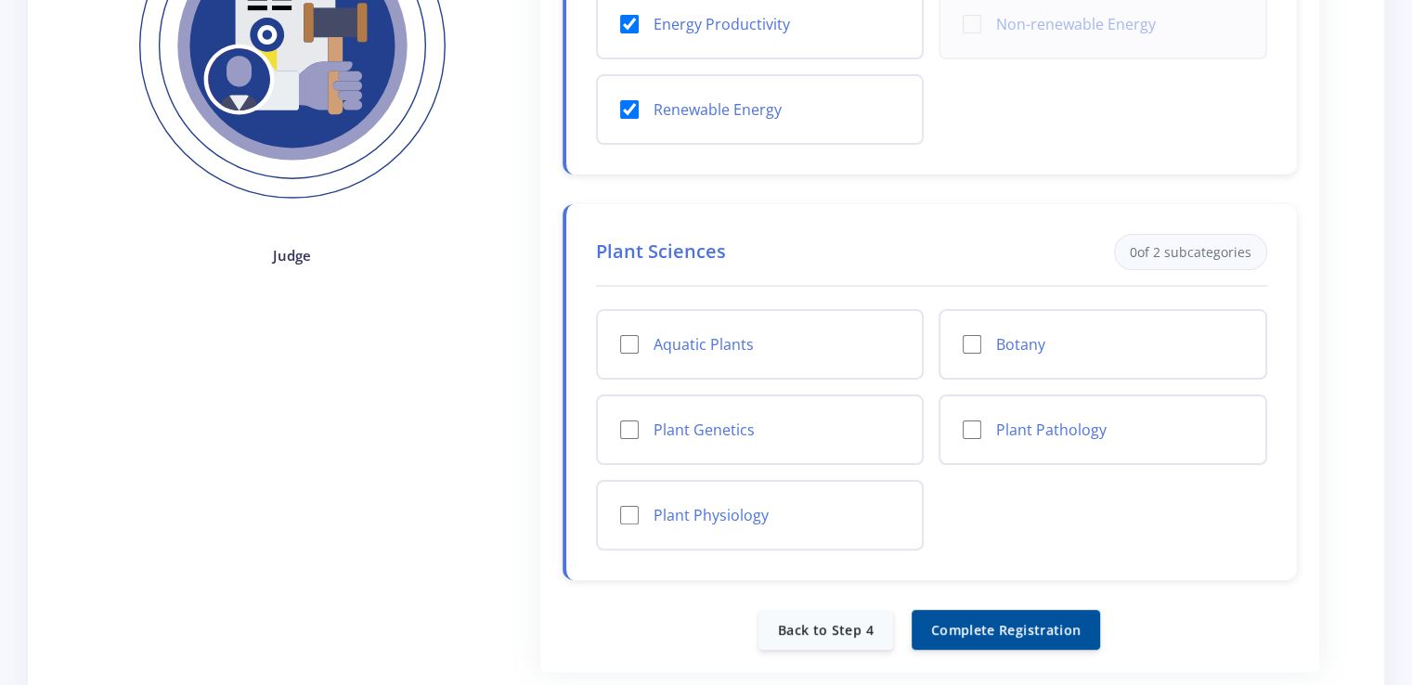
scroll to position [379, 0]
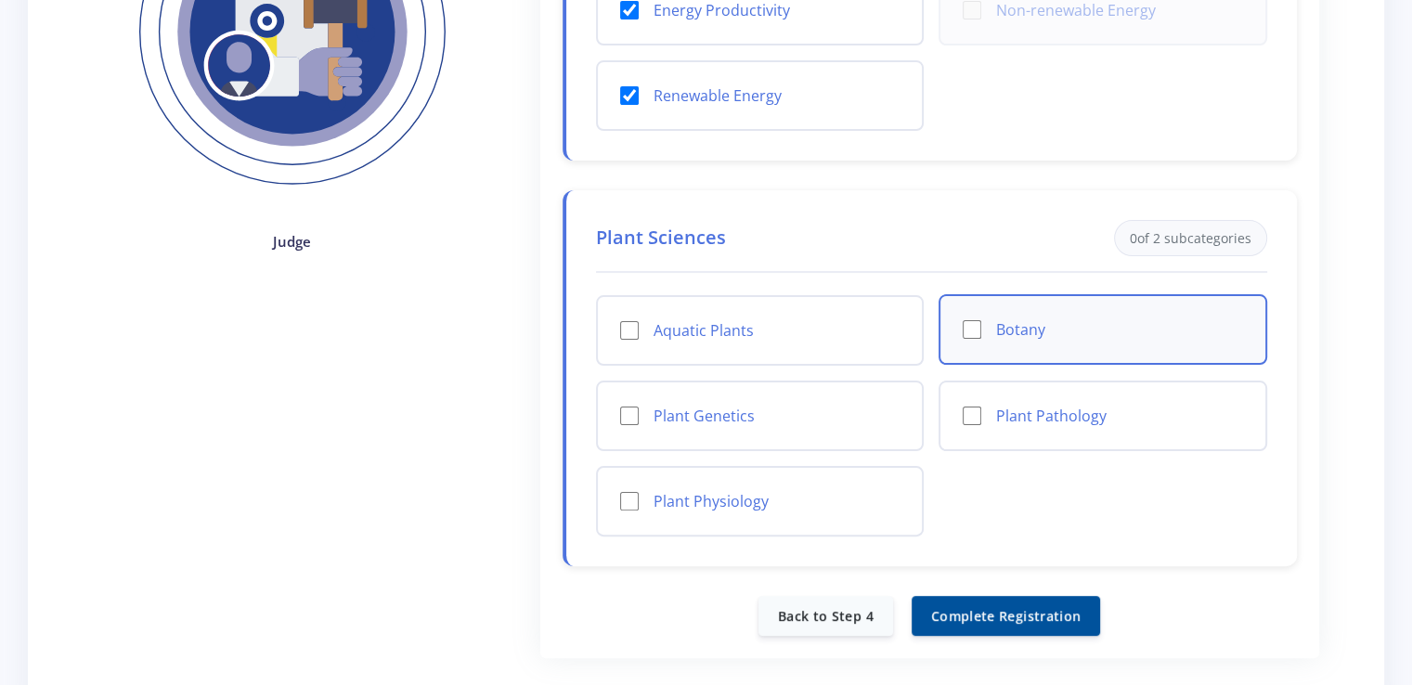
click at [976, 324] on input "Botany" at bounding box center [972, 329] width 19 height 19
checkbox input "true"
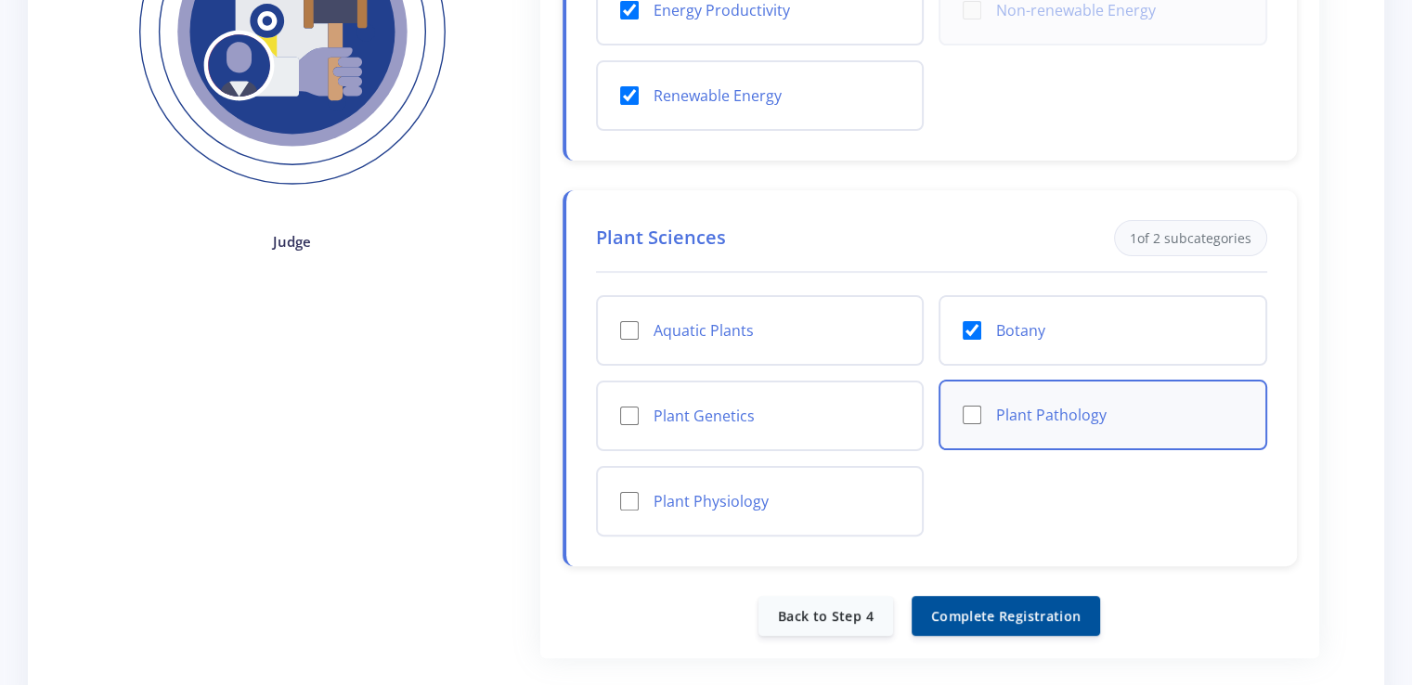
click at [973, 406] on input "Plant Pathology" at bounding box center [972, 415] width 19 height 19
checkbox input "true"
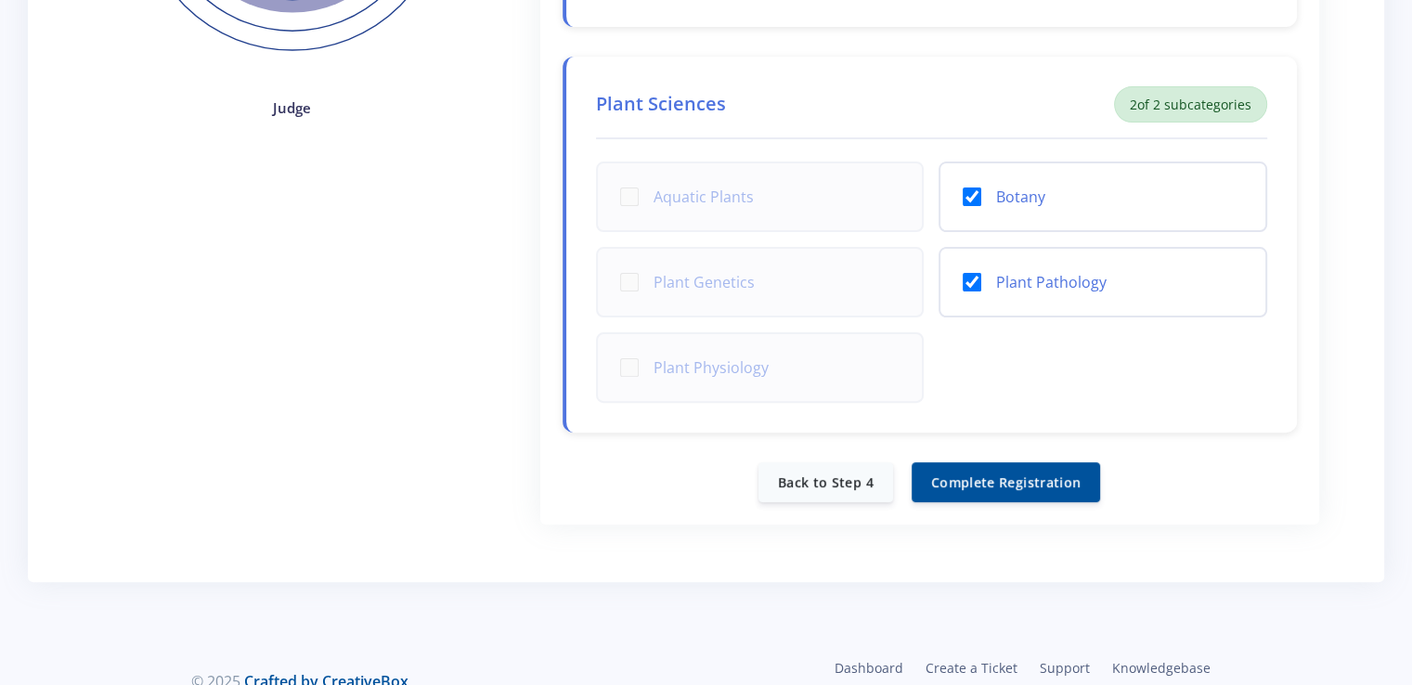
scroll to position [547, 0]
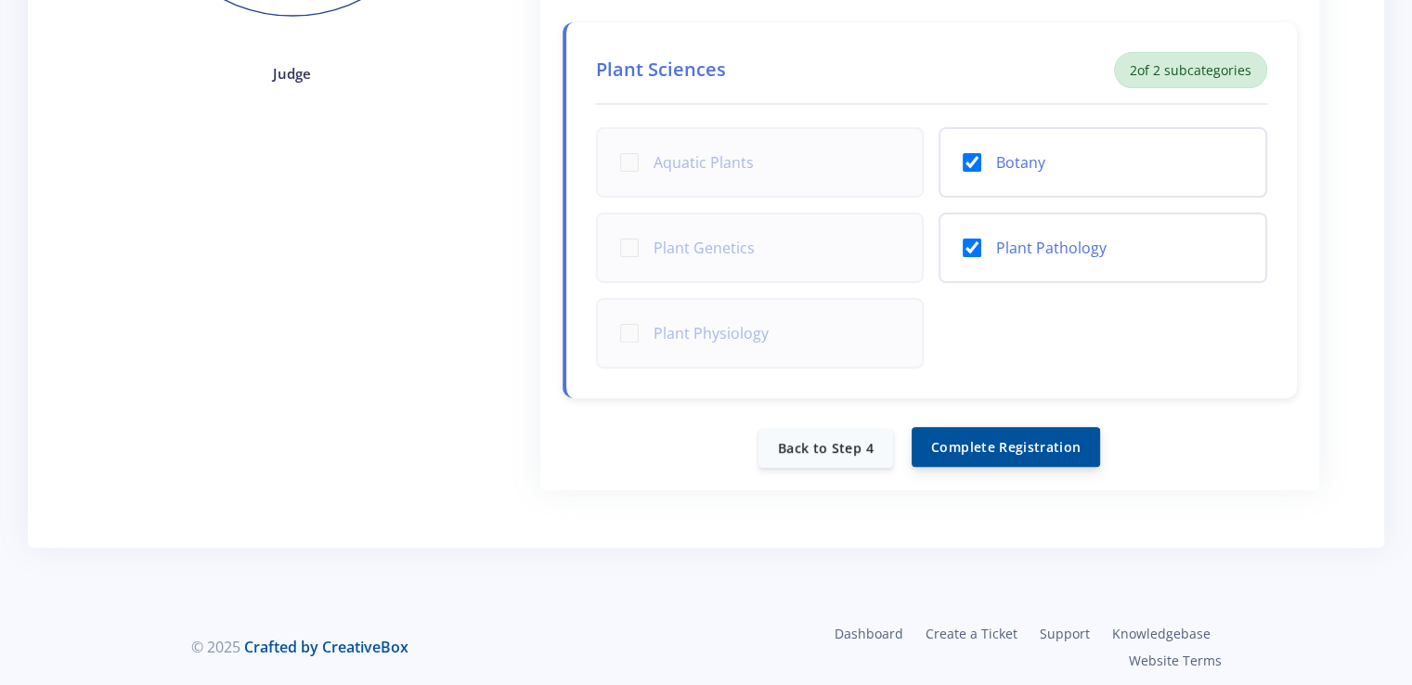
click at [959, 439] on button "Complete Registration" at bounding box center [1005, 447] width 188 height 40
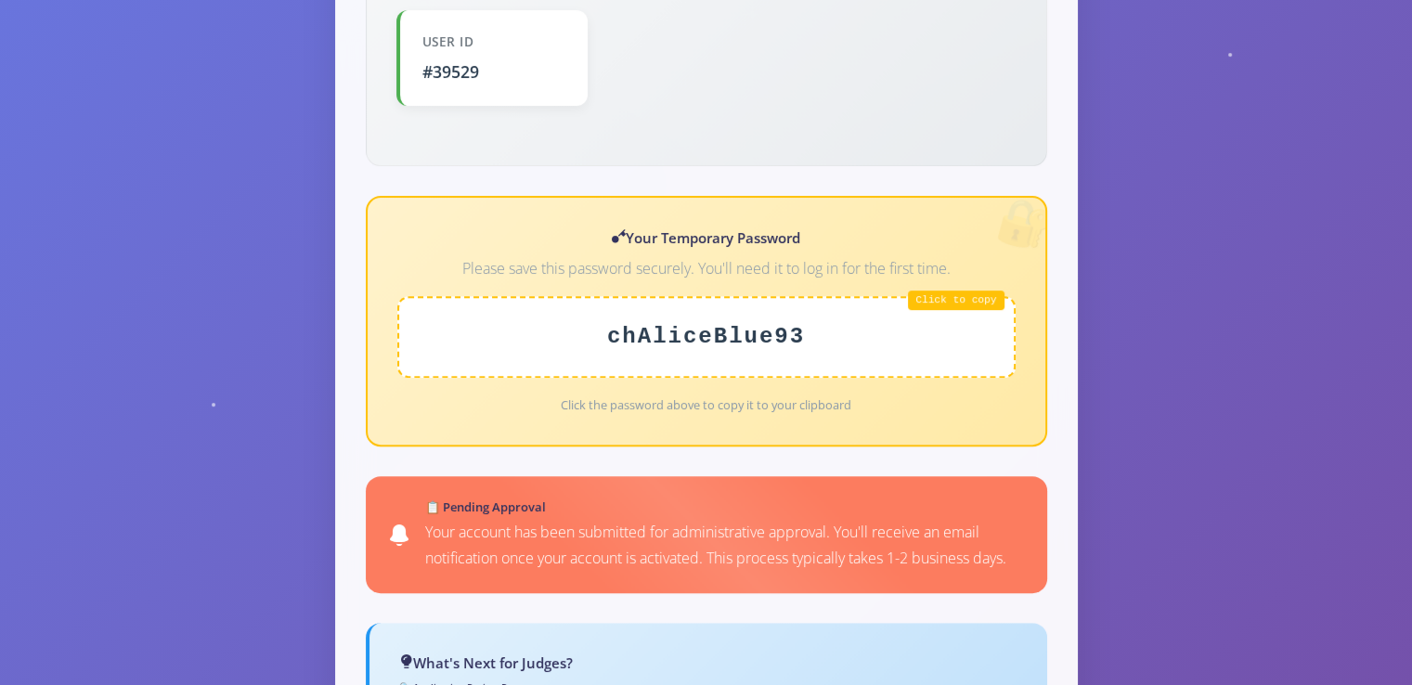
scroll to position [730, 0]
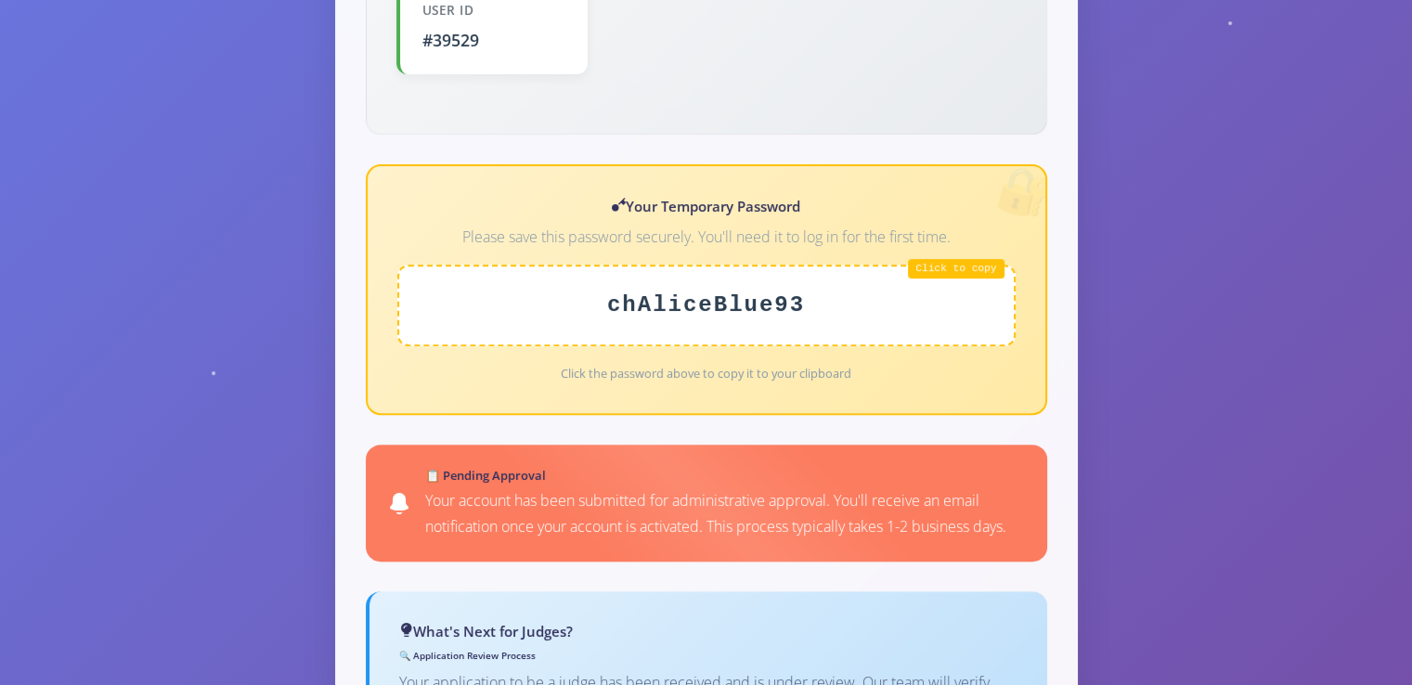
click at [778, 277] on div "chAliceBlue93" at bounding box center [706, 306] width 618 height 82
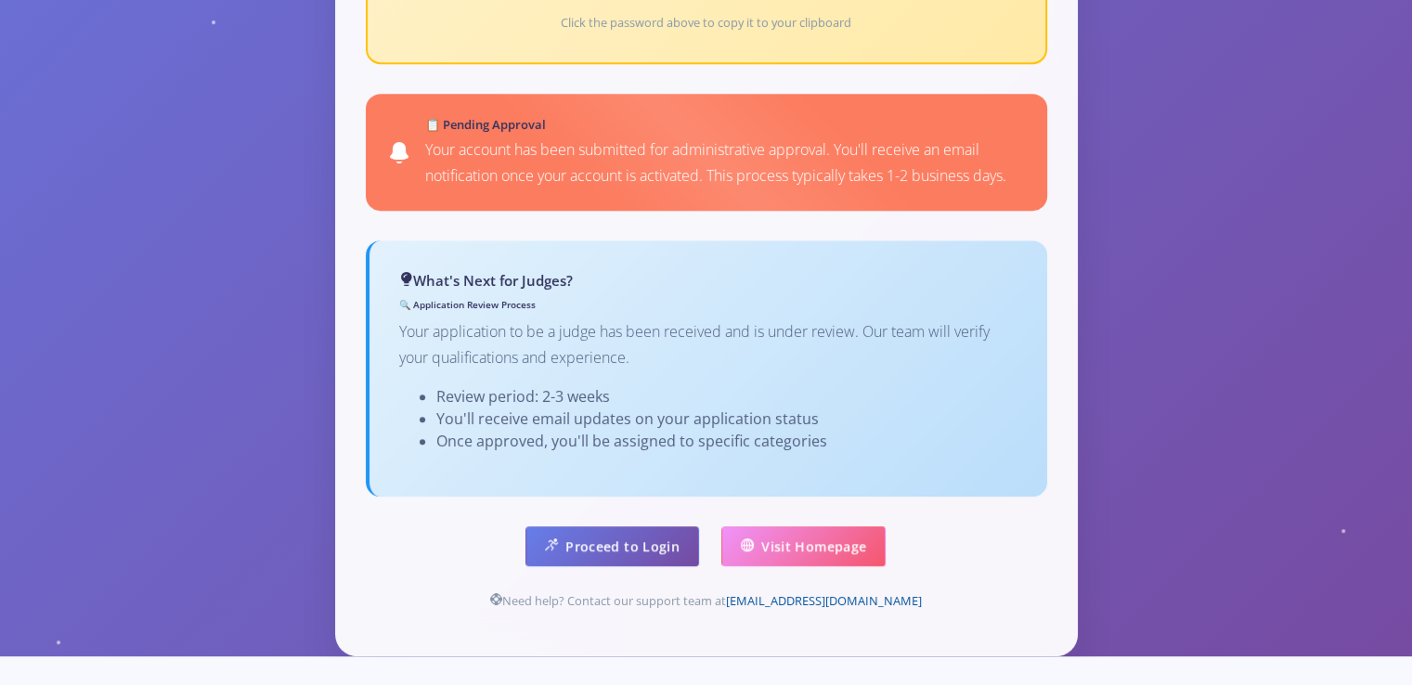
scroll to position [1095, 0]
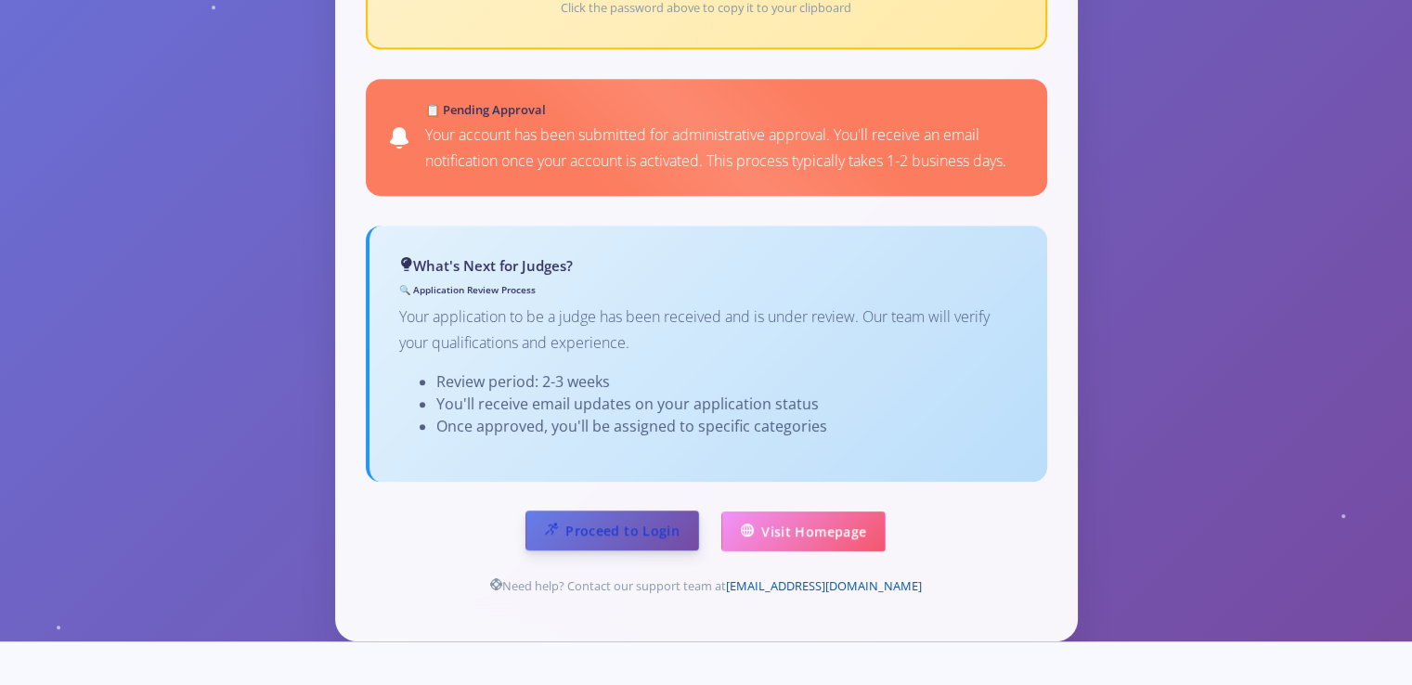
click at [601, 510] on link "Proceed to Login" at bounding box center [612, 530] width 174 height 40
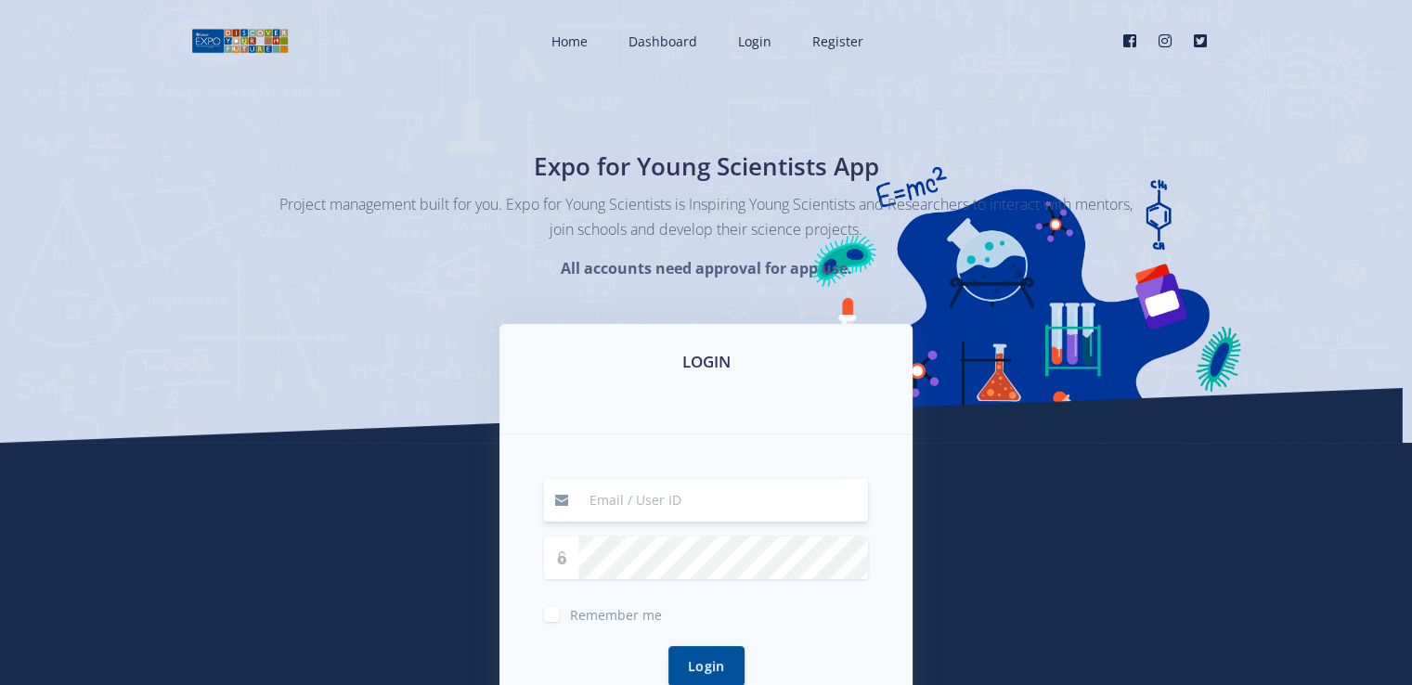
click at [595, 498] on input at bounding box center [723, 500] width 290 height 43
type input "[EMAIL_ADDRESS][DOMAIN_NAME]"
click at [570, 617] on label "Remember me" at bounding box center [616, 610] width 92 height 15
click at [570, 614] on input "Remember me" at bounding box center [576, 607] width 12 height 12
checkbox input "true"
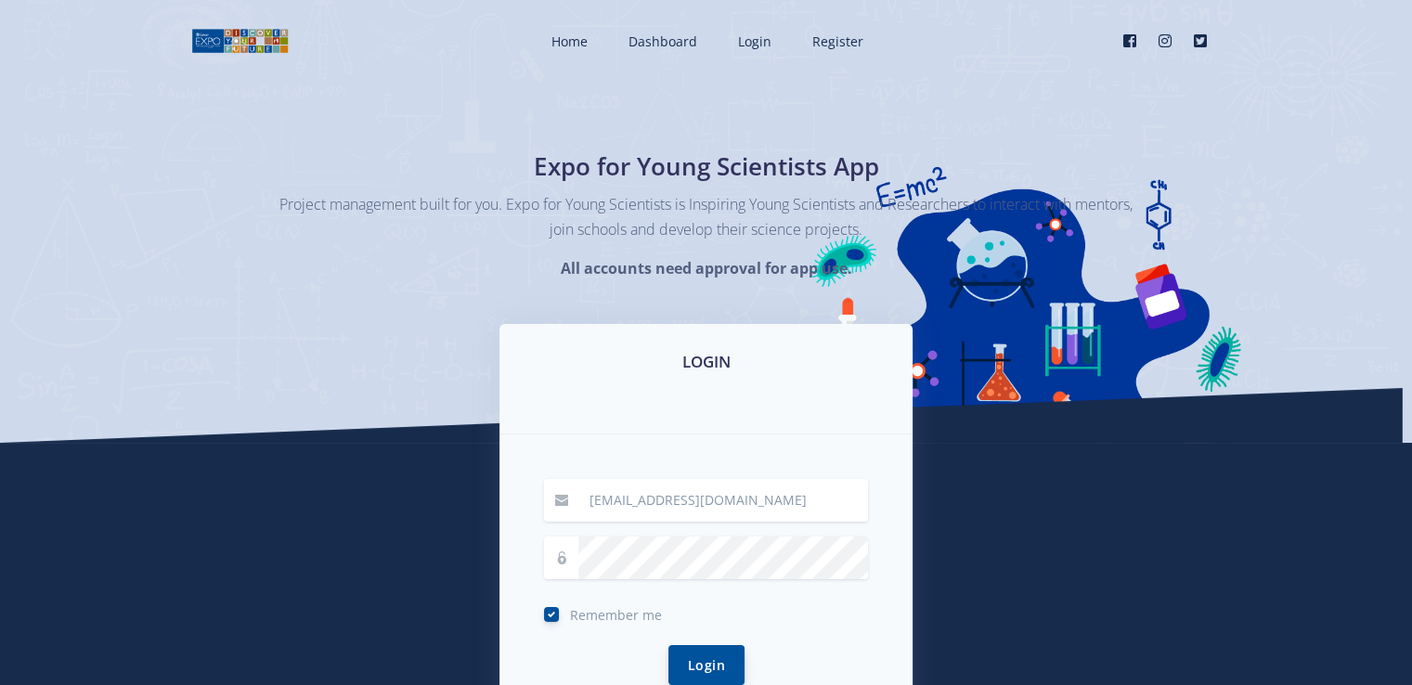
click at [727, 673] on button "Login" at bounding box center [706, 665] width 76 height 40
